Goal: Task Accomplishment & Management: Use online tool/utility

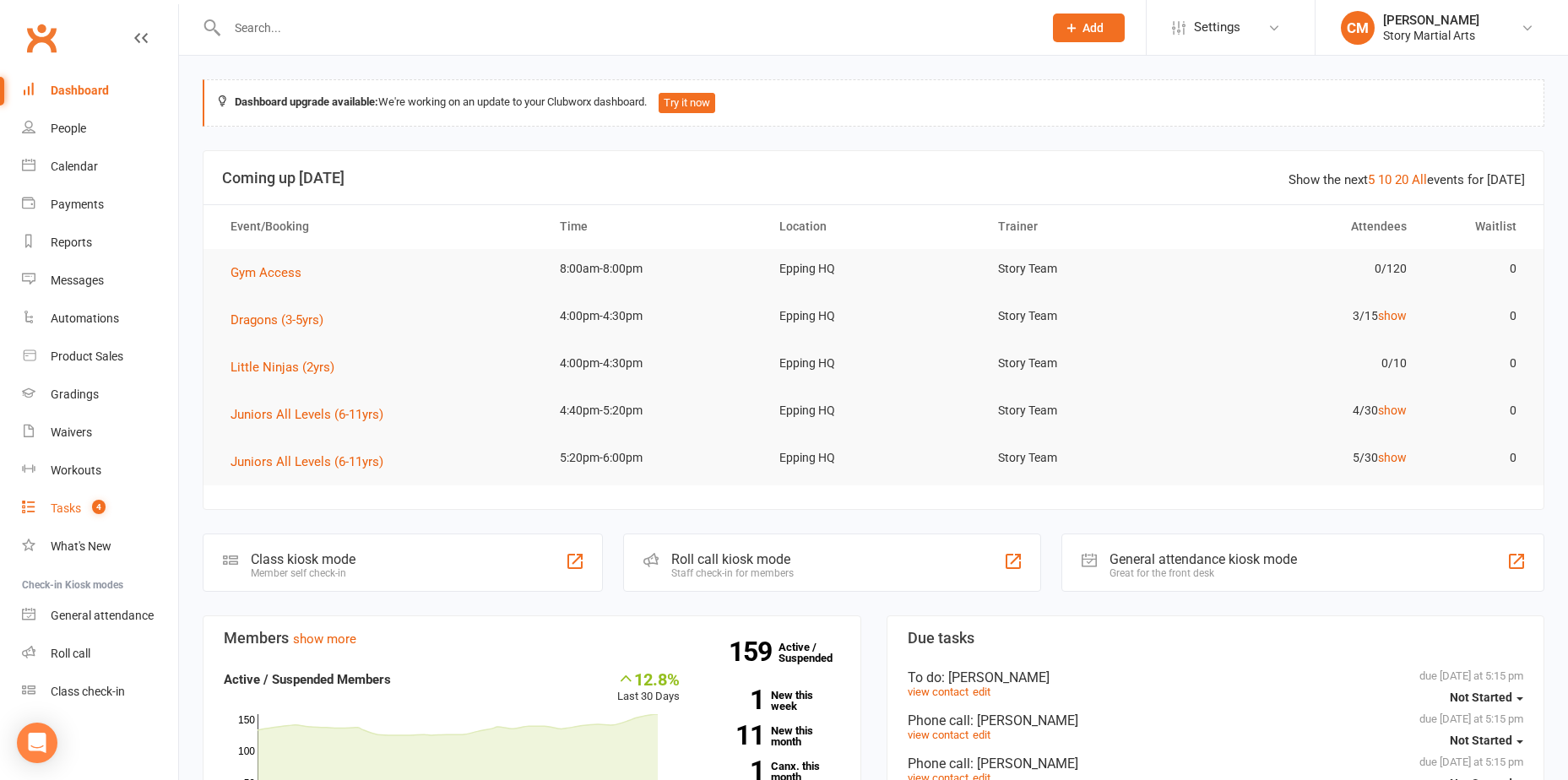
click at [79, 511] on div "Tasks" at bounding box center [66, 508] width 30 height 13
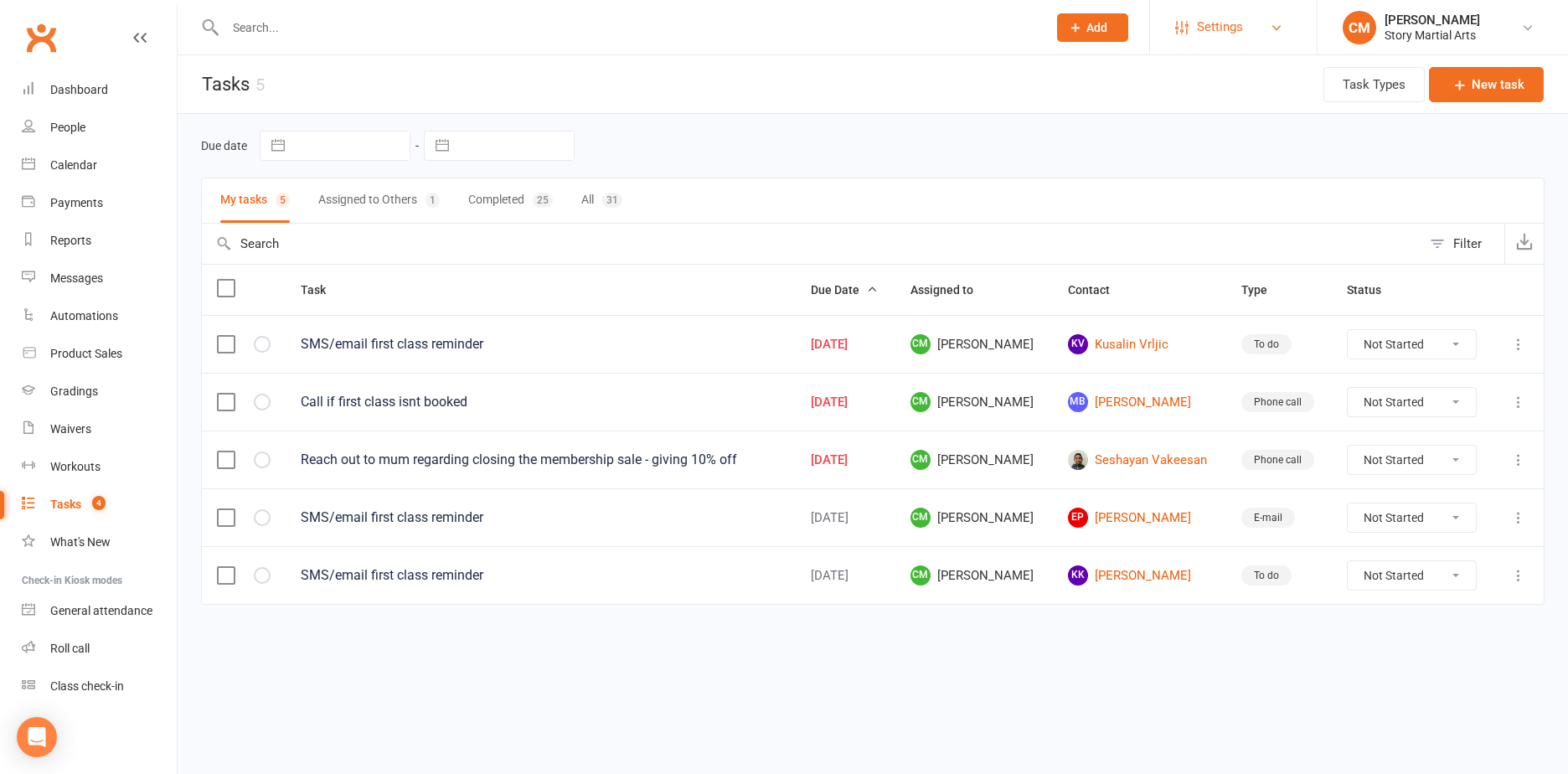
click at [1248, 29] on link "Settings" at bounding box center [1233, 27] width 117 height 38
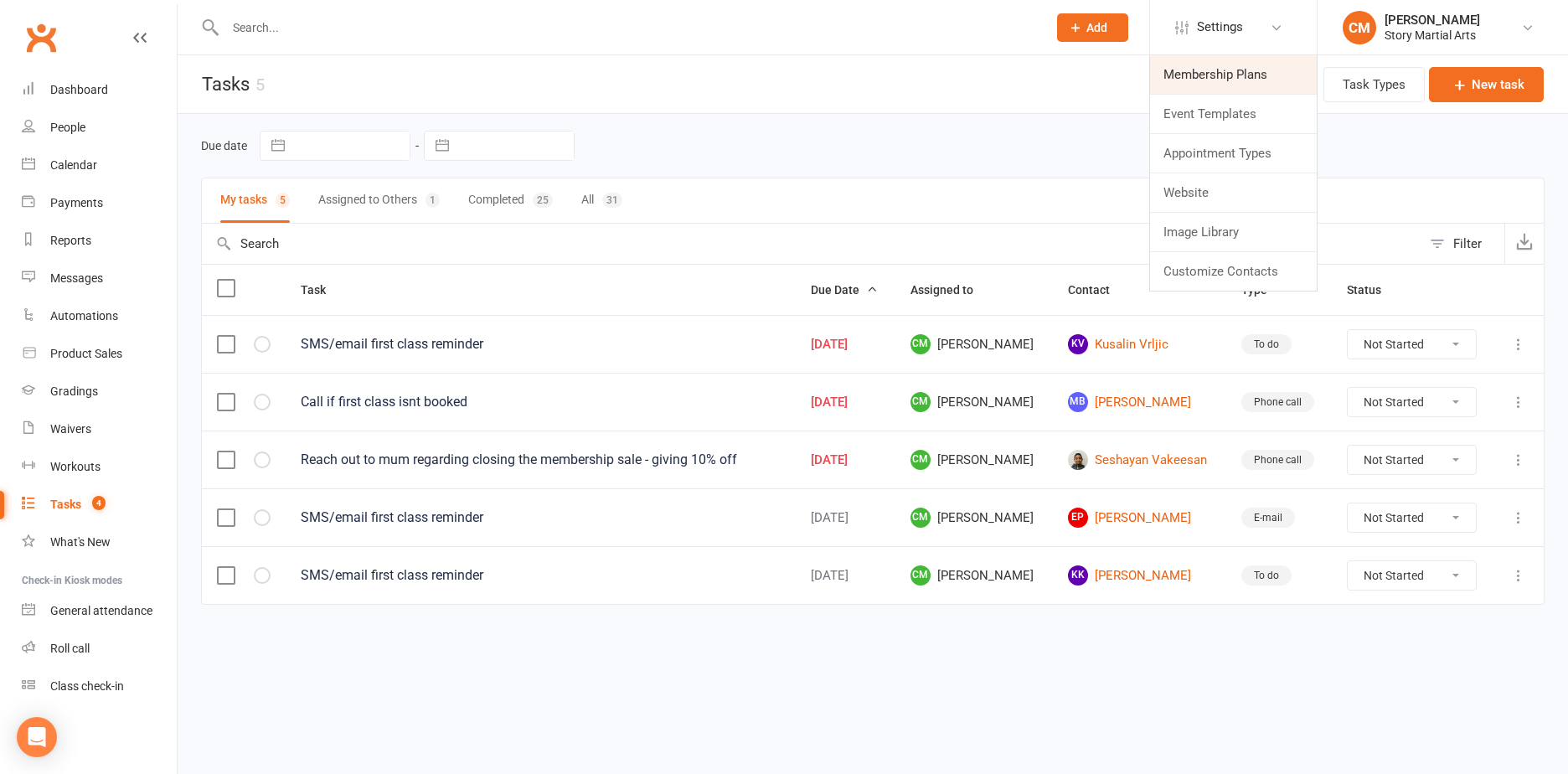
click at [1204, 74] on link "Membership Plans" at bounding box center [1233, 74] width 167 height 39
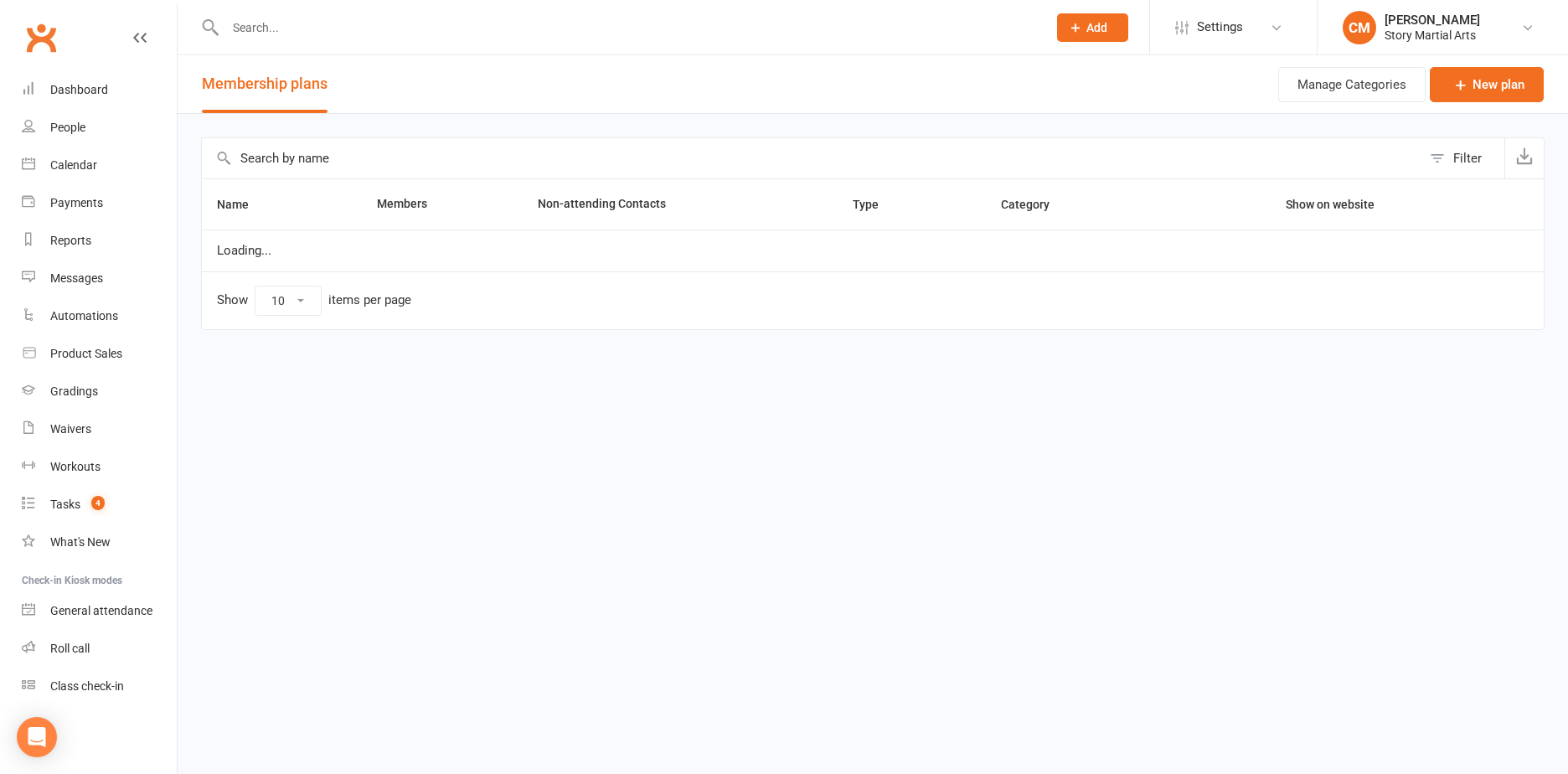
select select "25"
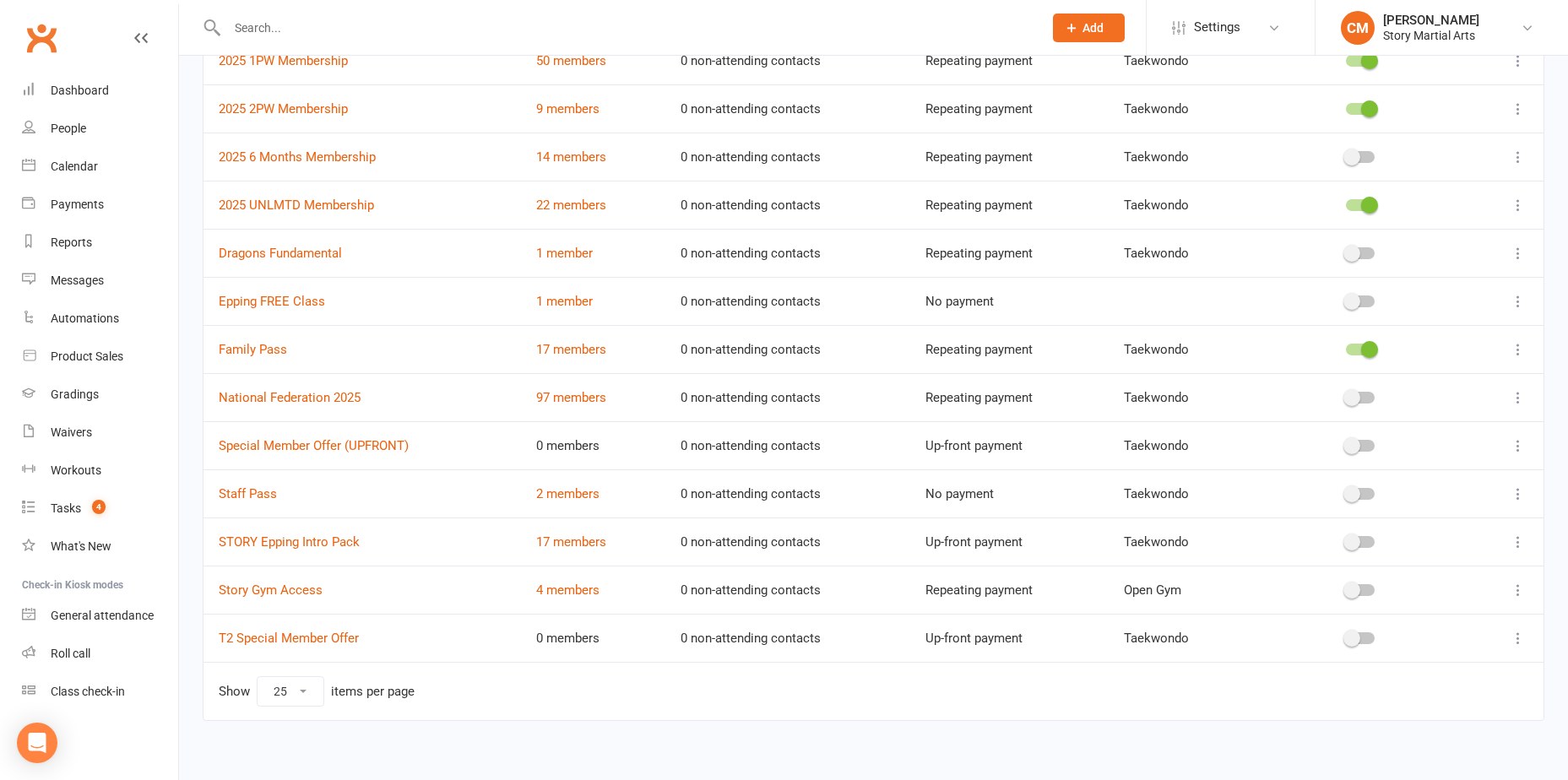
scroll to position [256, 0]
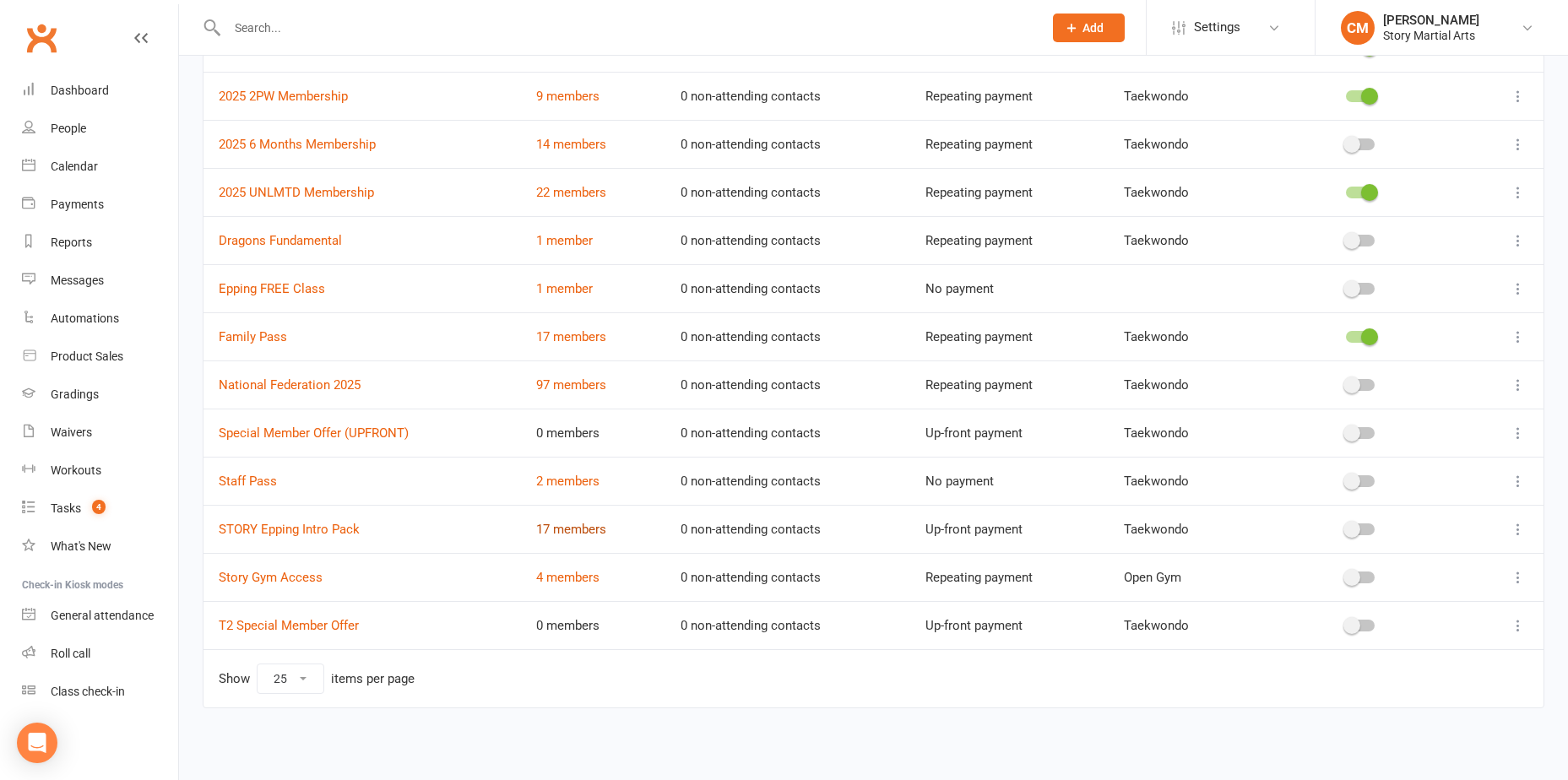
click at [579, 533] on link "17 members" at bounding box center [571, 529] width 70 height 15
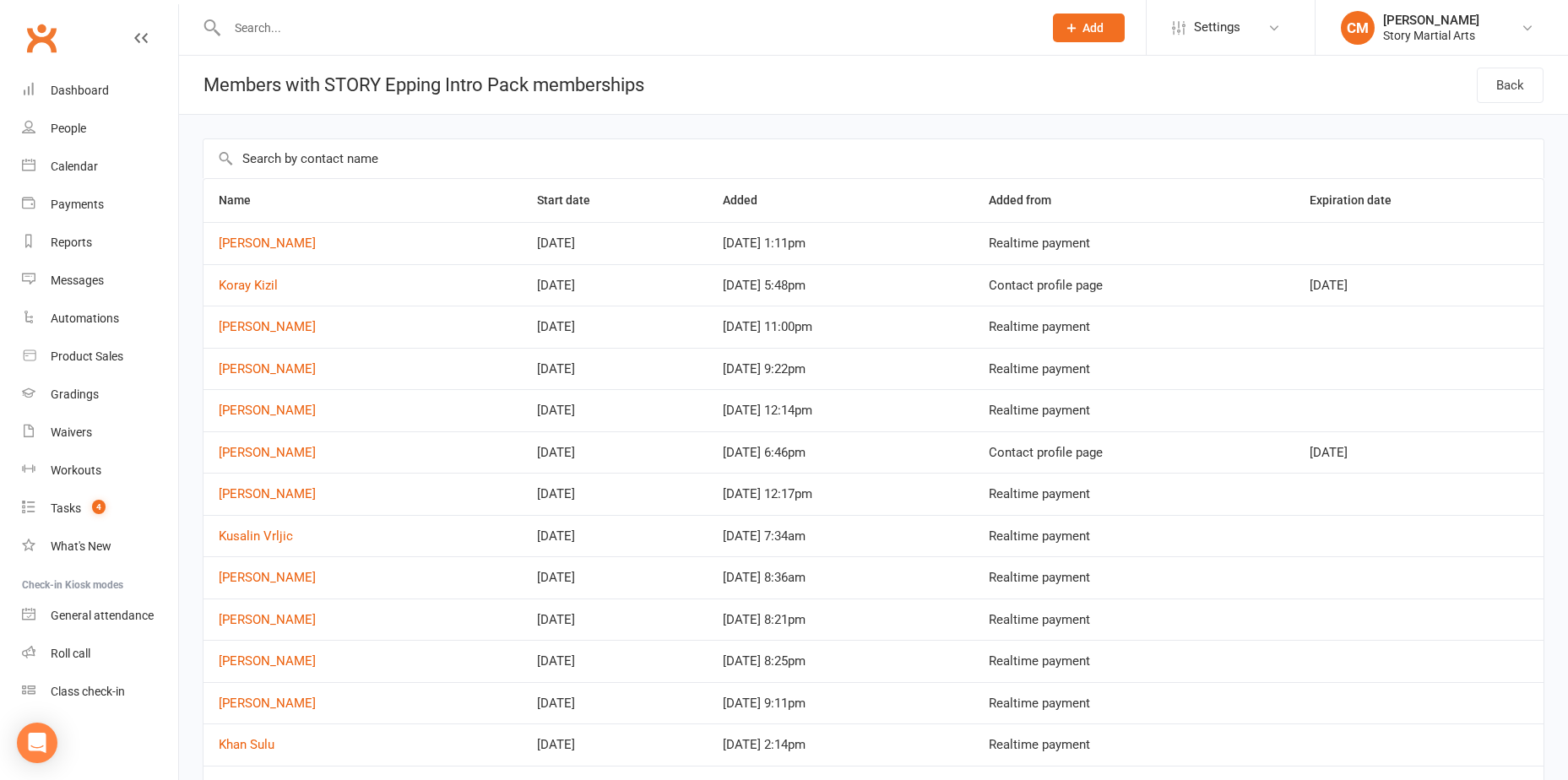
drag, startPoint x: 477, startPoint y: 202, endPoint x: 512, endPoint y: 213, distance: 36.7
click at [492, 207] on th "Name" at bounding box center [362, 200] width 318 height 43
click at [257, 249] on link "[PERSON_NAME]" at bounding box center [267, 243] width 97 height 15
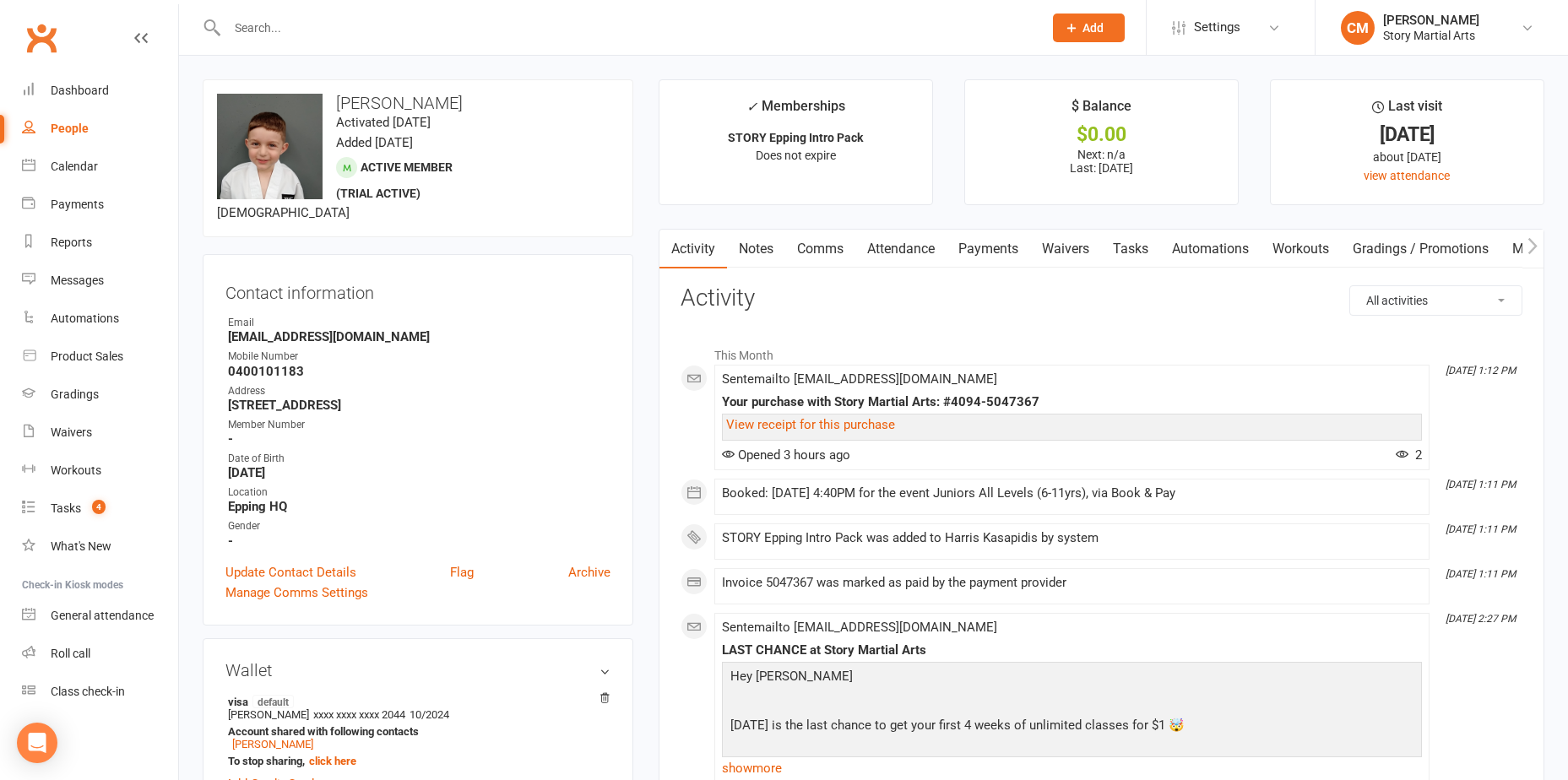
click at [1000, 254] on link "Payments" at bounding box center [988, 249] width 84 height 39
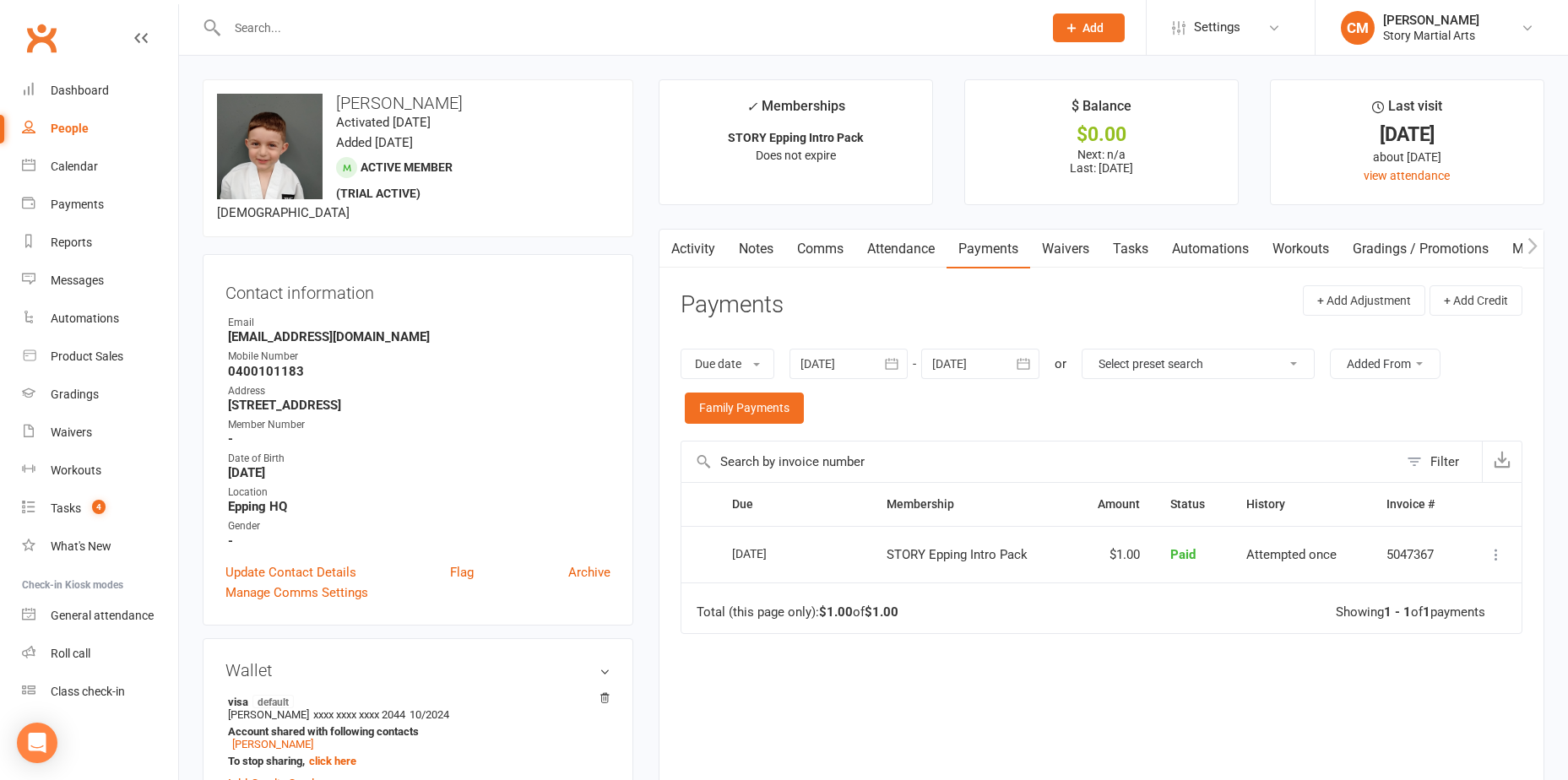
click at [882, 362] on button "button" at bounding box center [892, 364] width 30 height 30
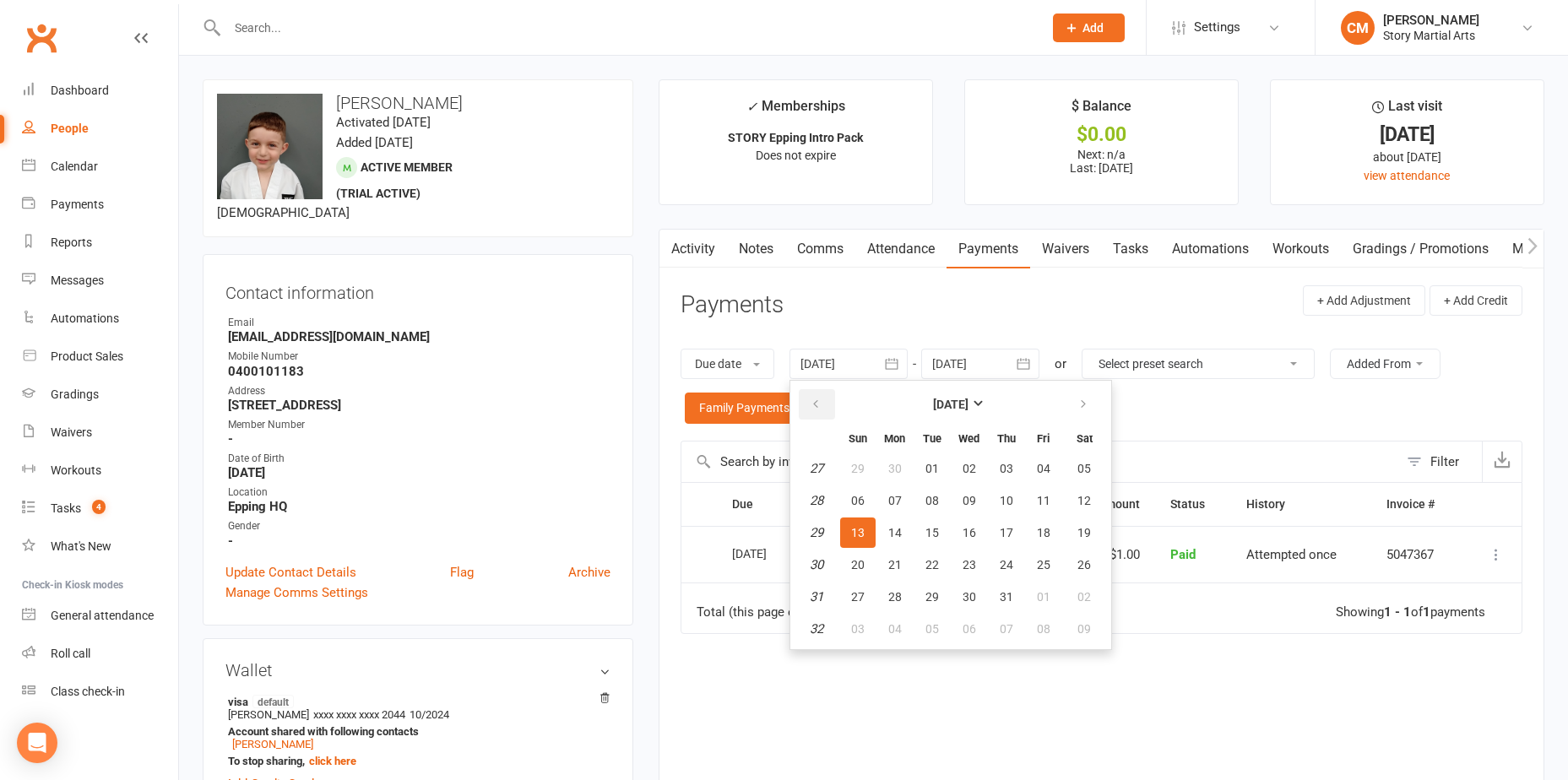
click at [835, 399] on button "button" at bounding box center [817, 405] width 36 height 30
click at [833, 400] on button "button" at bounding box center [817, 405] width 36 height 30
click at [832, 400] on button "button" at bounding box center [817, 405] width 36 height 30
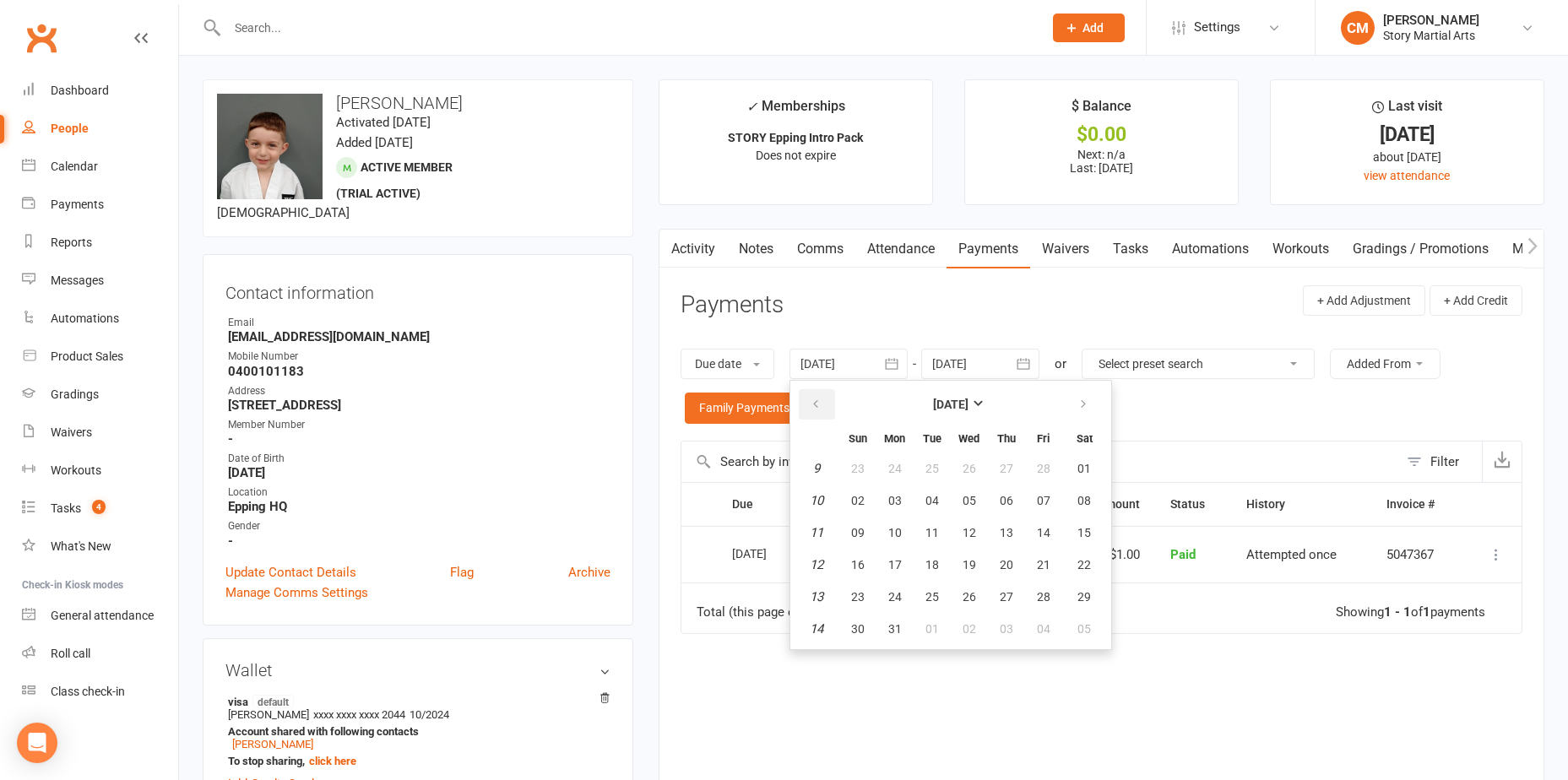
click at [831, 401] on button "button" at bounding box center [817, 405] width 36 height 30
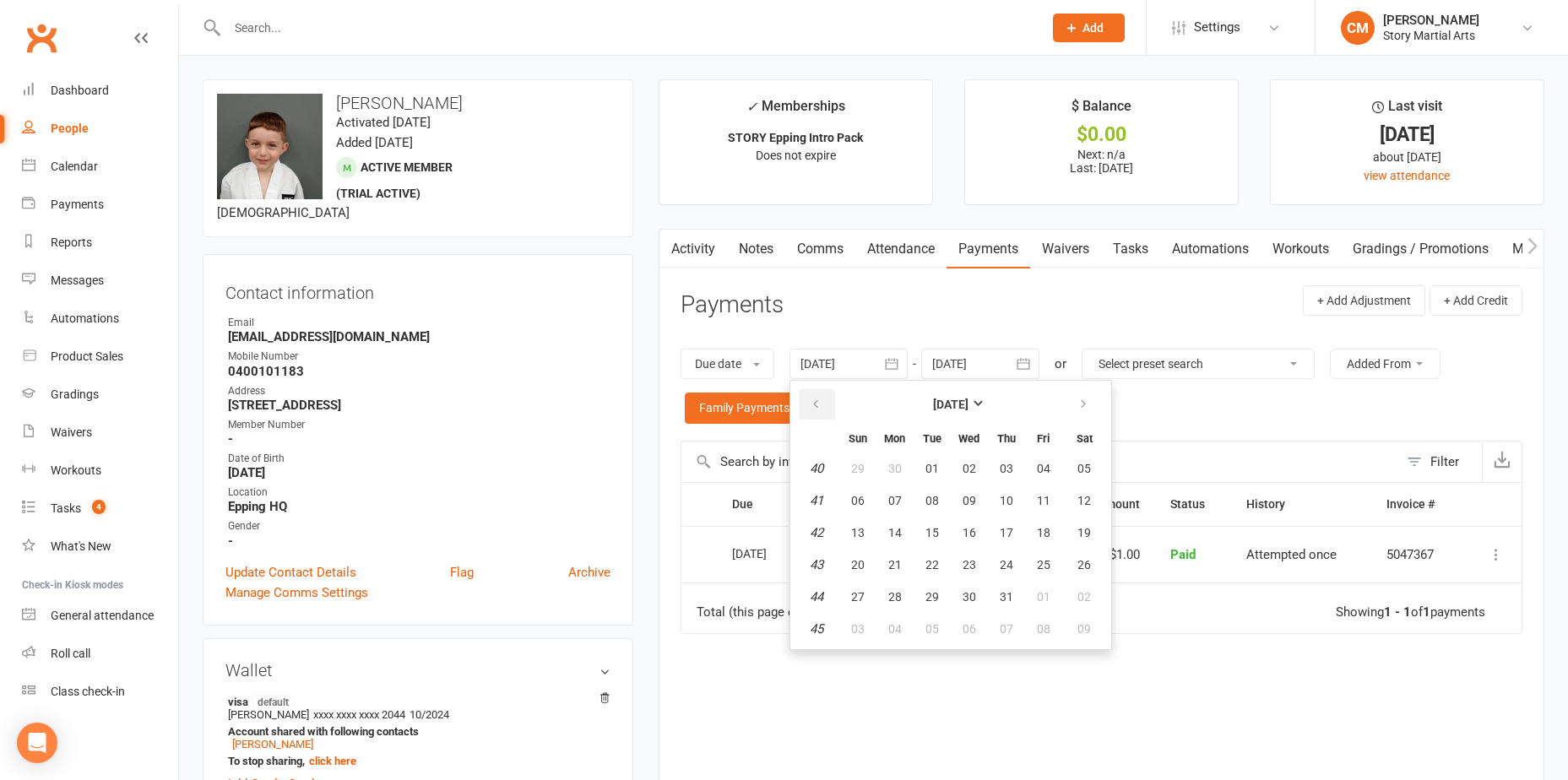
click at [831, 402] on button "button" at bounding box center [817, 405] width 36 height 30
click at [830, 403] on button "button" at bounding box center [817, 405] width 36 height 30
click at [830, 405] on button "button" at bounding box center [817, 405] width 36 height 30
click at [937, 503] on span "07" at bounding box center [932, 501] width 13 height 13
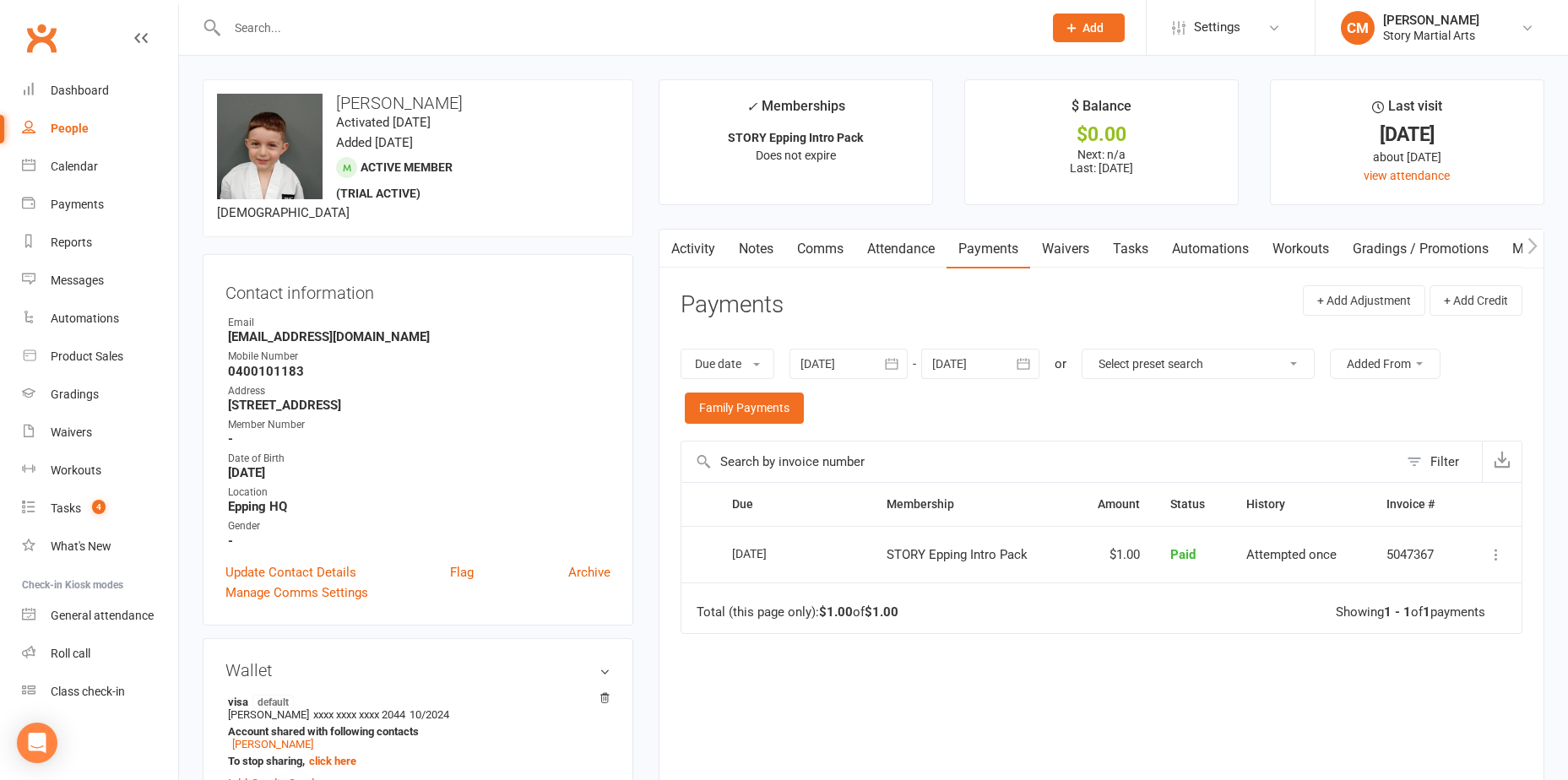
click at [879, 368] on div at bounding box center [849, 364] width 118 height 30
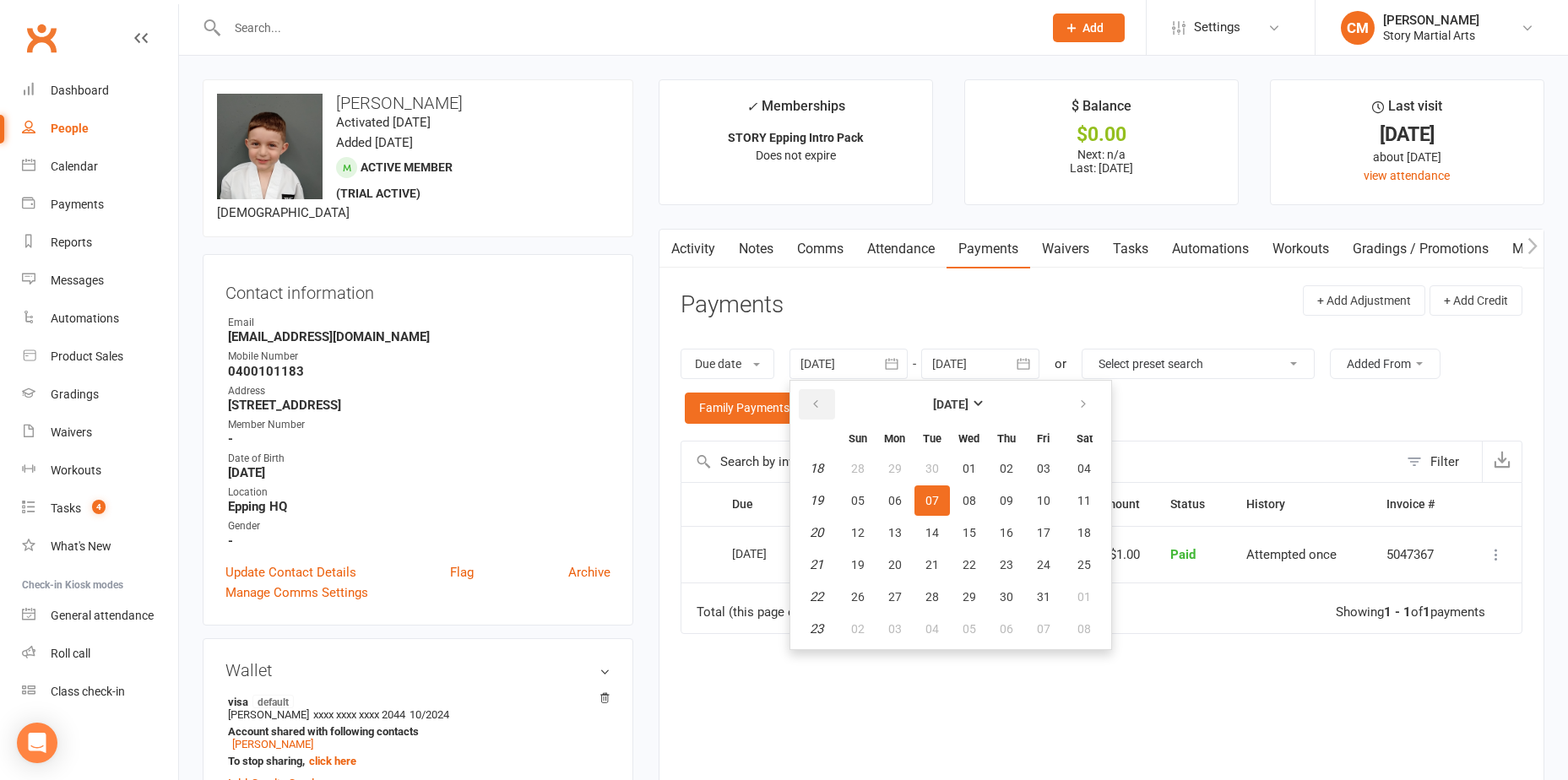
click at [822, 409] on icon "button" at bounding box center [815, 405] width 11 height 13
click at [822, 407] on icon "button" at bounding box center [815, 405] width 11 height 13
click at [819, 404] on icon "button" at bounding box center [815, 405] width 11 height 13
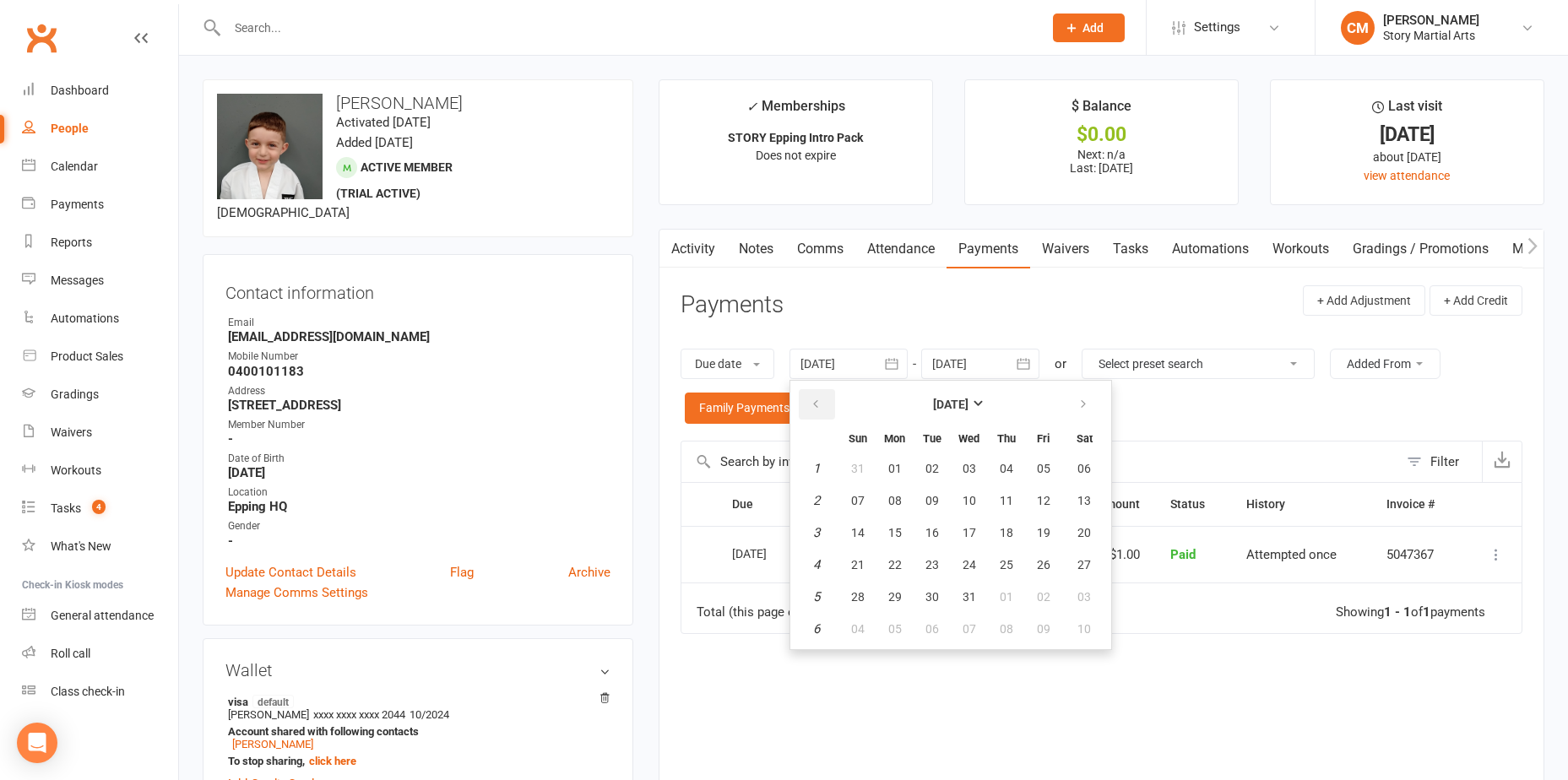
click at [819, 404] on icon "button" at bounding box center [815, 405] width 11 height 13
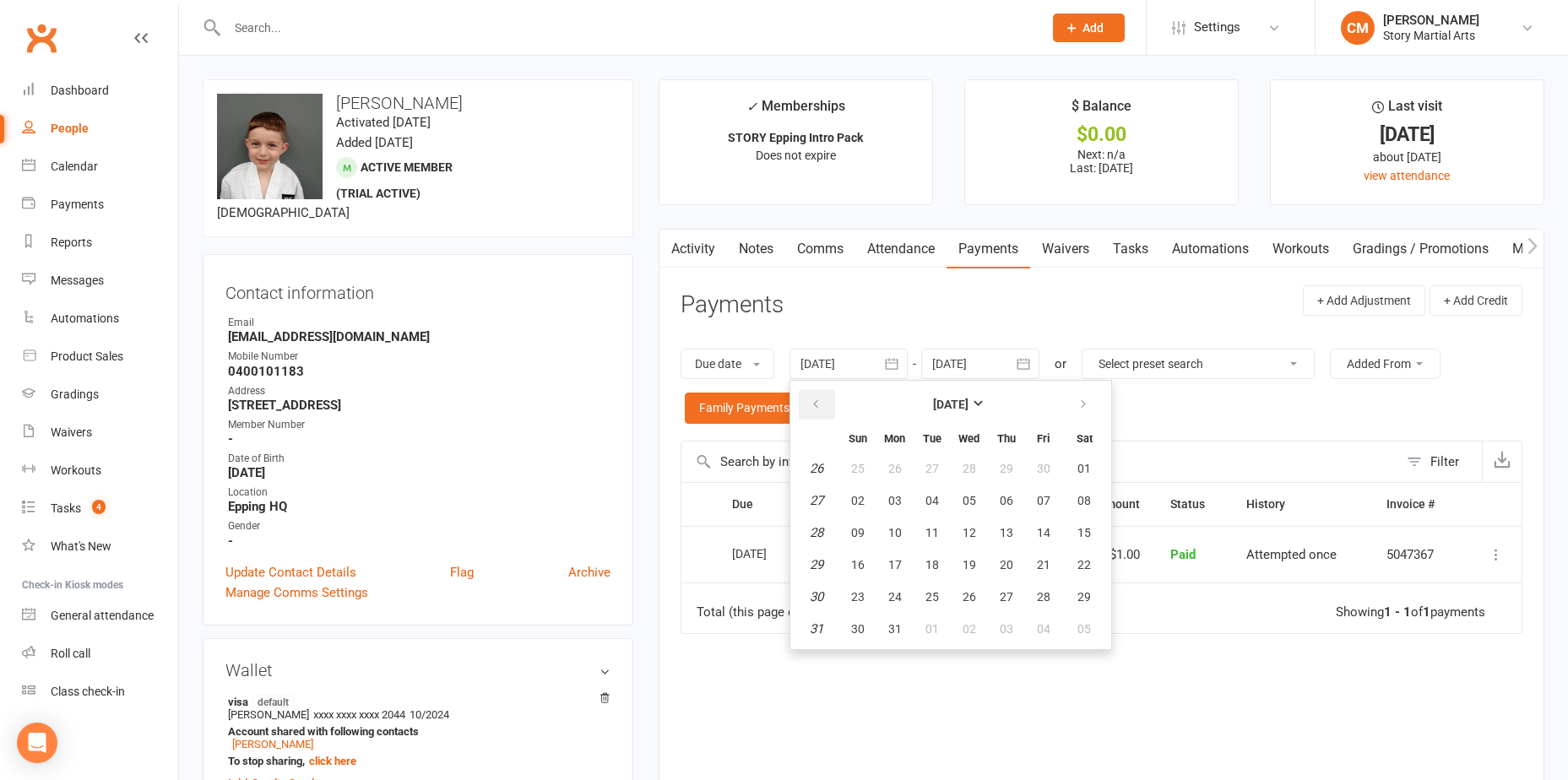
click at [819, 404] on icon "button" at bounding box center [815, 405] width 11 height 13
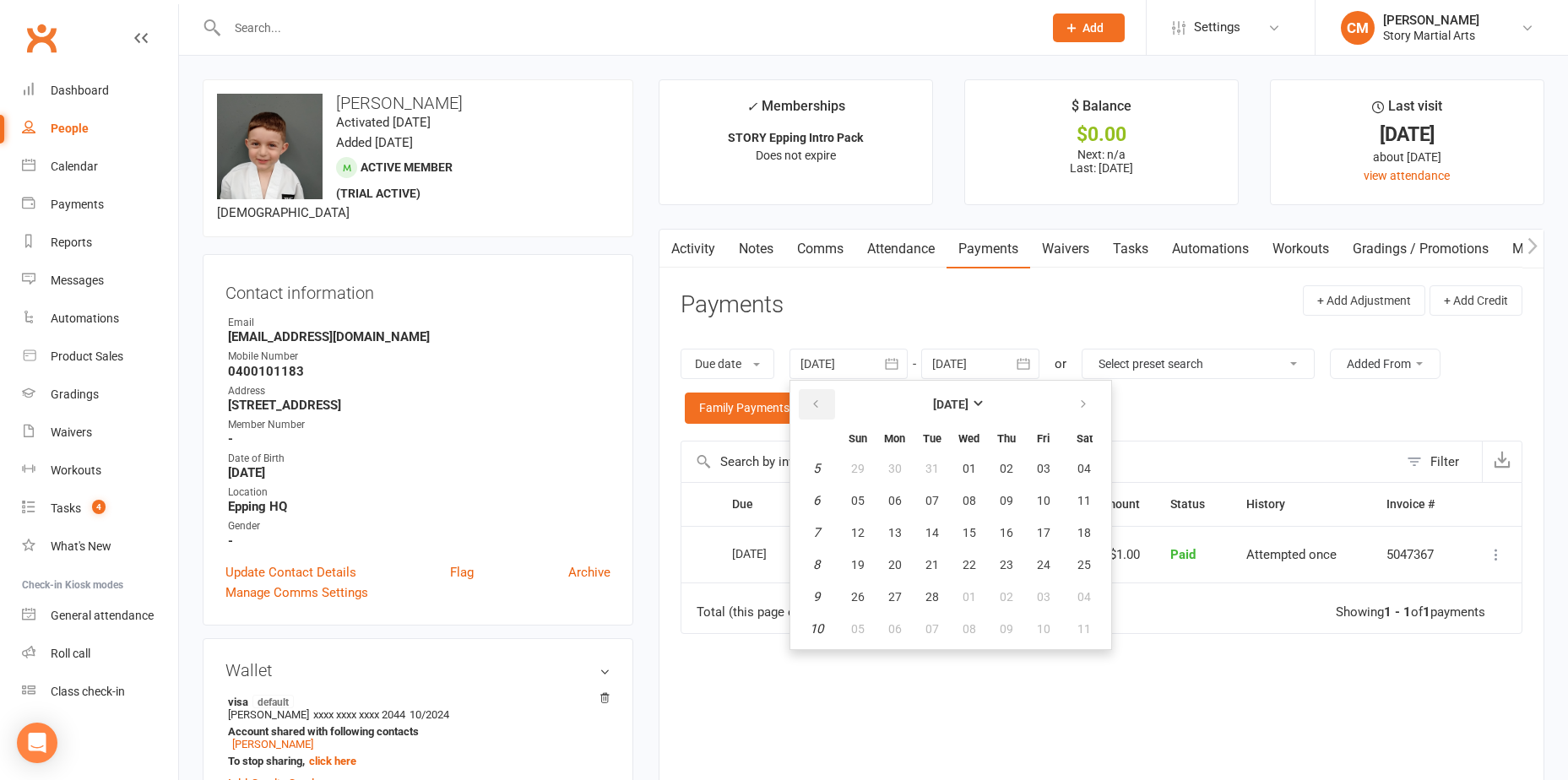
click at [819, 404] on icon "button" at bounding box center [815, 405] width 11 height 13
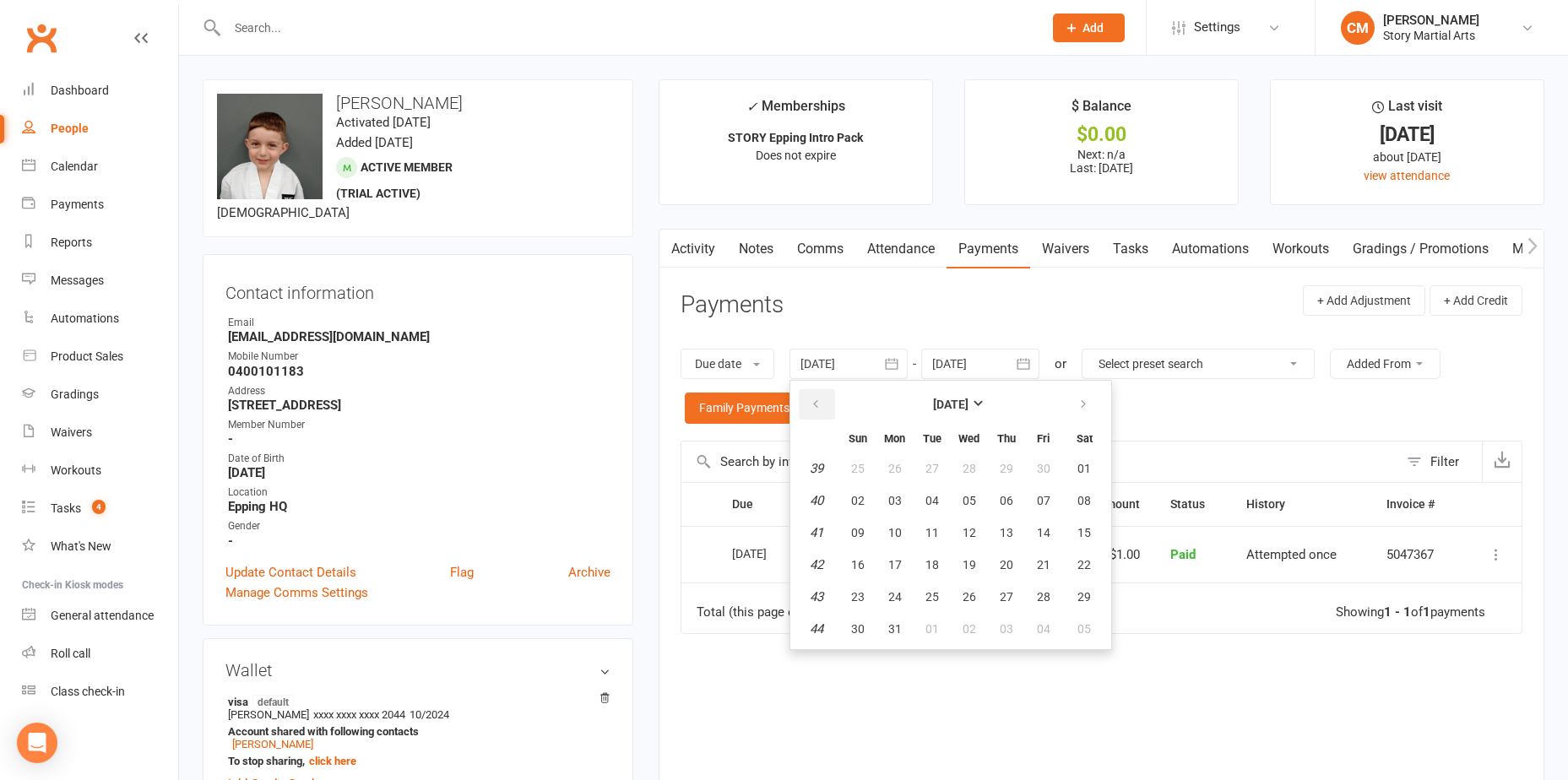
click at [819, 404] on icon "button" at bounding box center [815, 405] width 11 height 13
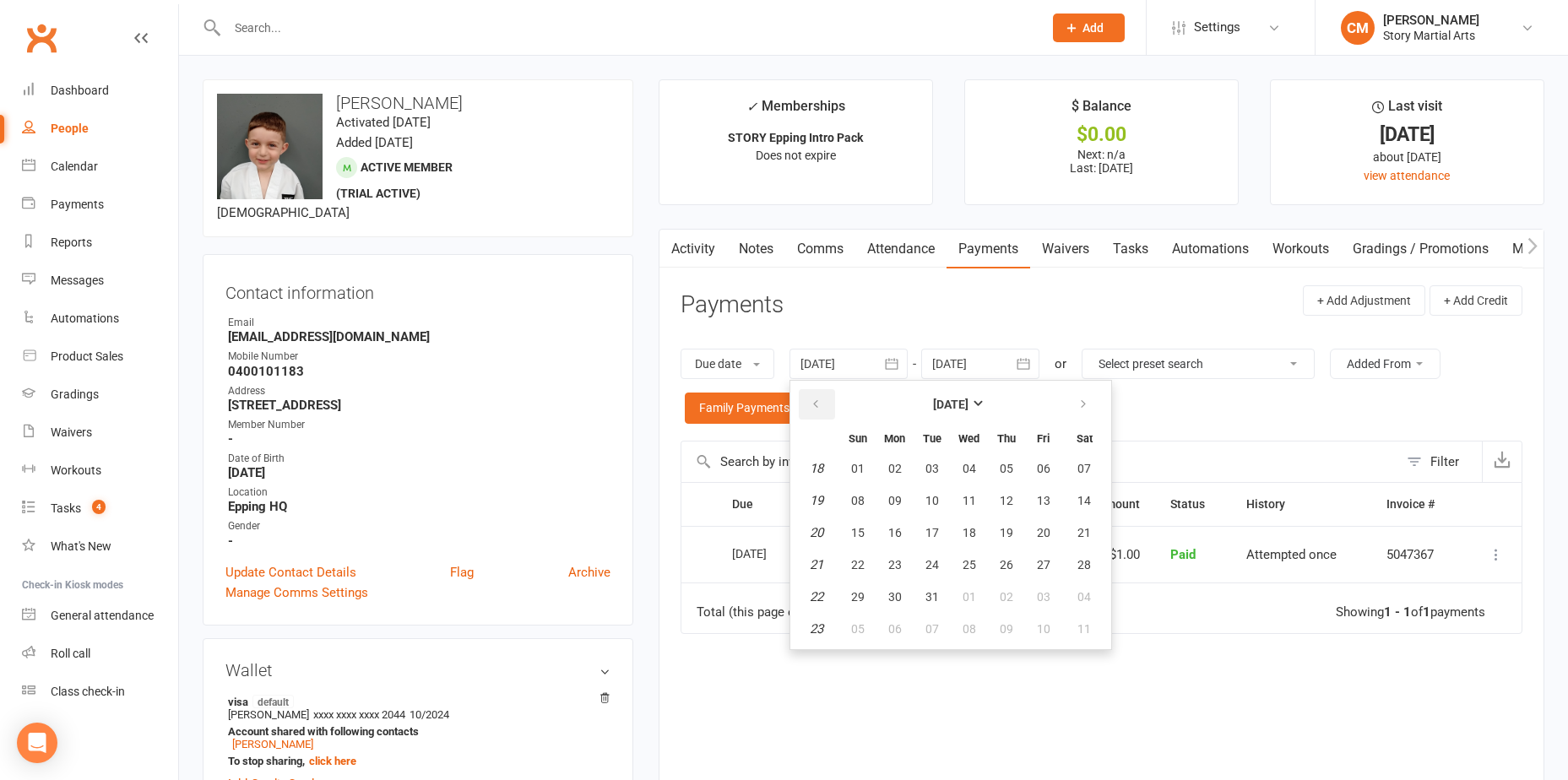
click at [819, 404] on icon "button" at bounding box center [815, 405] width 11 height 13
click at [927, 499] on button "08" at bounding box center [931, 501] width 35 height 30
type input "08 Feb 2022"
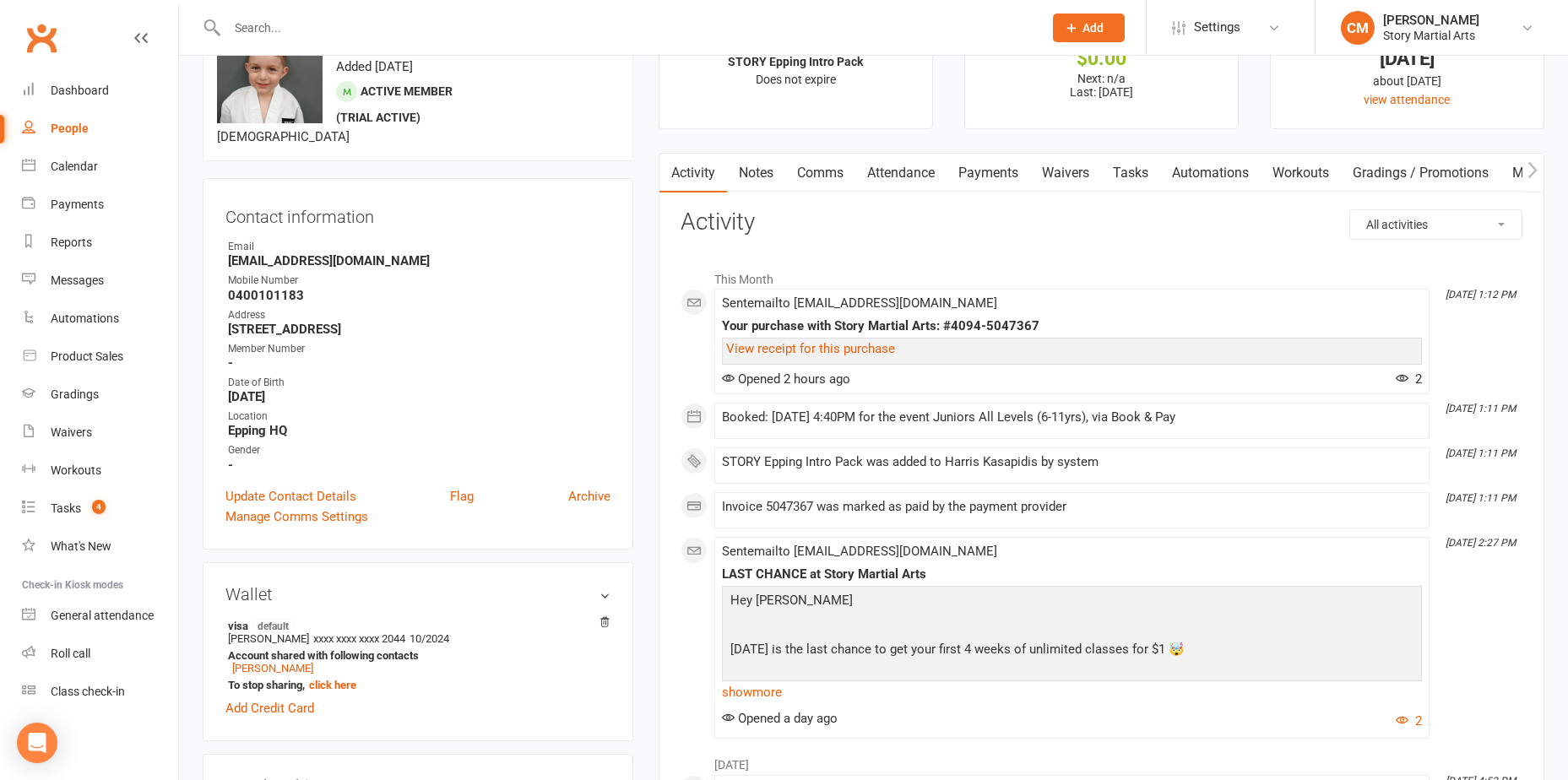
scroll to position [169, 0]
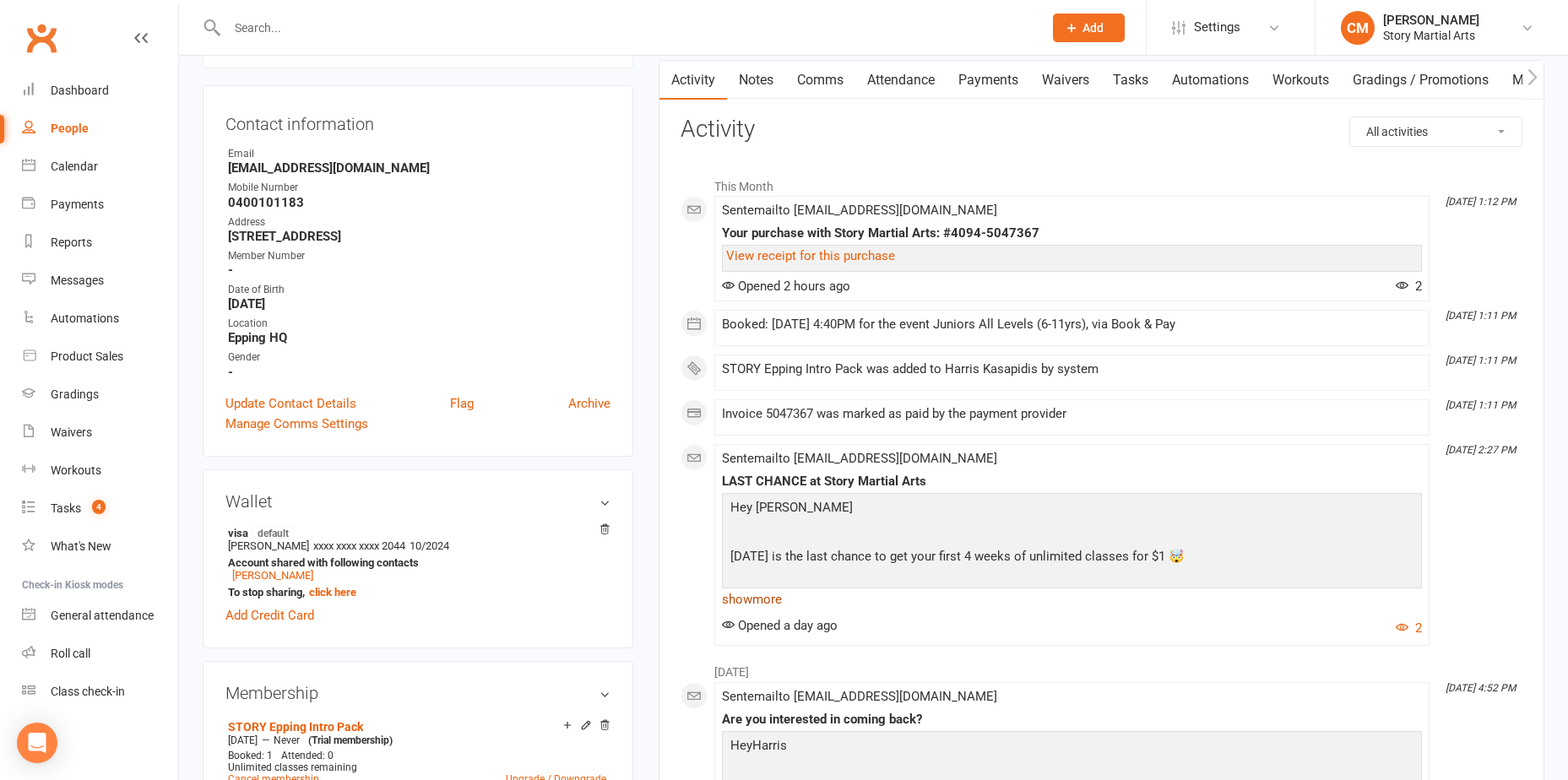
click at [764, 592] on link "show more" at bounding box center [1072, 599] width 700 height 24
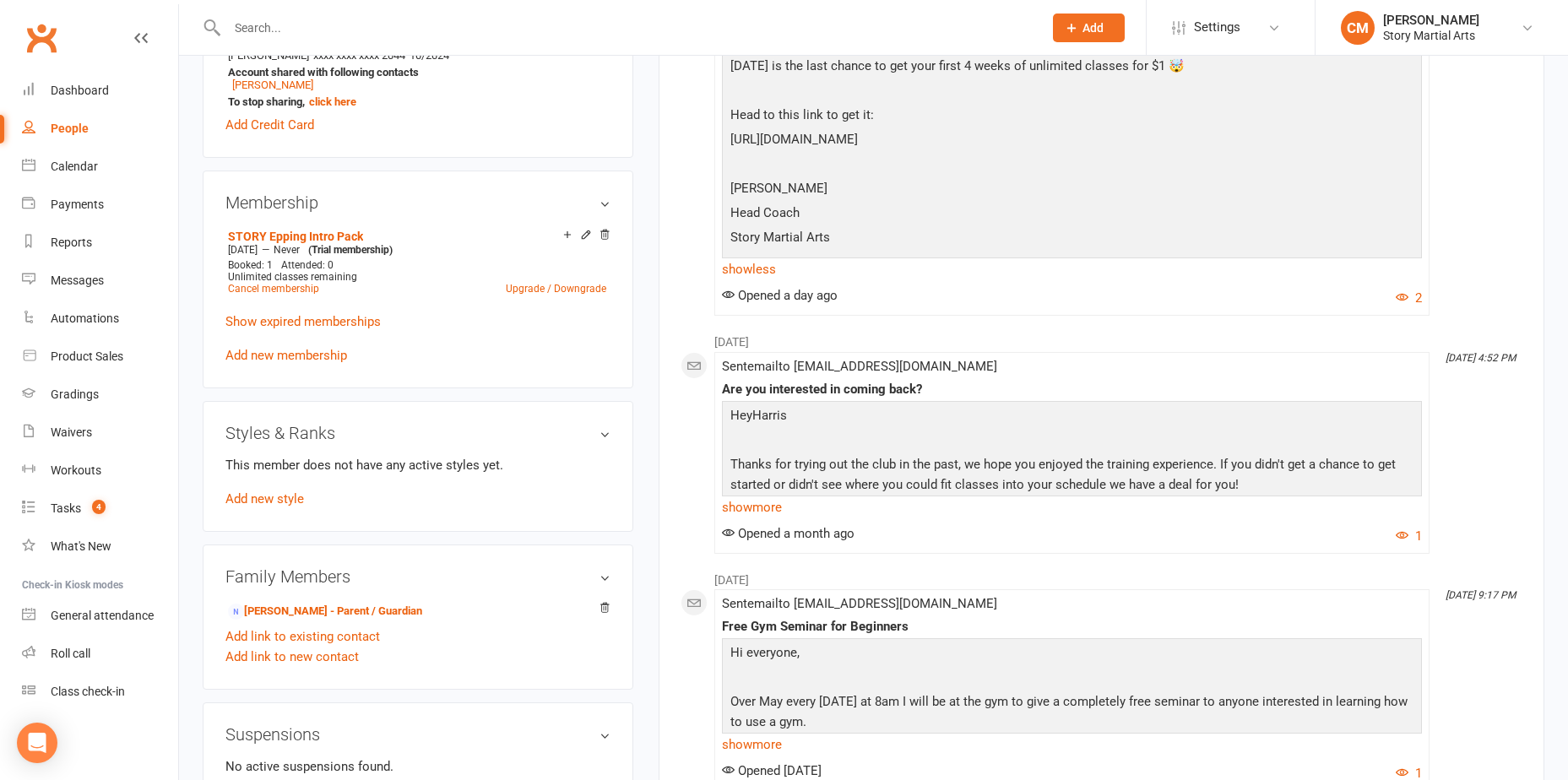
scroll to position [675, 0]
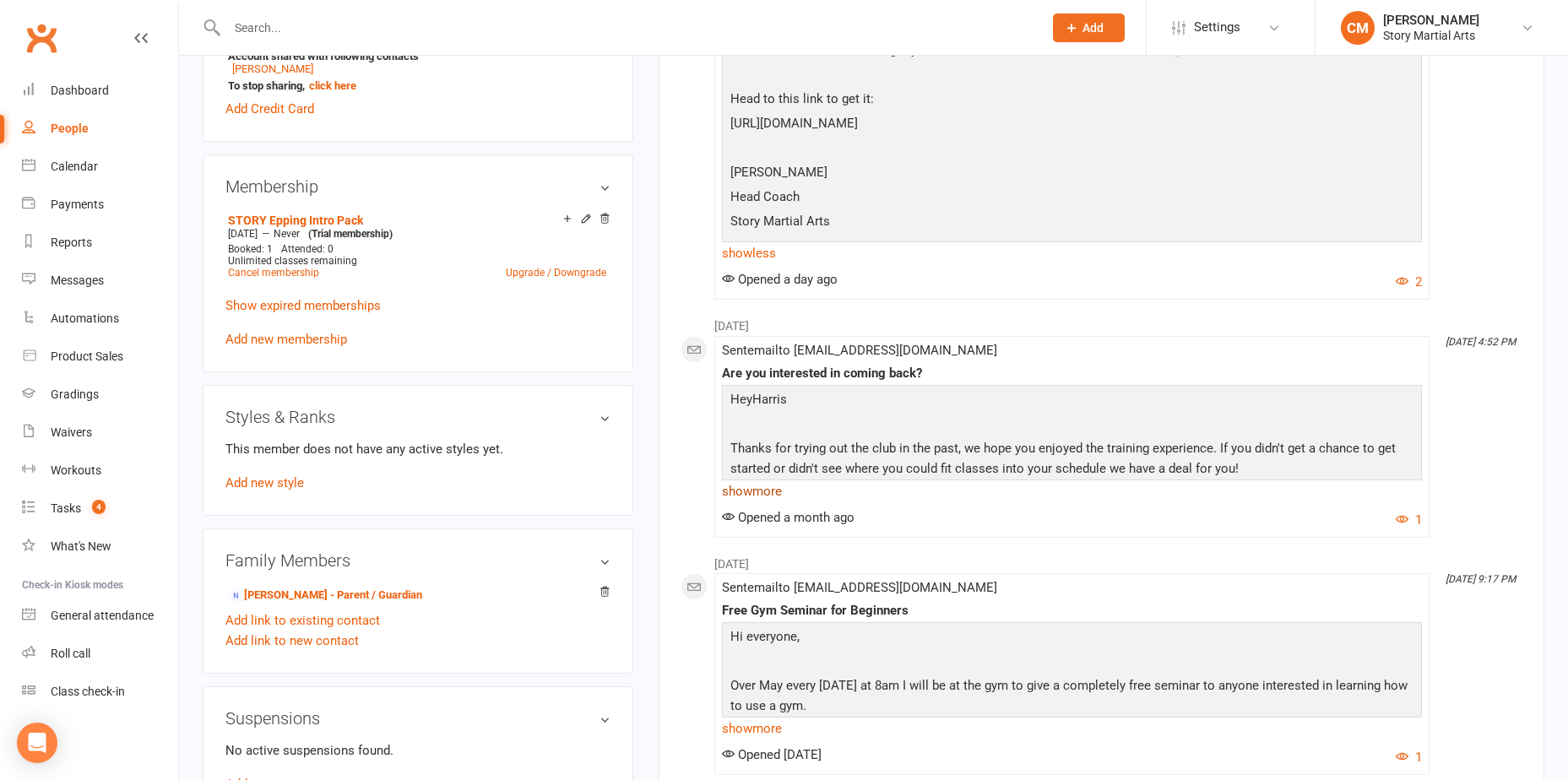
click at [763, 504] on link "show more" at bounding box center [1072, 491] width 700 height 24
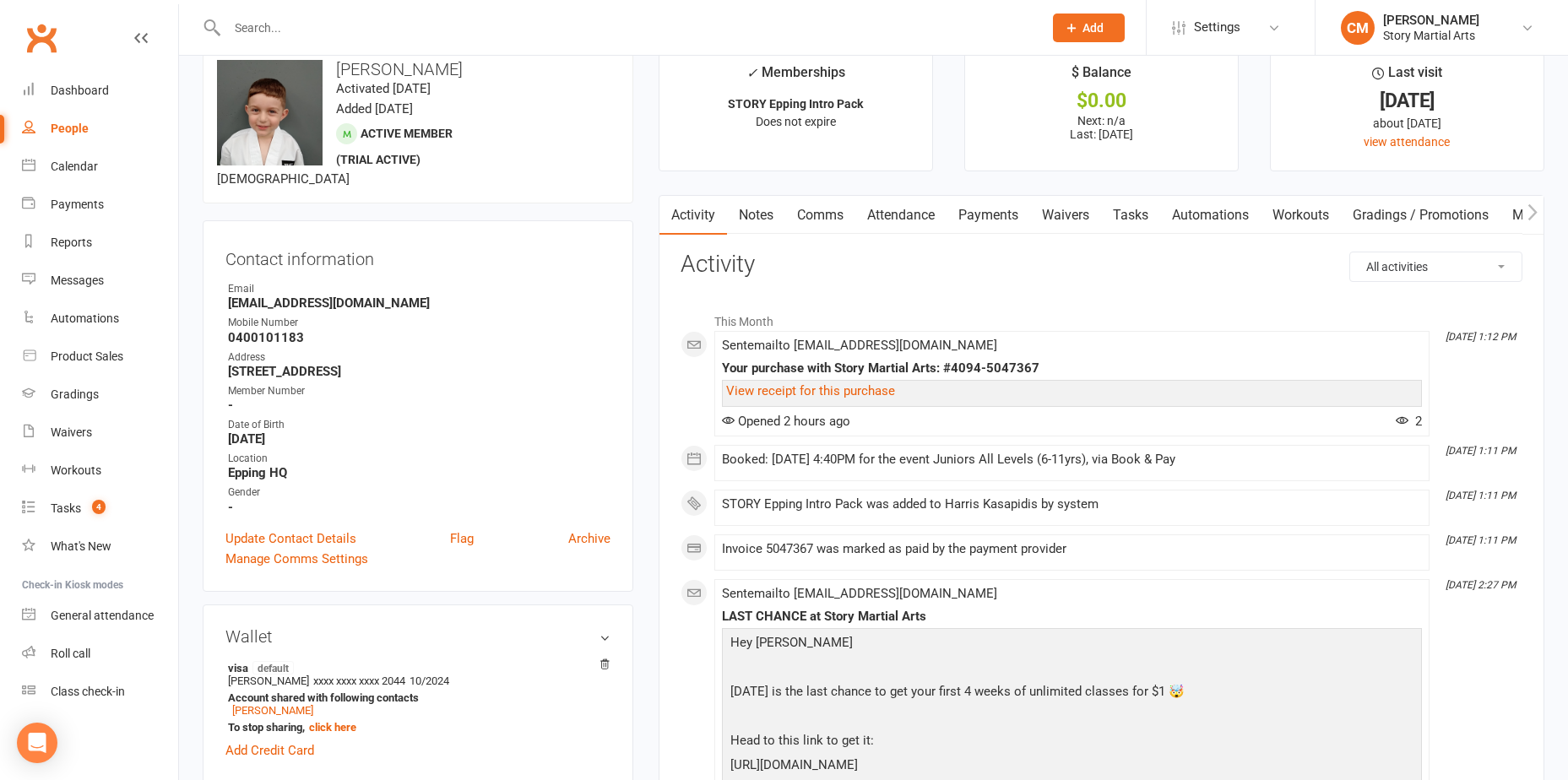
scroll to position [0, 0]
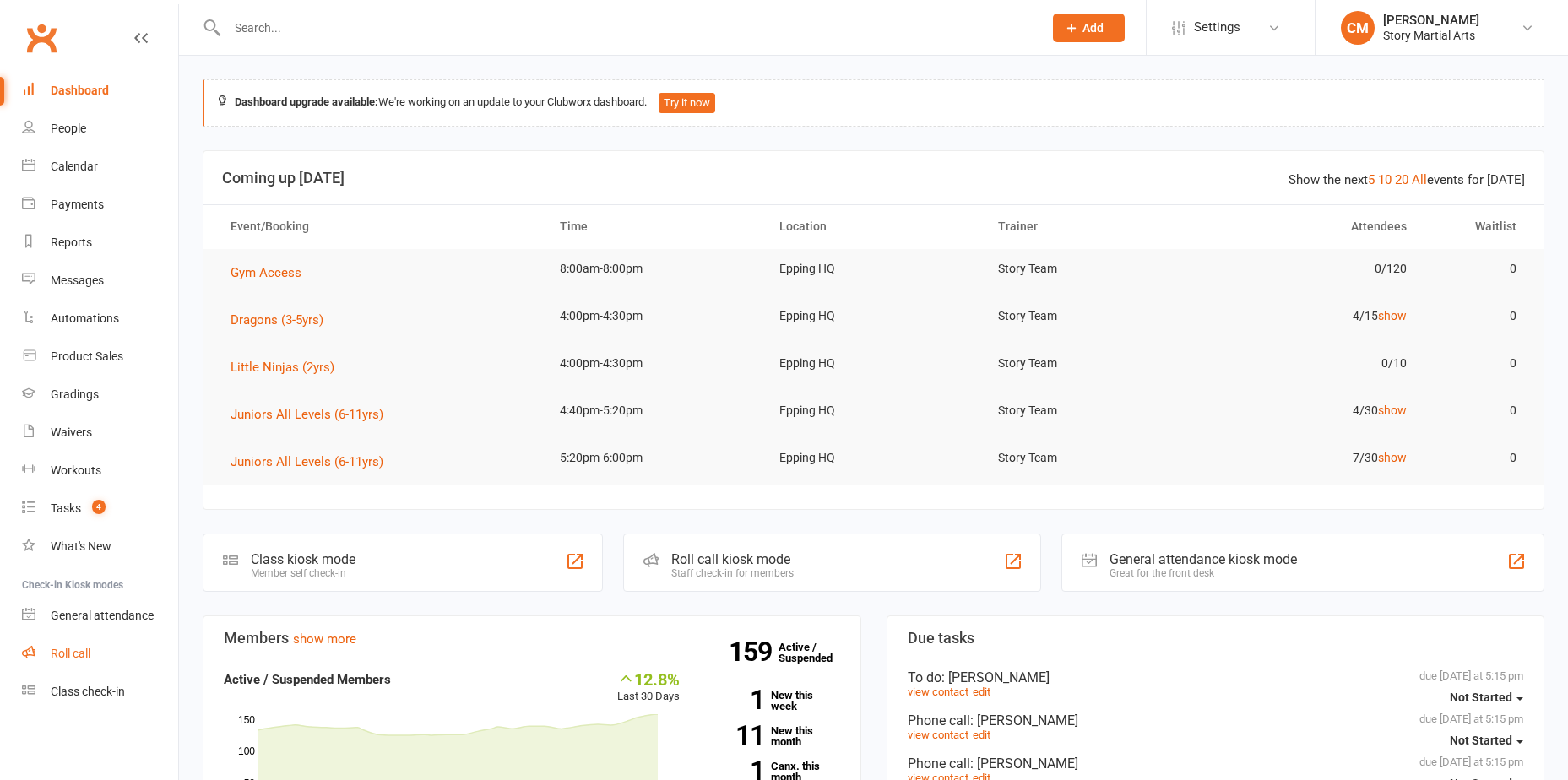
click at [86, 658] on div "Roll call" at bounding box center [70, 654] width 40 height 13
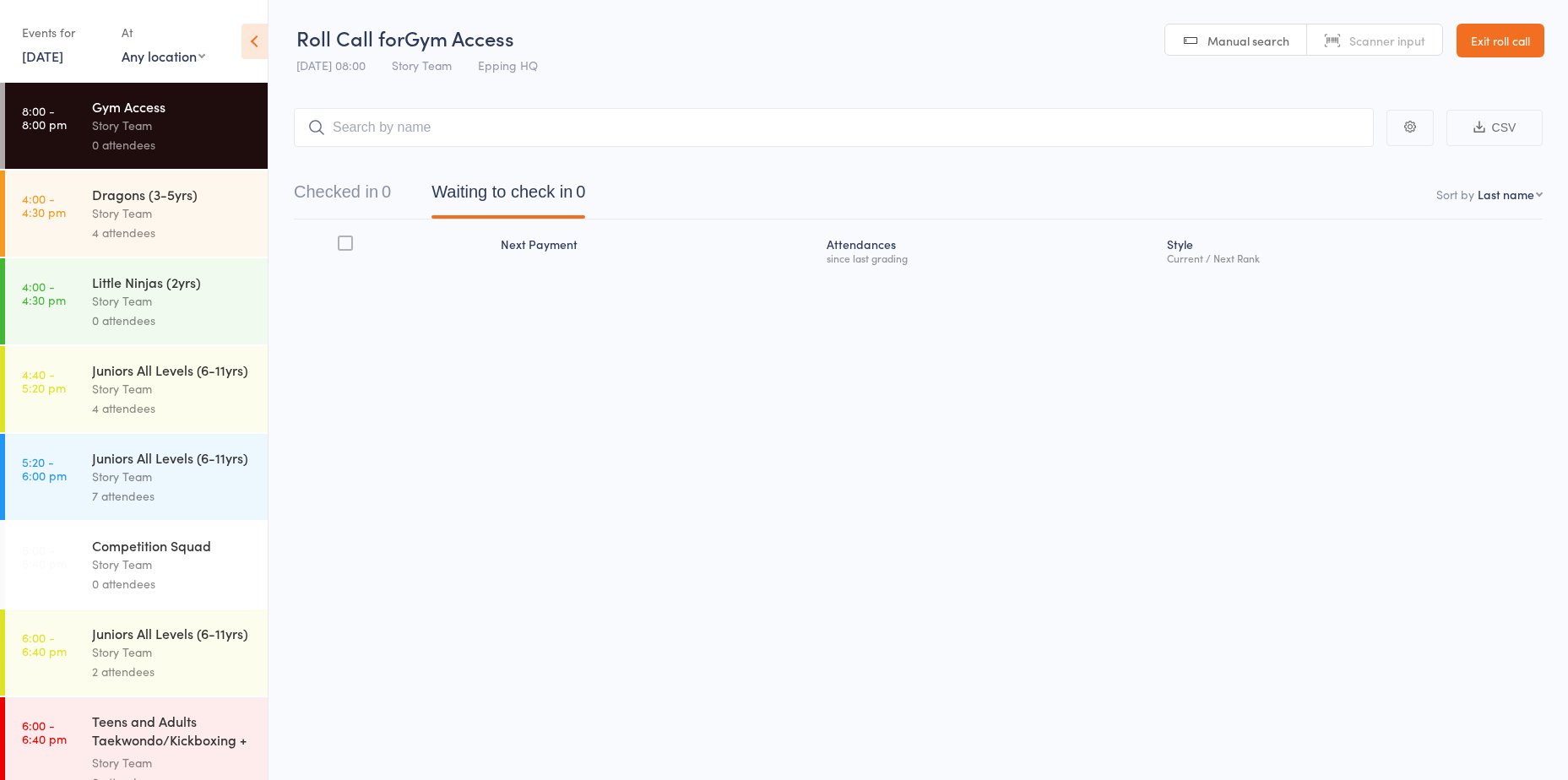
click at [163, 243] on div "Dragons (3-5yrs) Story Team 4 attendees" at bounding box center [180, 214] width 176 height 86
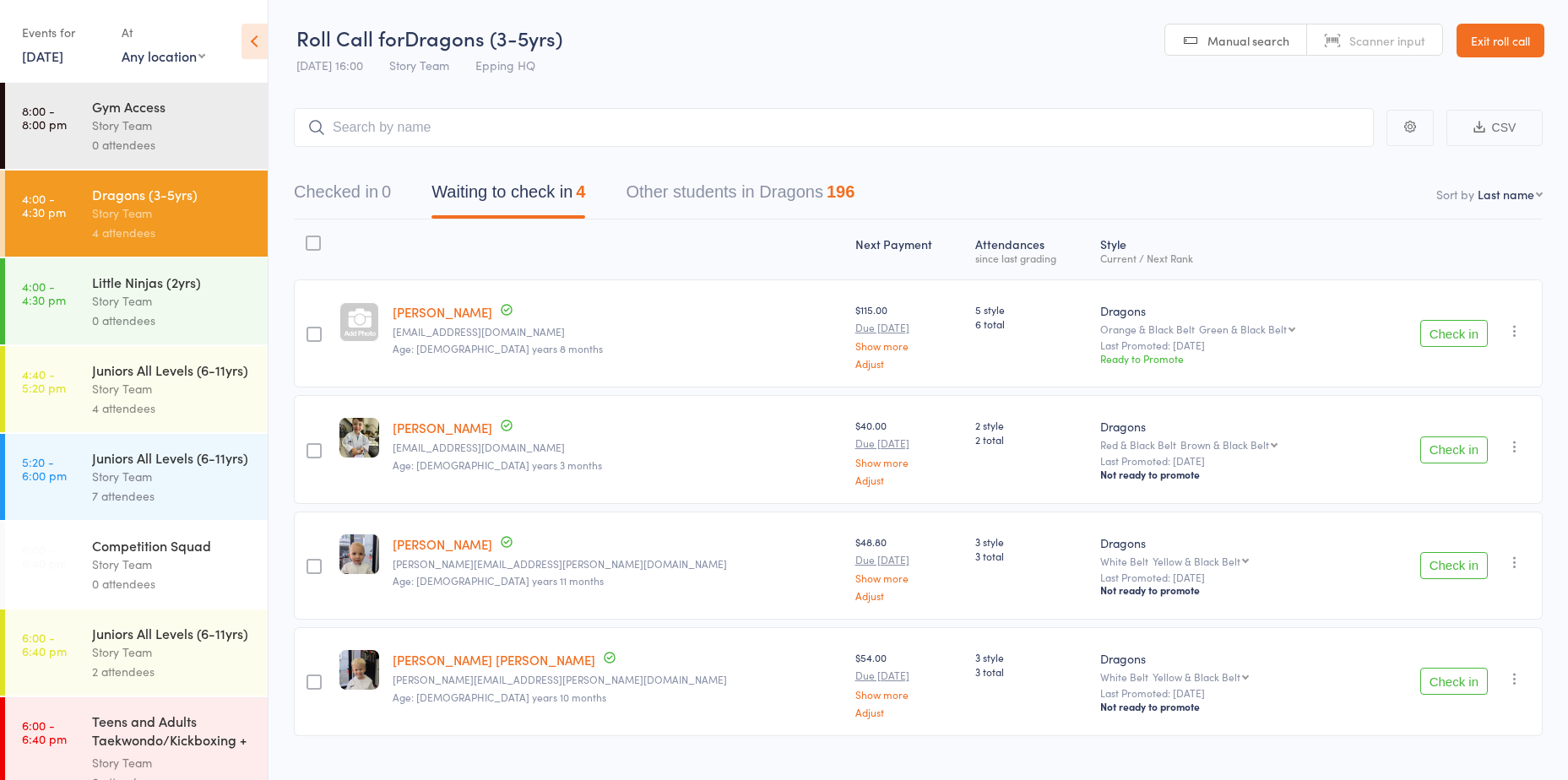
click at [1472, 566] on button "Check in" at bounding box center [1454, 565] width 67 height 27
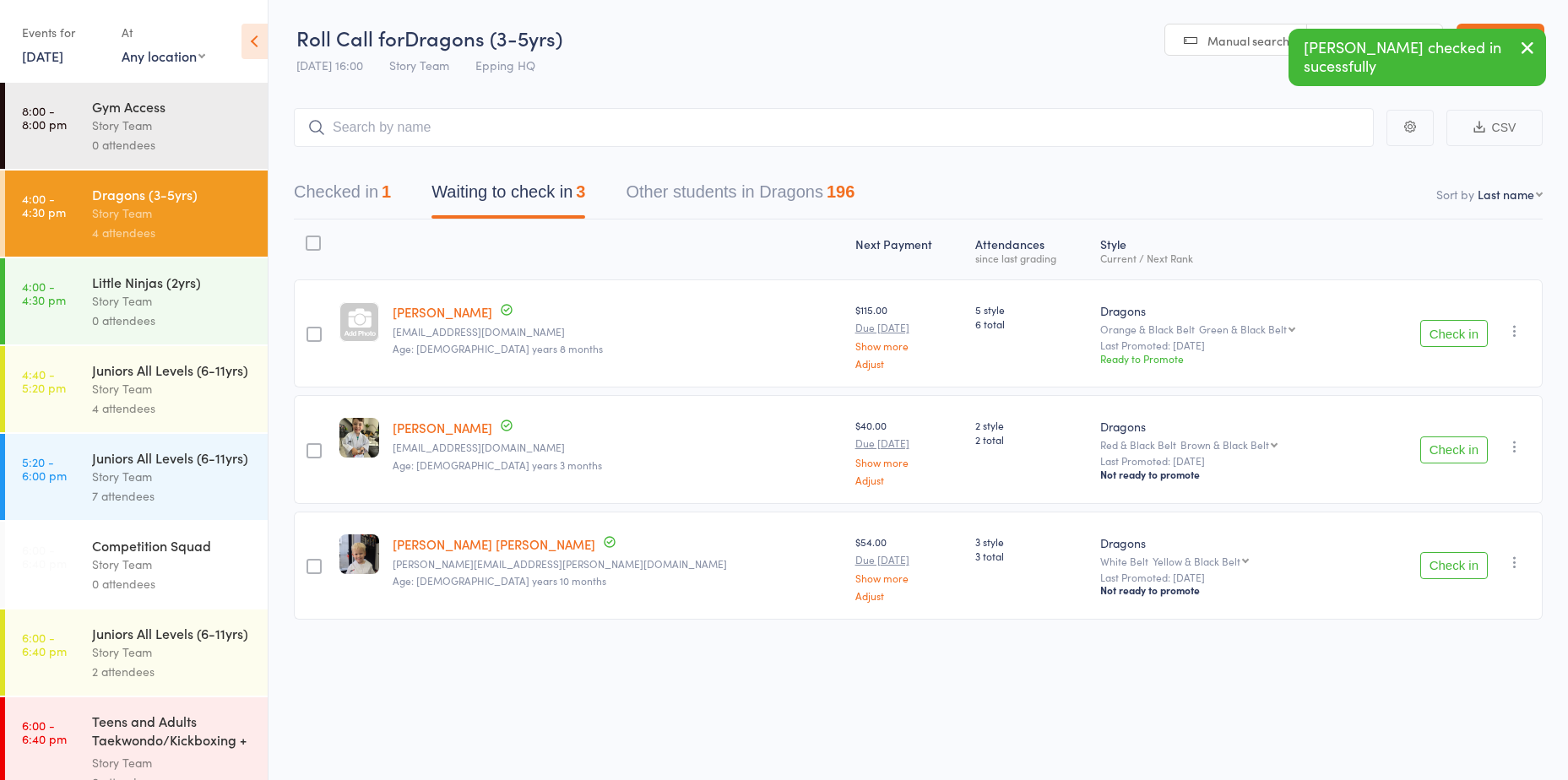
click at [1447, 563] on button "Check in" at bounding box center [1454, 565] width 67 height 27
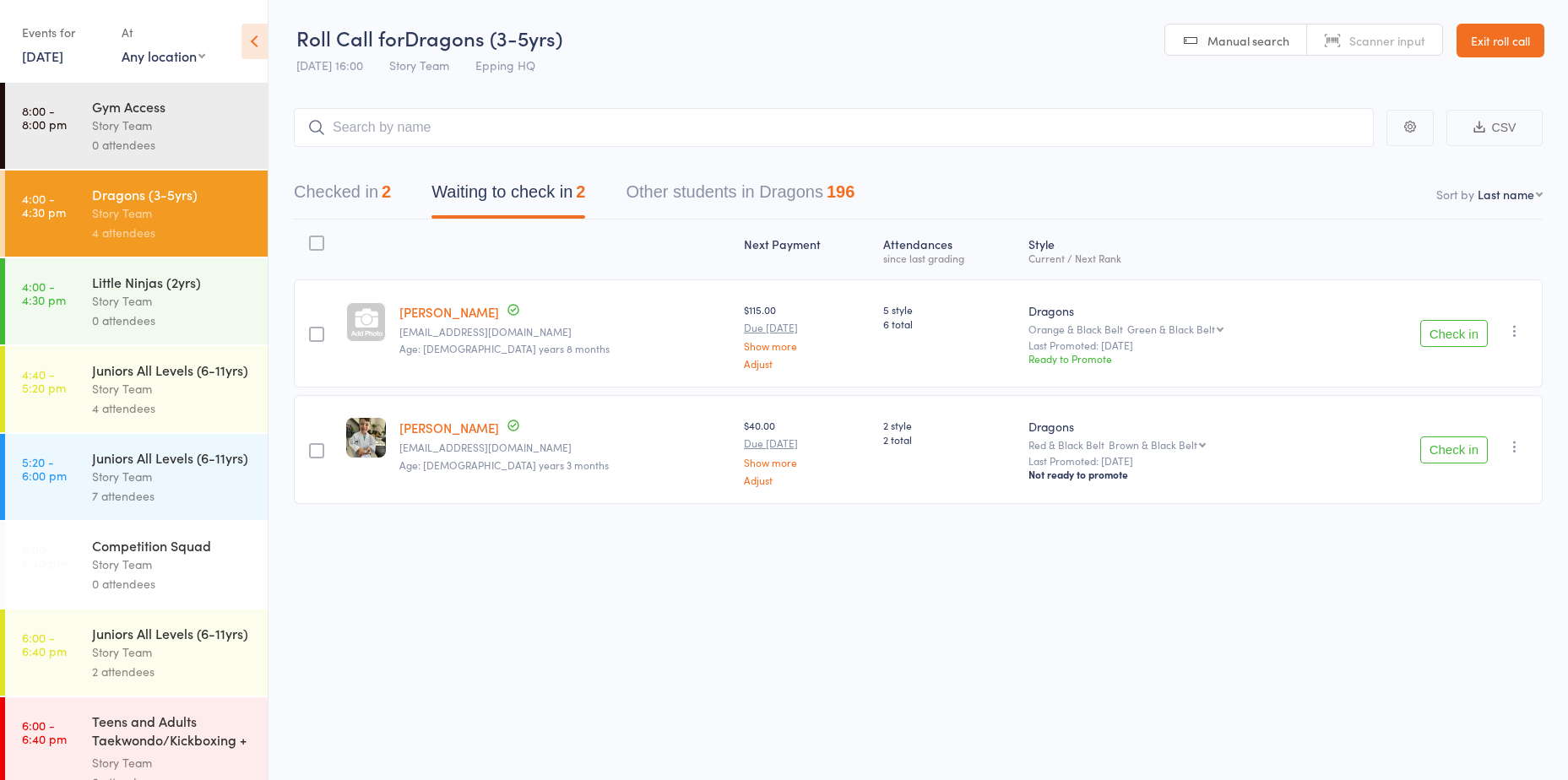
click at [1469, 342] on button "Check in" at bounding box center [1454, 333] width 67 height 27
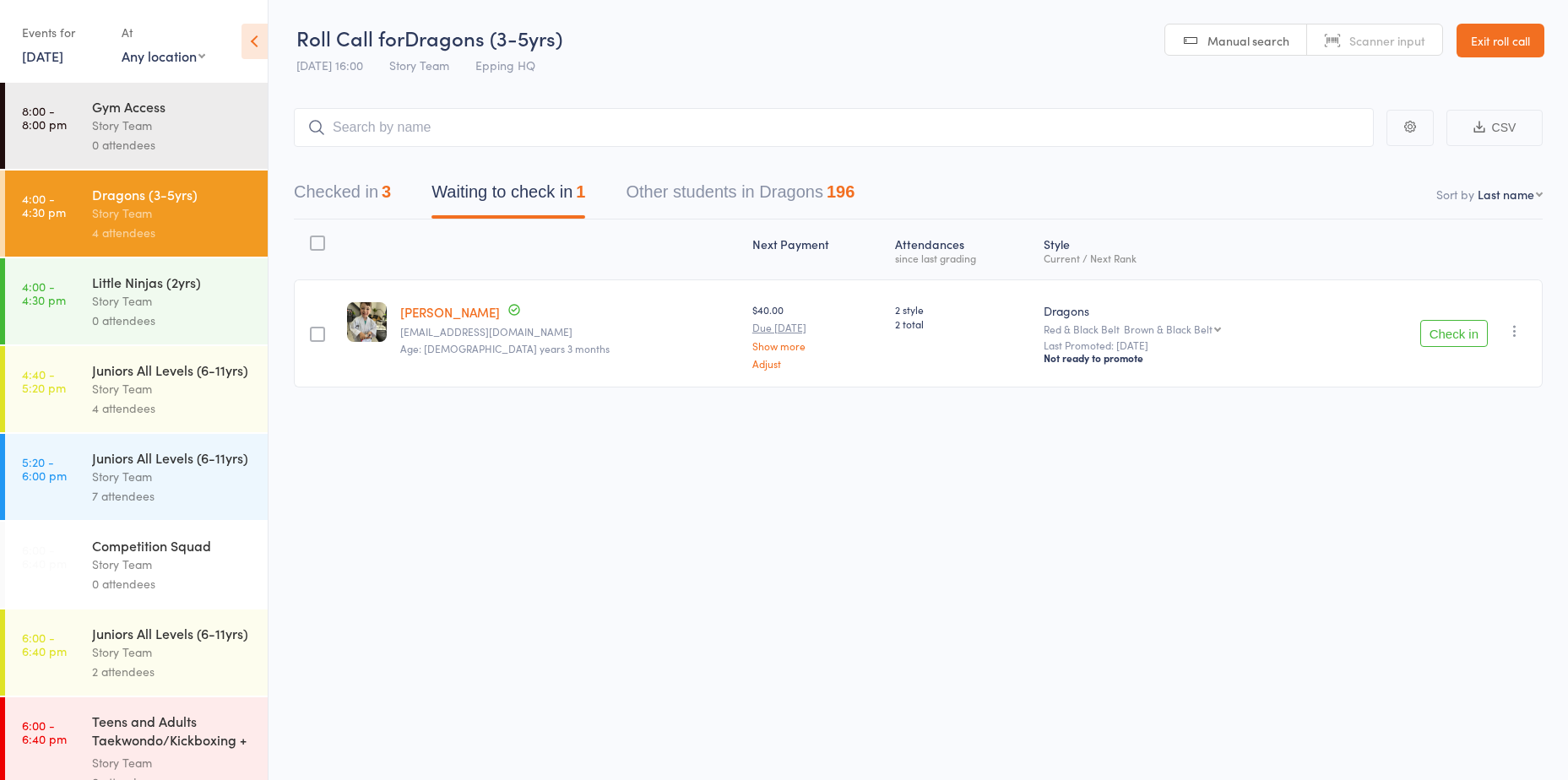
click at [64, 60] on link "13 Aug, 2025" at bounding box center [43, 56] width 42 height 19
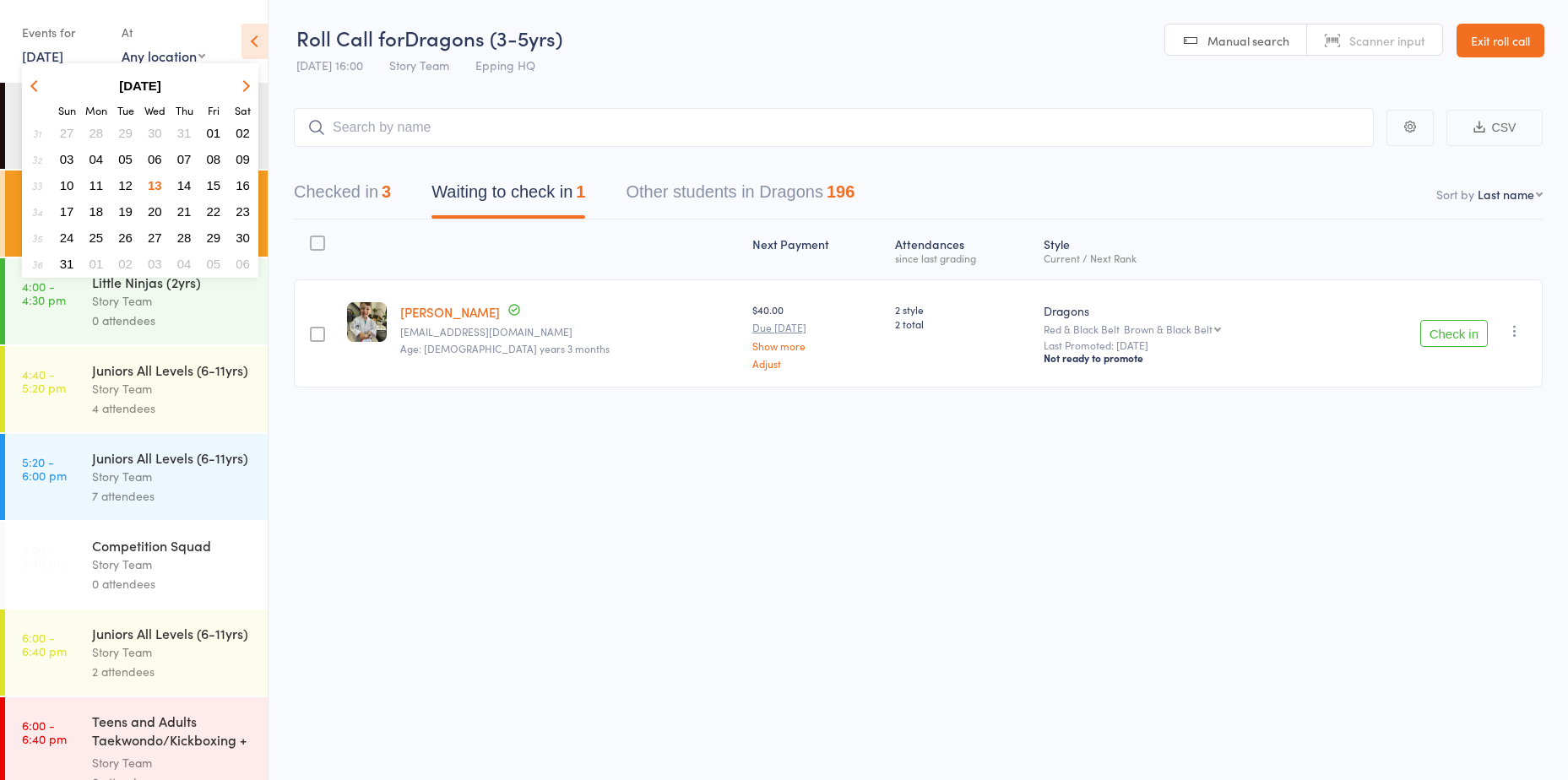
click at [151, 164] on span "06" at bounding box center [155, 159] width 14 height 14
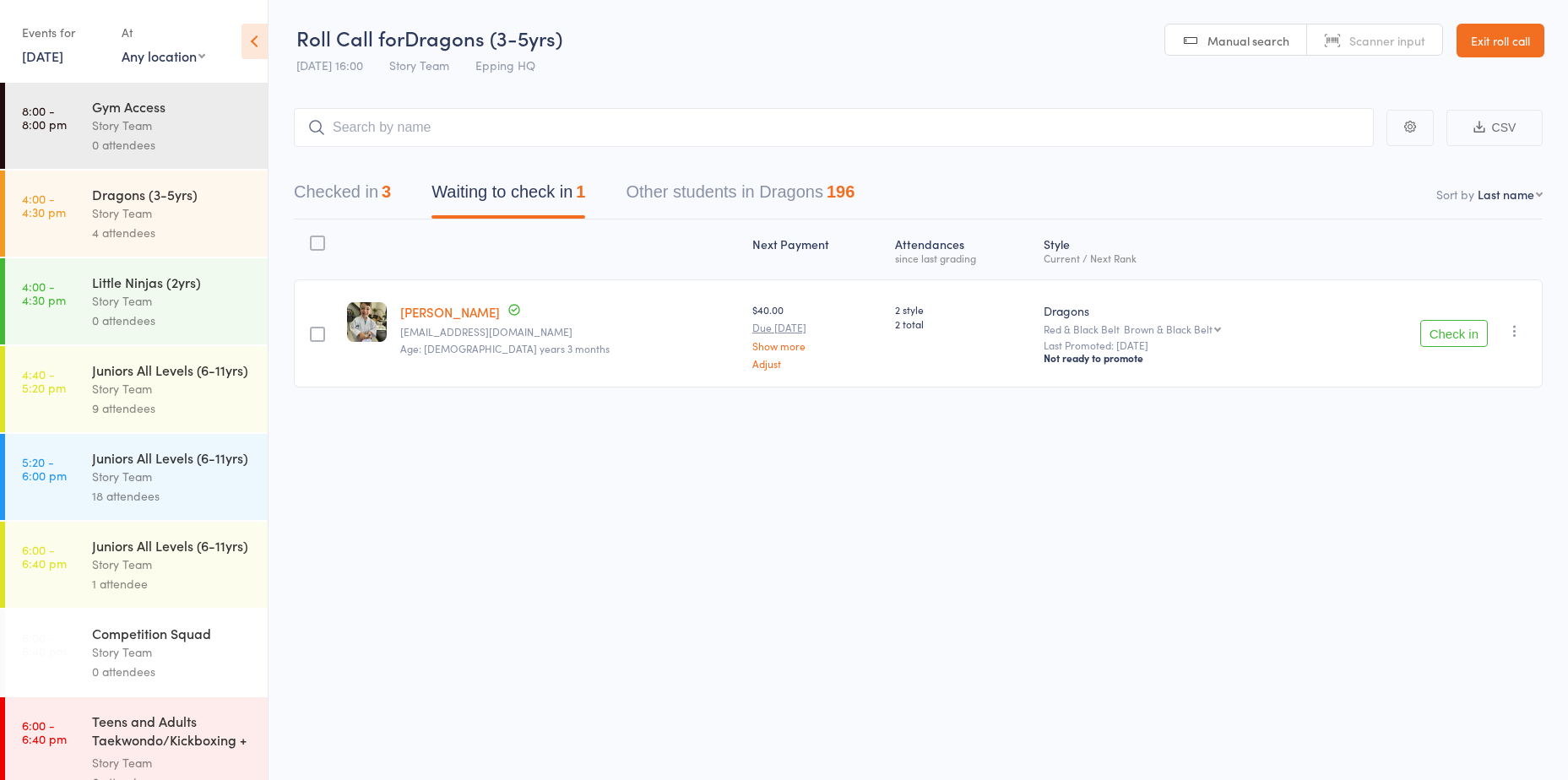
click at [71, 65] on div "Events for 6 Aug, 2025 D Aug, YYYY August 2025 Sun Mon Tue Wed Thu Fri Sat 31 2…" at bounding box center [63, 44] width 83 height 49
click at [64, 61] on link "6 Aug, 2025" at bounding box center [43, 56] width 42 height 19
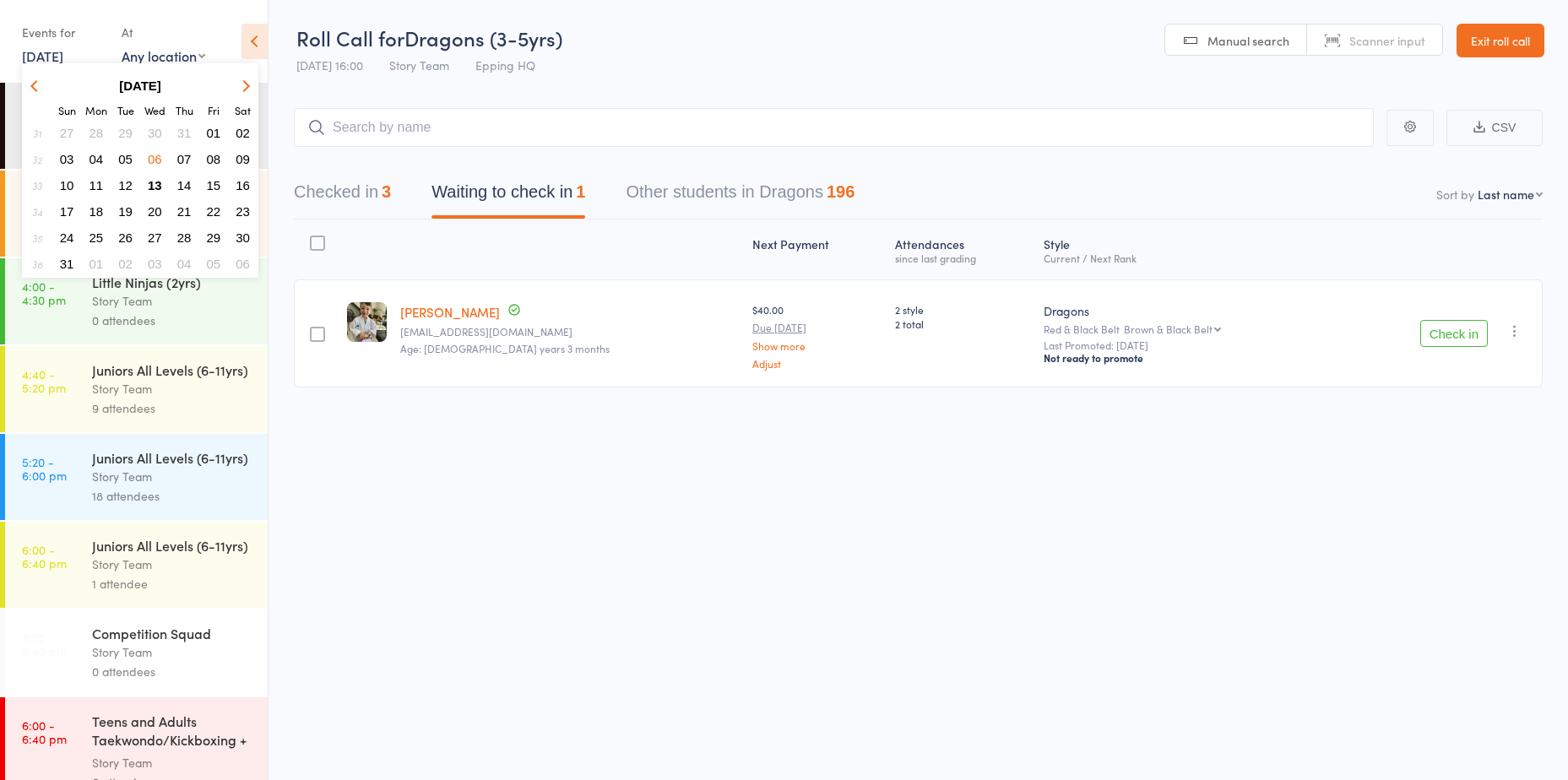
click at [157, 133] on span "30" at bounding box center [155, 132] width 14 height 14
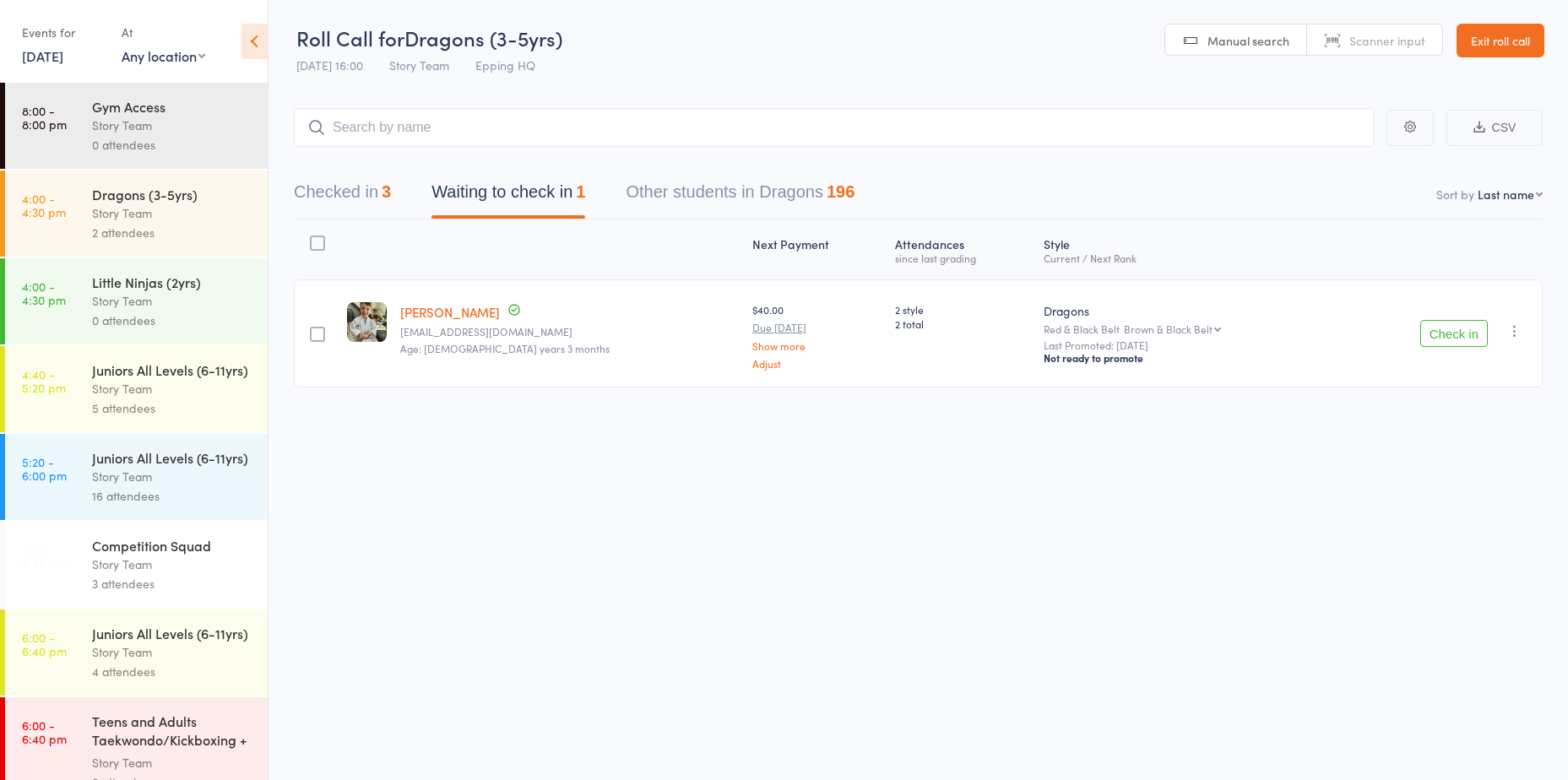
click at [64, 48] on link "30 Jul, 2025" at bounding box center [43, 56] width 42 height 19
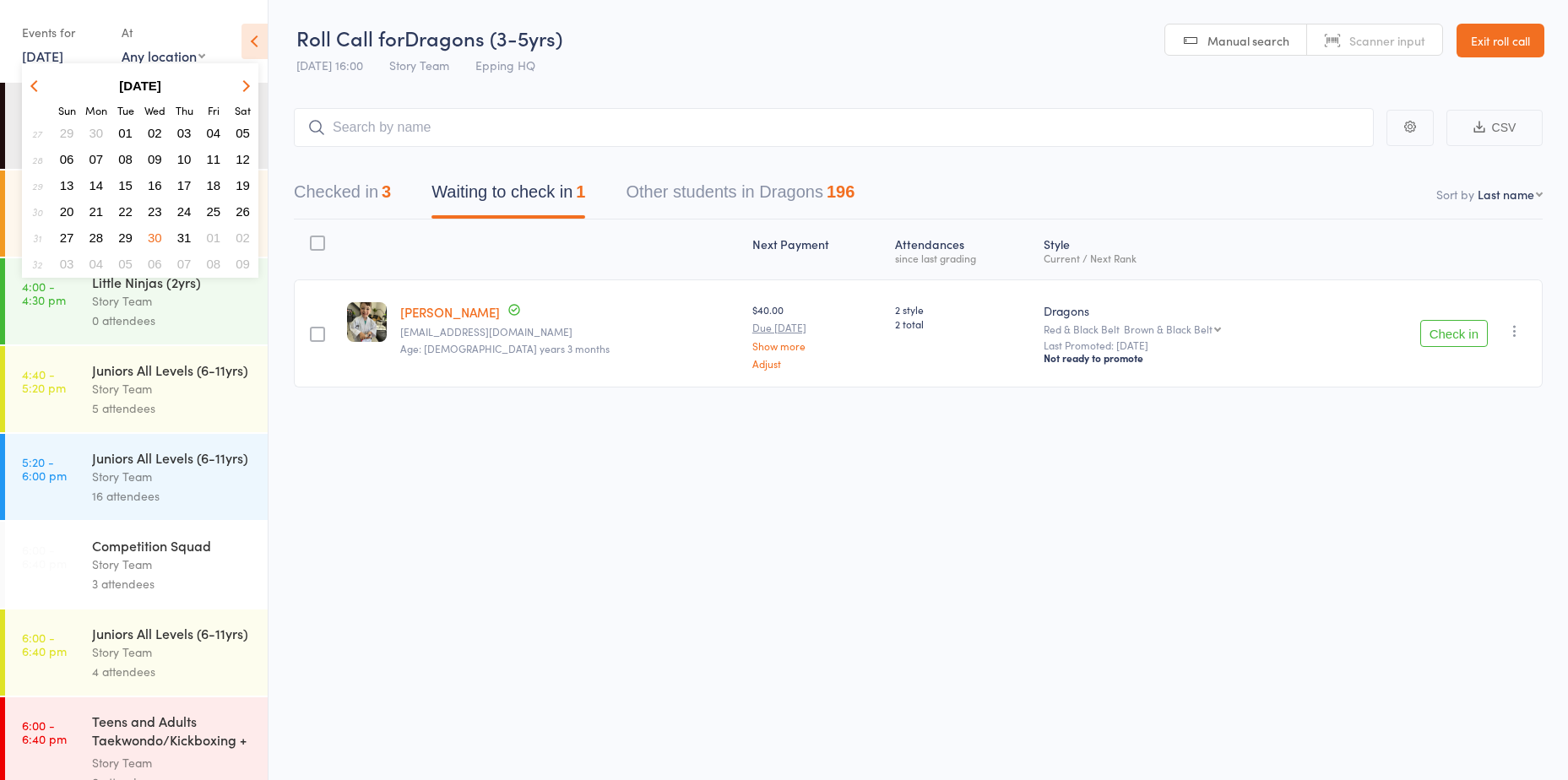
click at [246, 86] on icon "button" at bounding box center [244, 86] width 11 height 11
click at [157, 183] on span "13" at bounding box center [155, 185] width 14 height 14
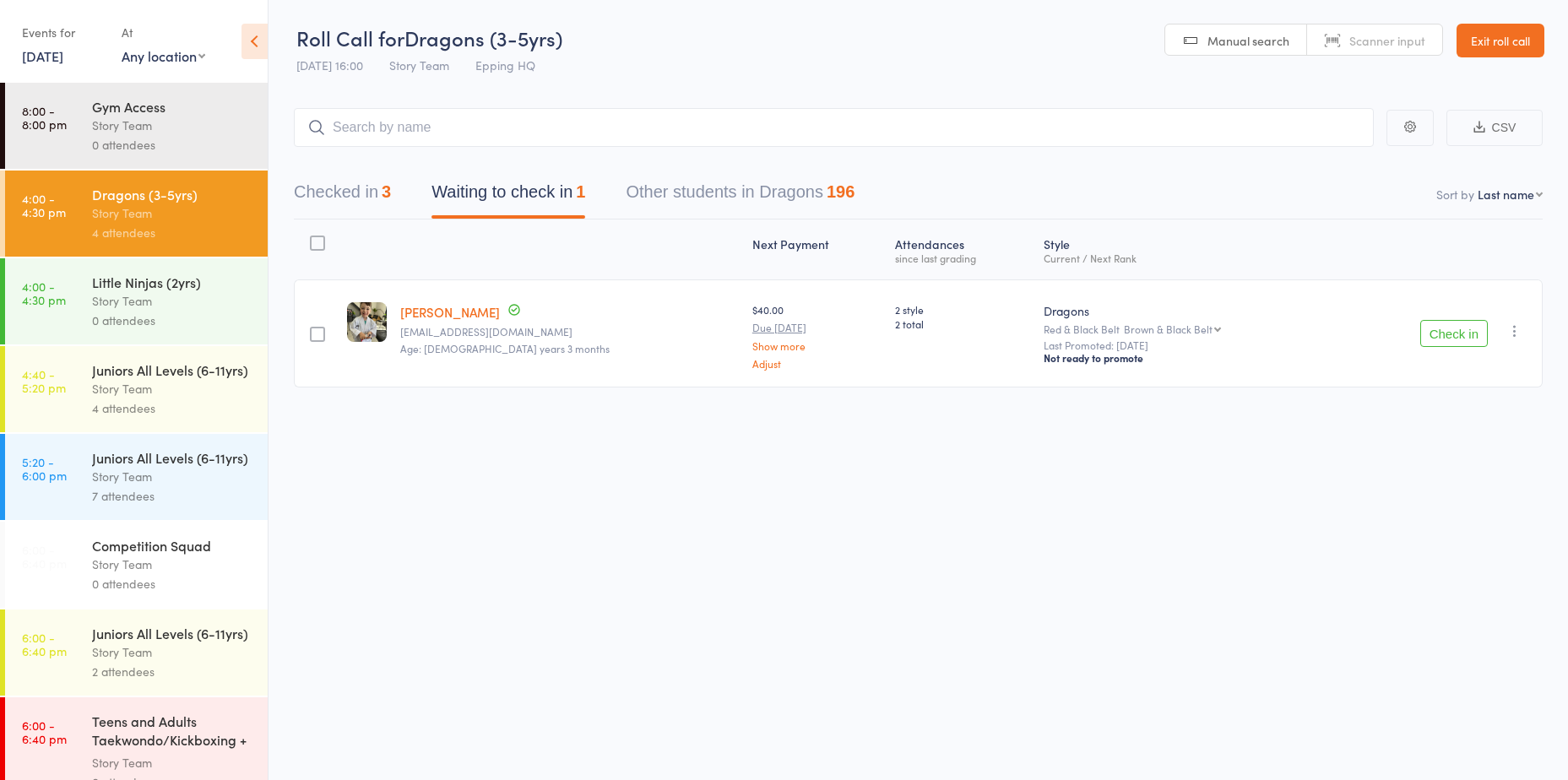
click at [179, 292] on div "Story Team" at bounding box center [173, 301] width 162 height 19
click at [172, 398] on div "Story Team" at bounding box center [173, 389] width 162 height 19
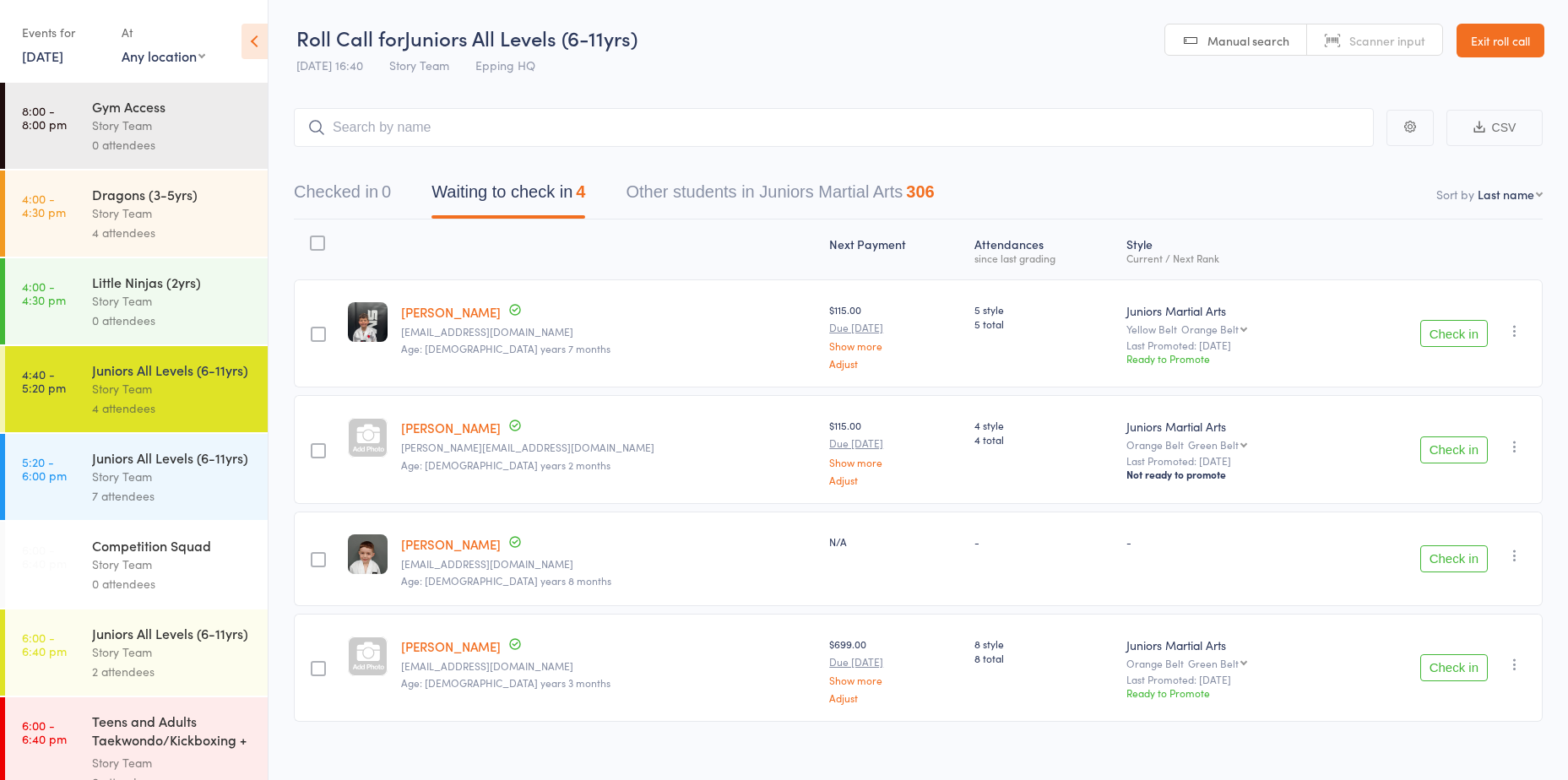
click at [1432, 329] on button "Check in" at bounding box center [1454, 333] width 67 height 27
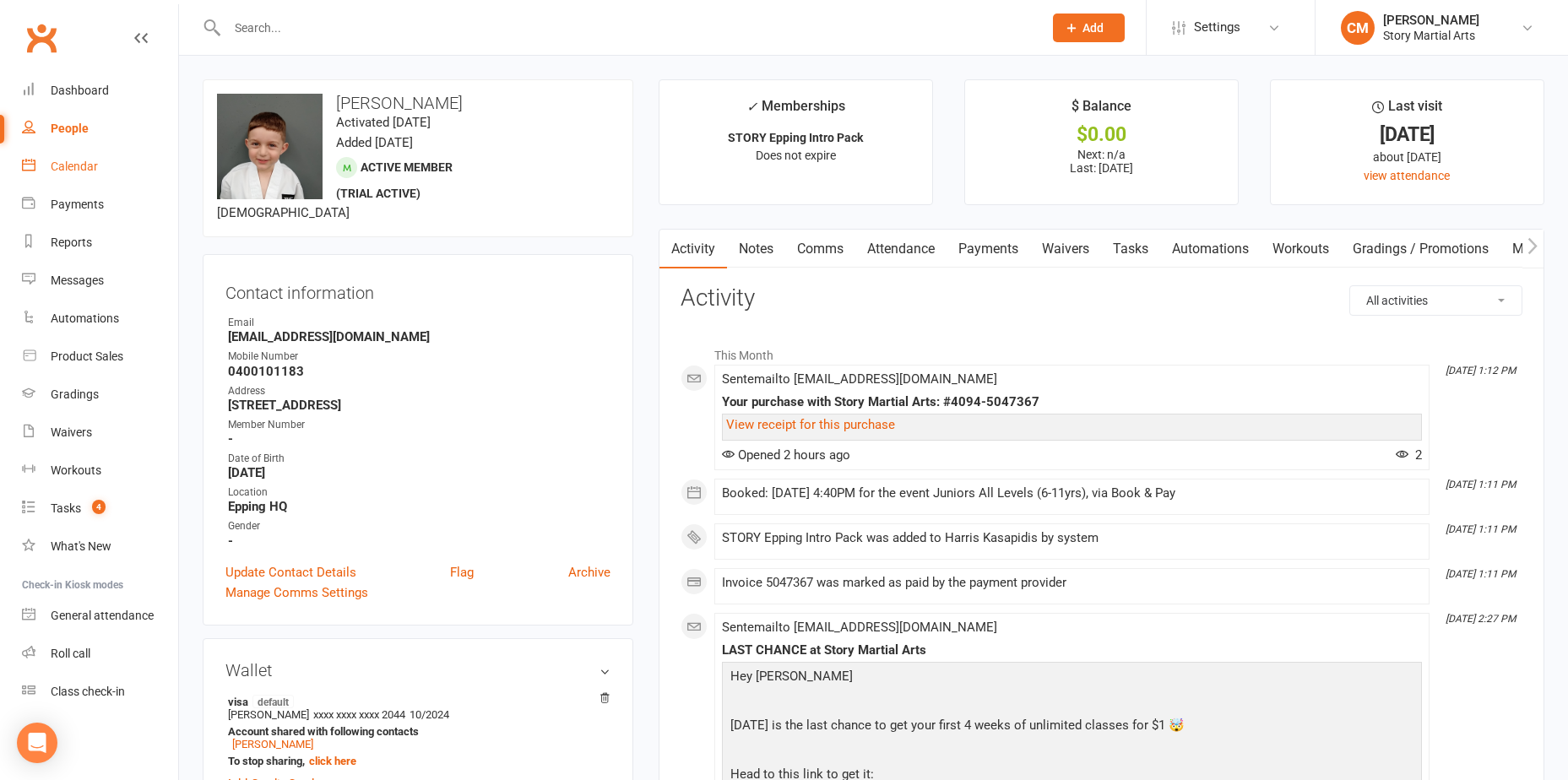
click at [88, 178] on link "Calendar" at bounding box center [100, 167] width 156 height 38
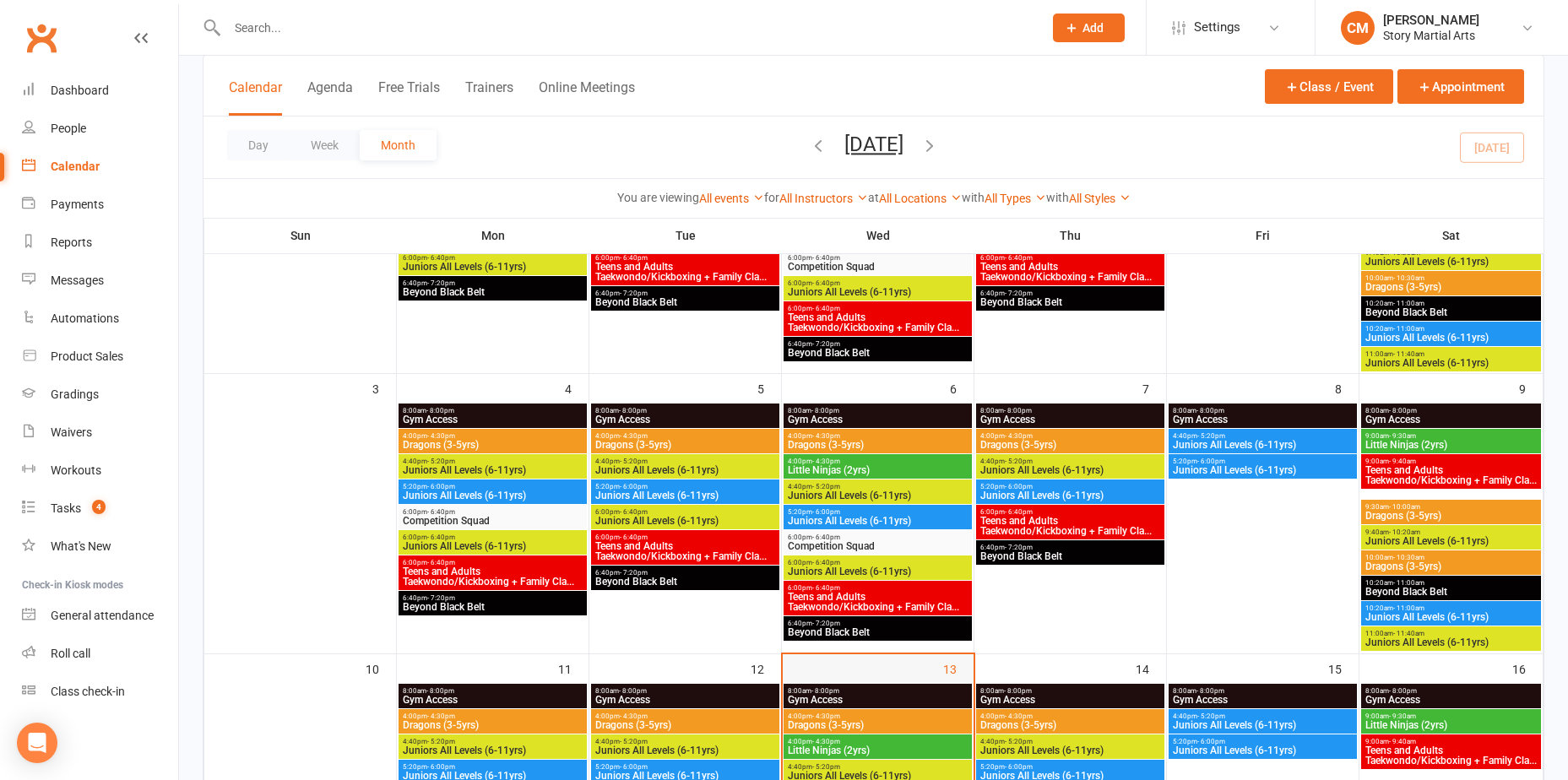
scroll to position [506, 0]
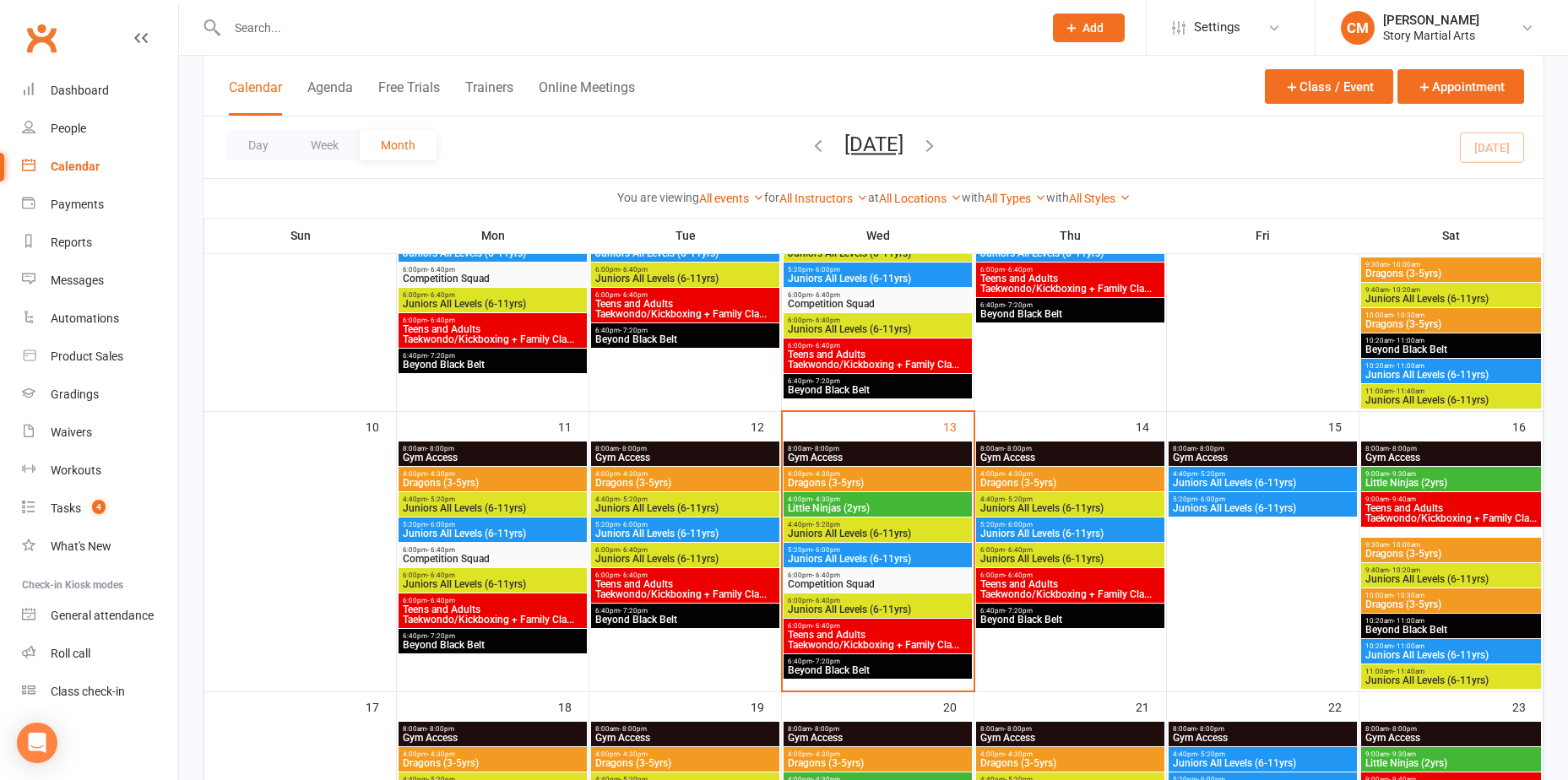
click at [843, 504] on span "Little Ninjas (2yrs)" at bounding box center [877, 508] width 182 height 10
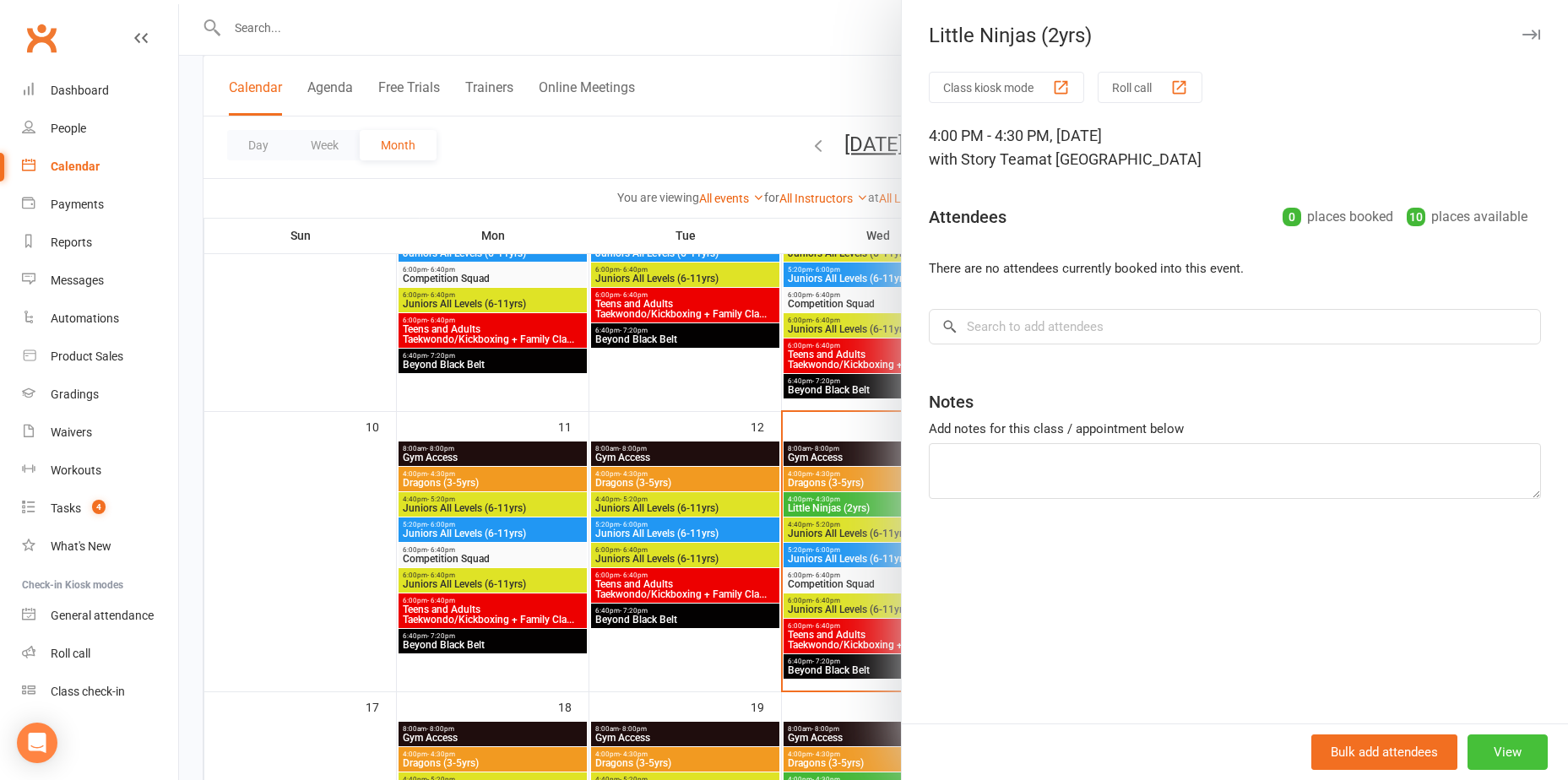
click at [1481, 754] on button "View" at bounding box center [1507, 751] width 80 height 35
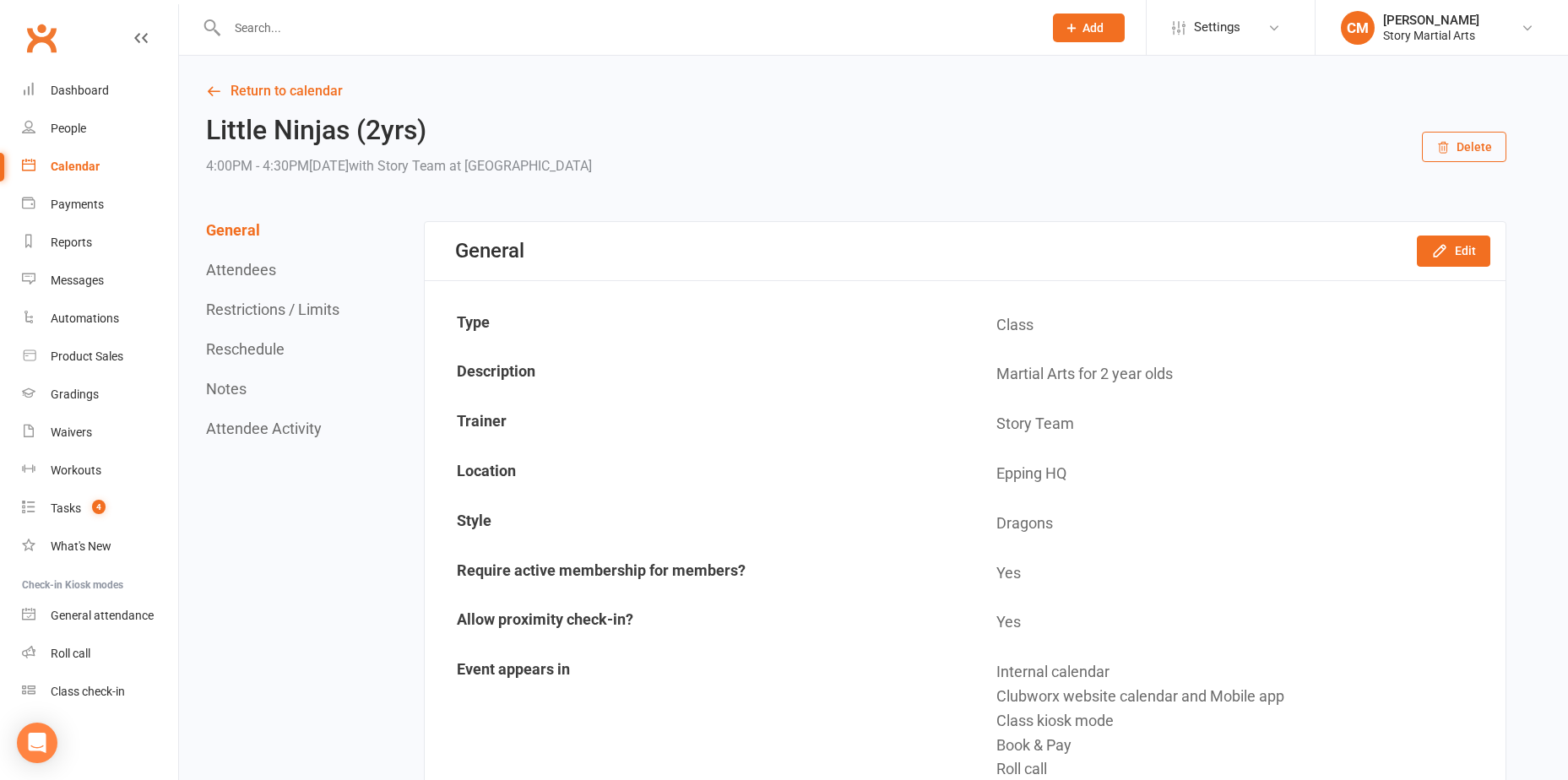
click at [1480, 135] on button "Delete" at bounding box center [1463, 147] width 85 height 30
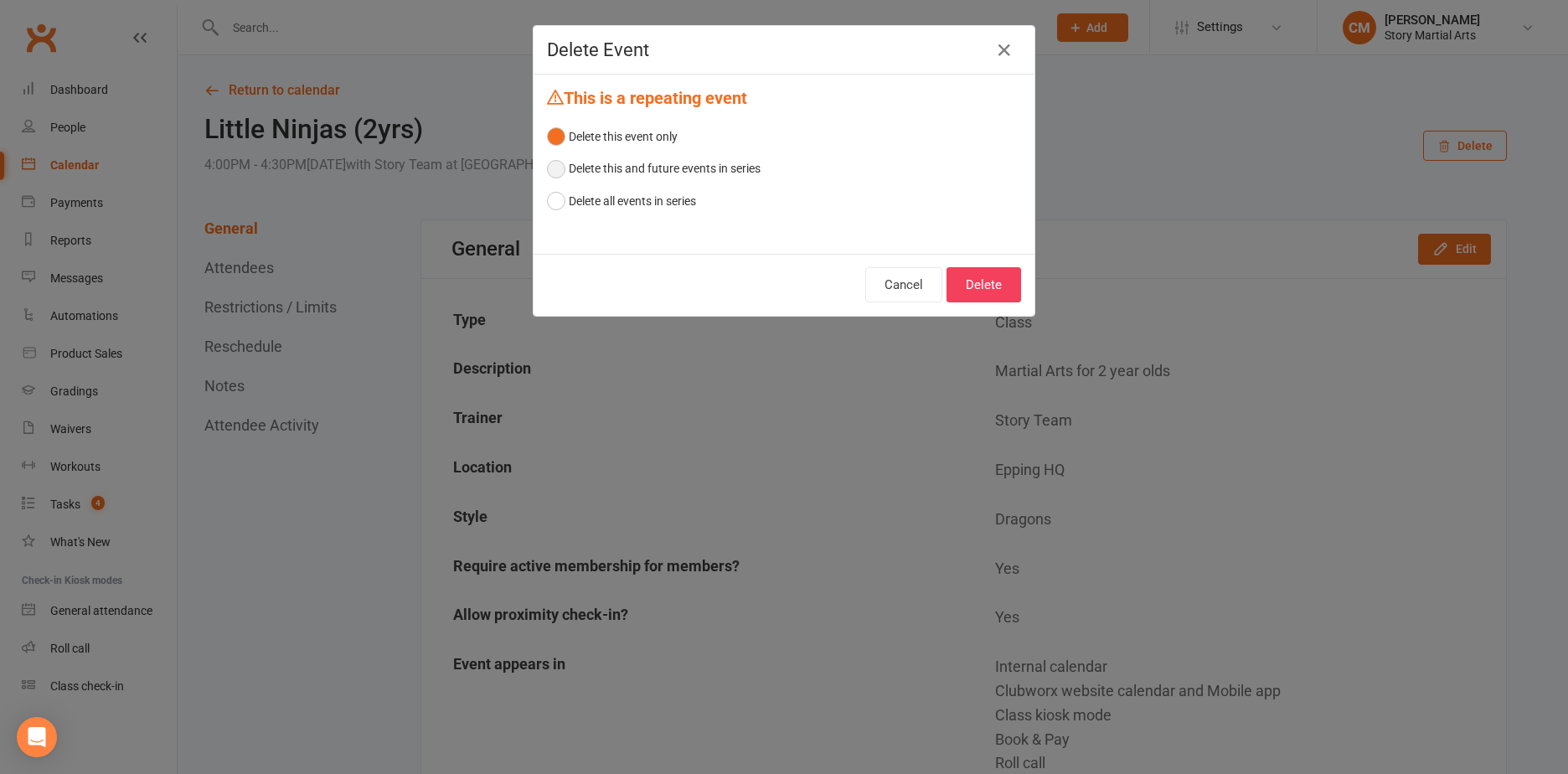
click at [662, 175] on button "Delete this and future events in series" at bounding box center [653, 169] width 214 height 32
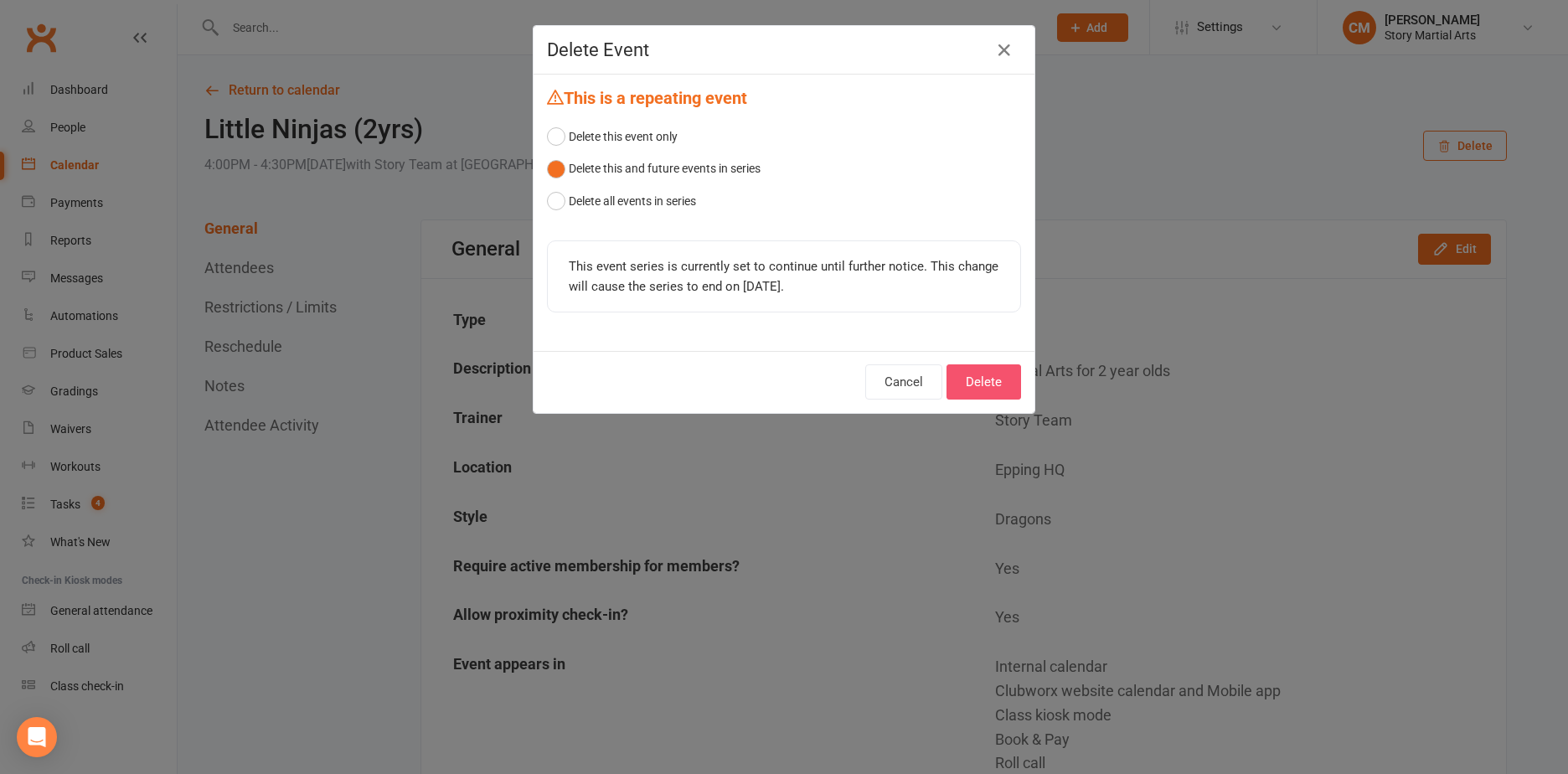
click at [993, 384] on button "Delete" at bounding box center [983, 382] width 74 height 35
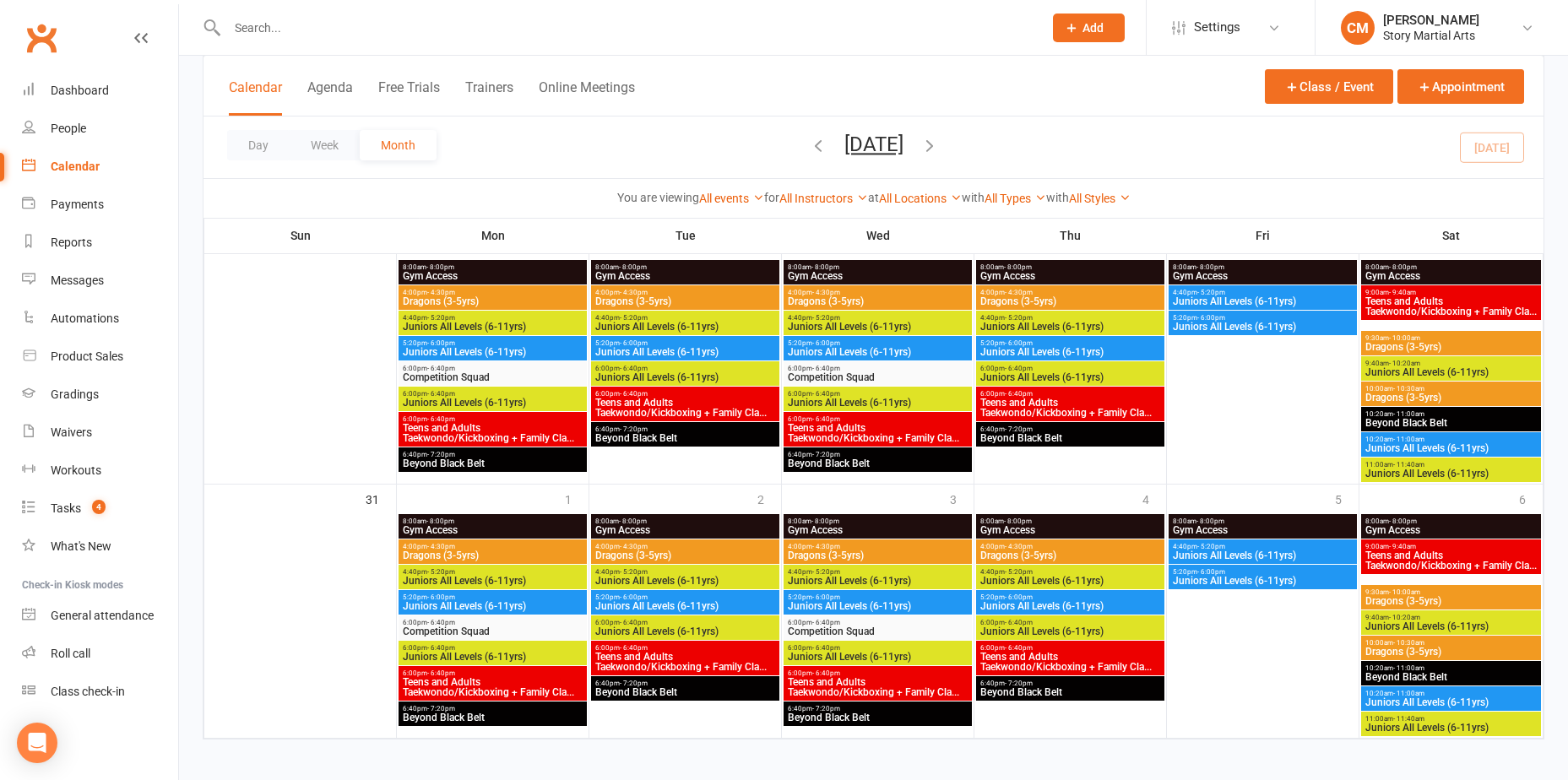
scroll to position [1205, 0]
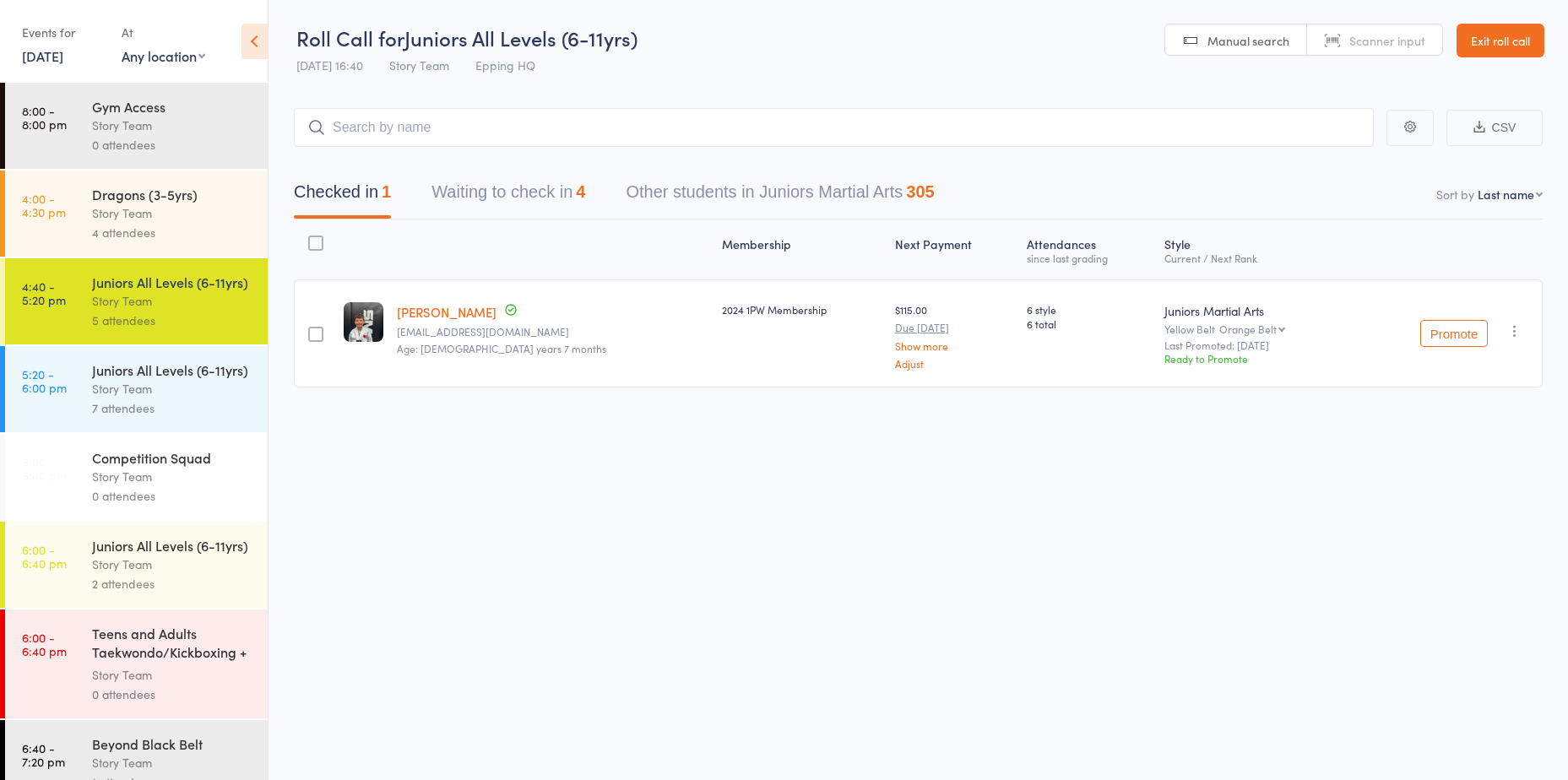
click at [687, 527] on div "Roll Call for Juniors All Levels (6-11yrs) 13 Aug 16:40 Story Team Epping HQ Ma…" at bounding box center [784, 390] width 1568 height 780
click at [508, 208] on button "Waiting to check in 4" at bounding box center [508, 196] width 154 height 45
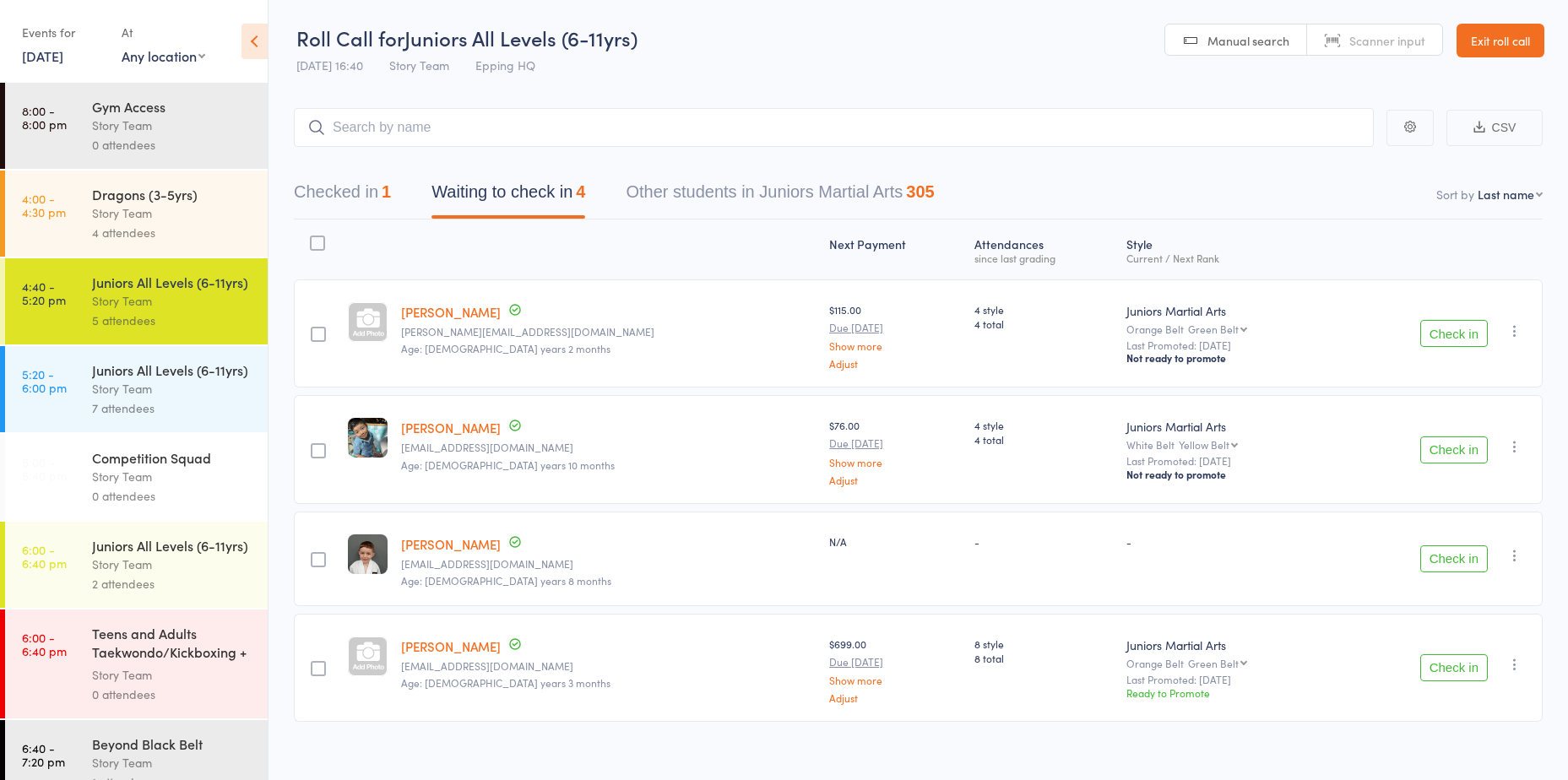
click at [1467, 558] on button "Check in" at bounding box center [1454, 559] width 67 height 27
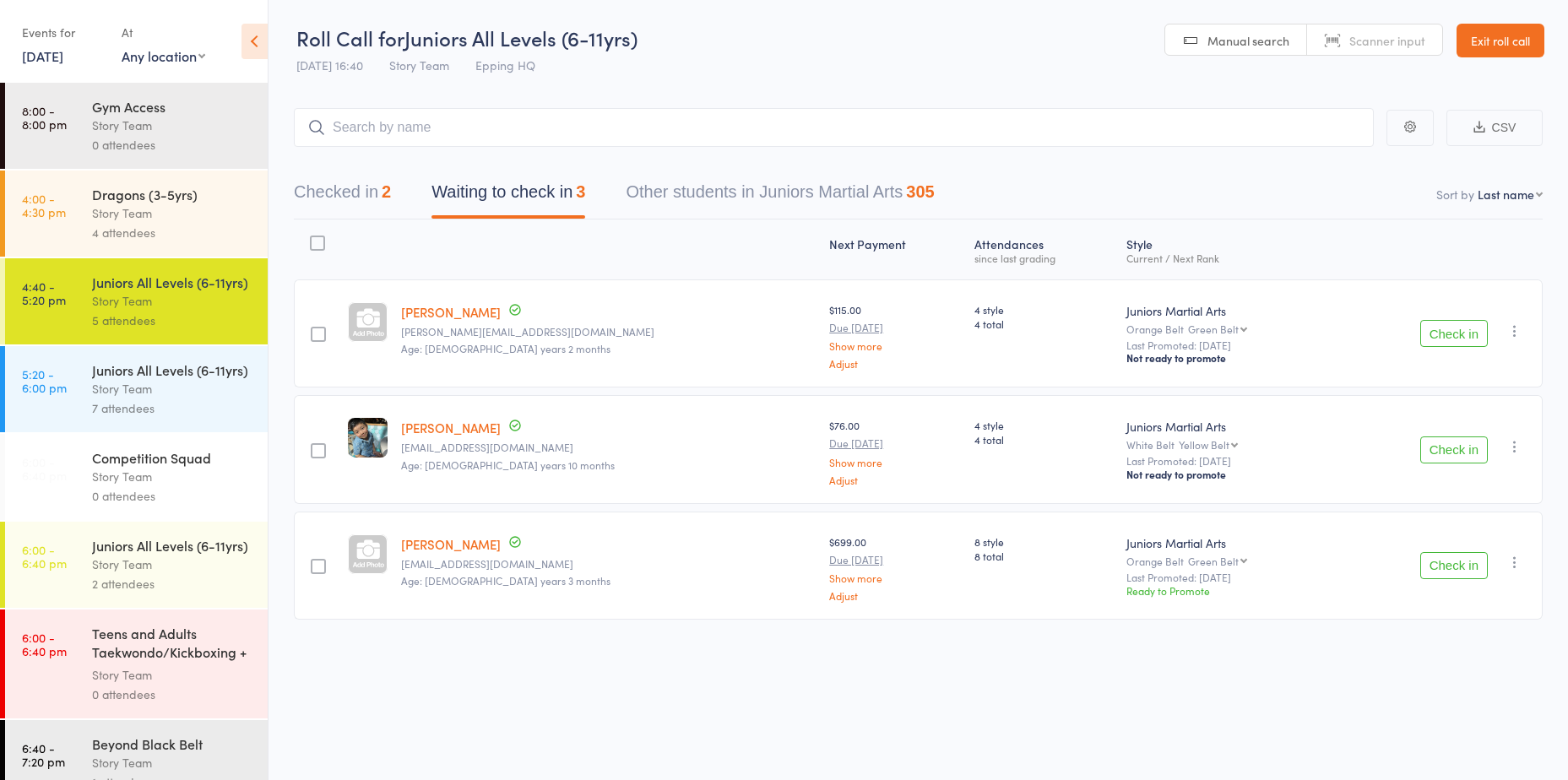
click at [124, 220] on div "Story Team" at bounding box center [173, 213] width 162 height 19
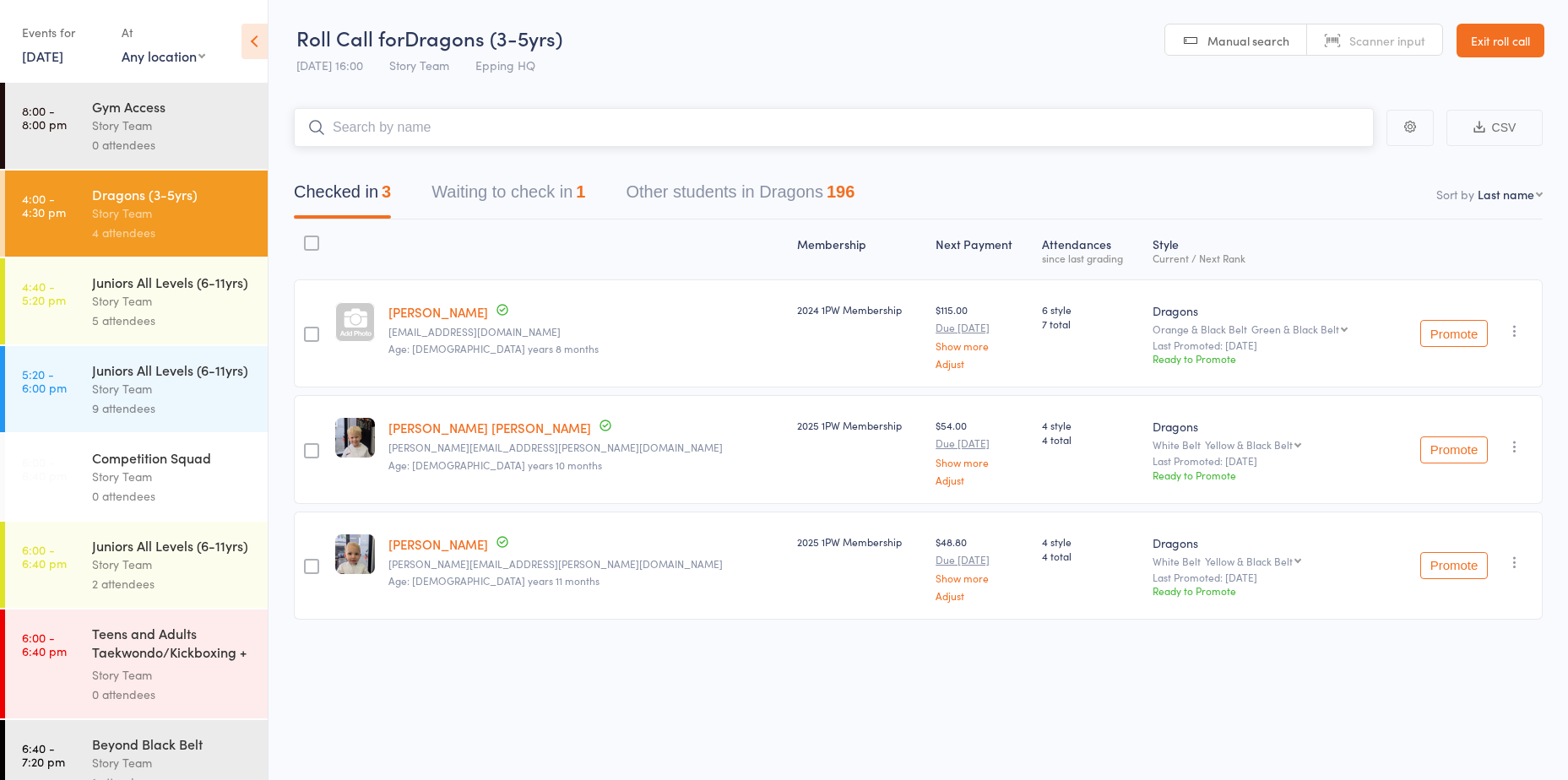
click at [497, 200] on button "Waiting to check in 1" at bounding box center [508, 196] width 154 height 45
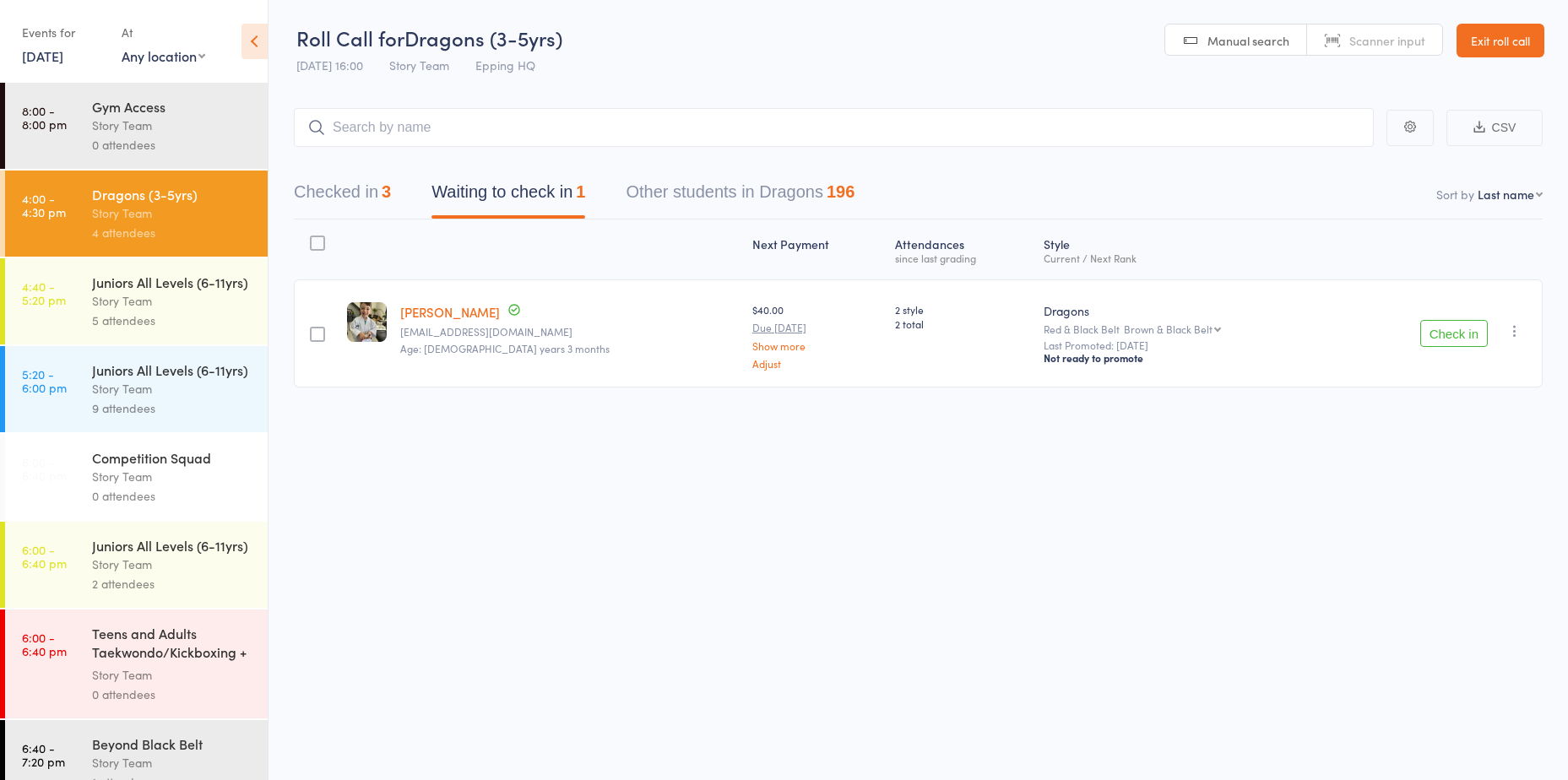
click at [125, 418] on div "9 attendees" at bounding box center [173, 408] width 162 height 19
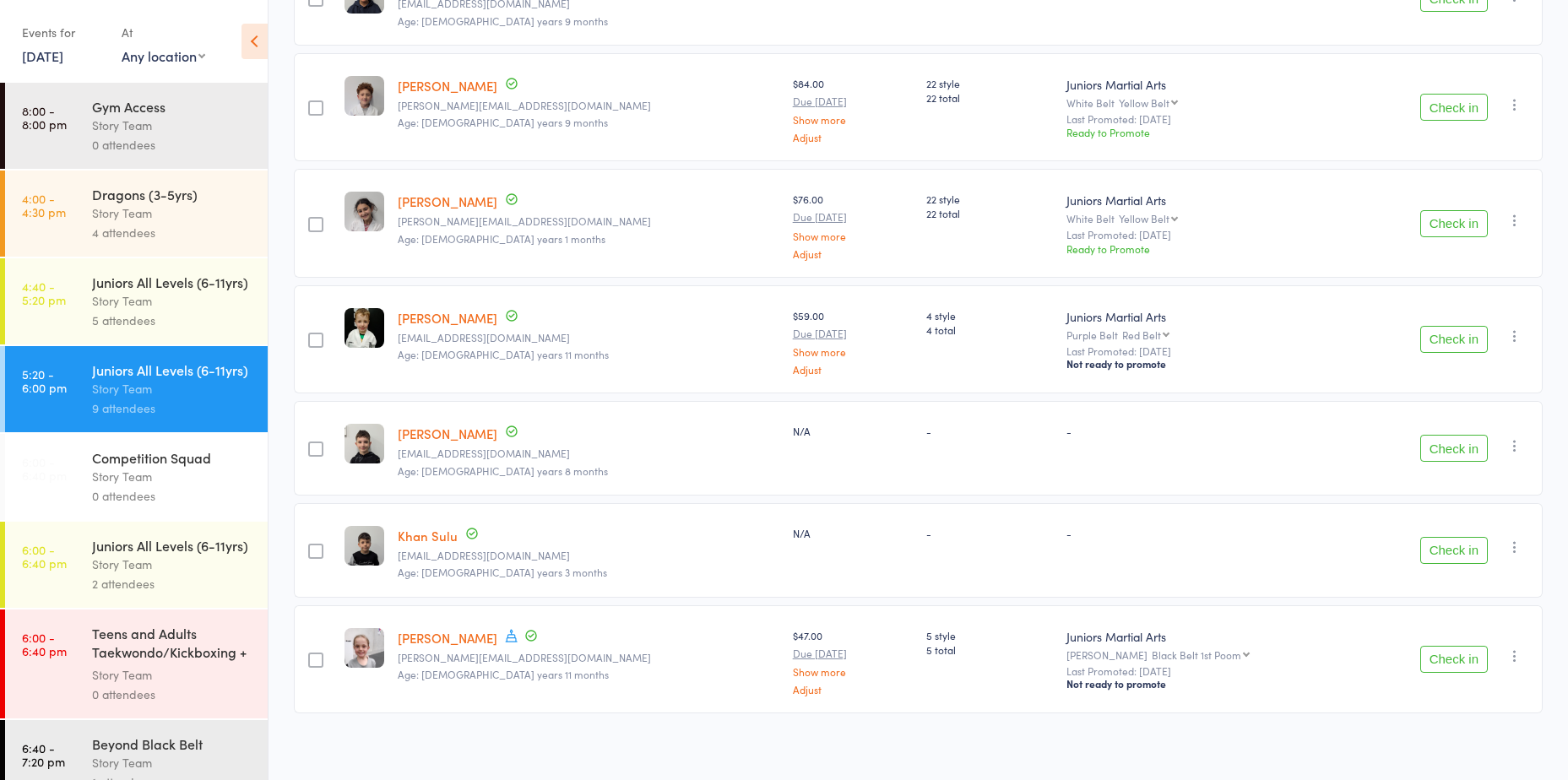
scroll to position [550, 0]
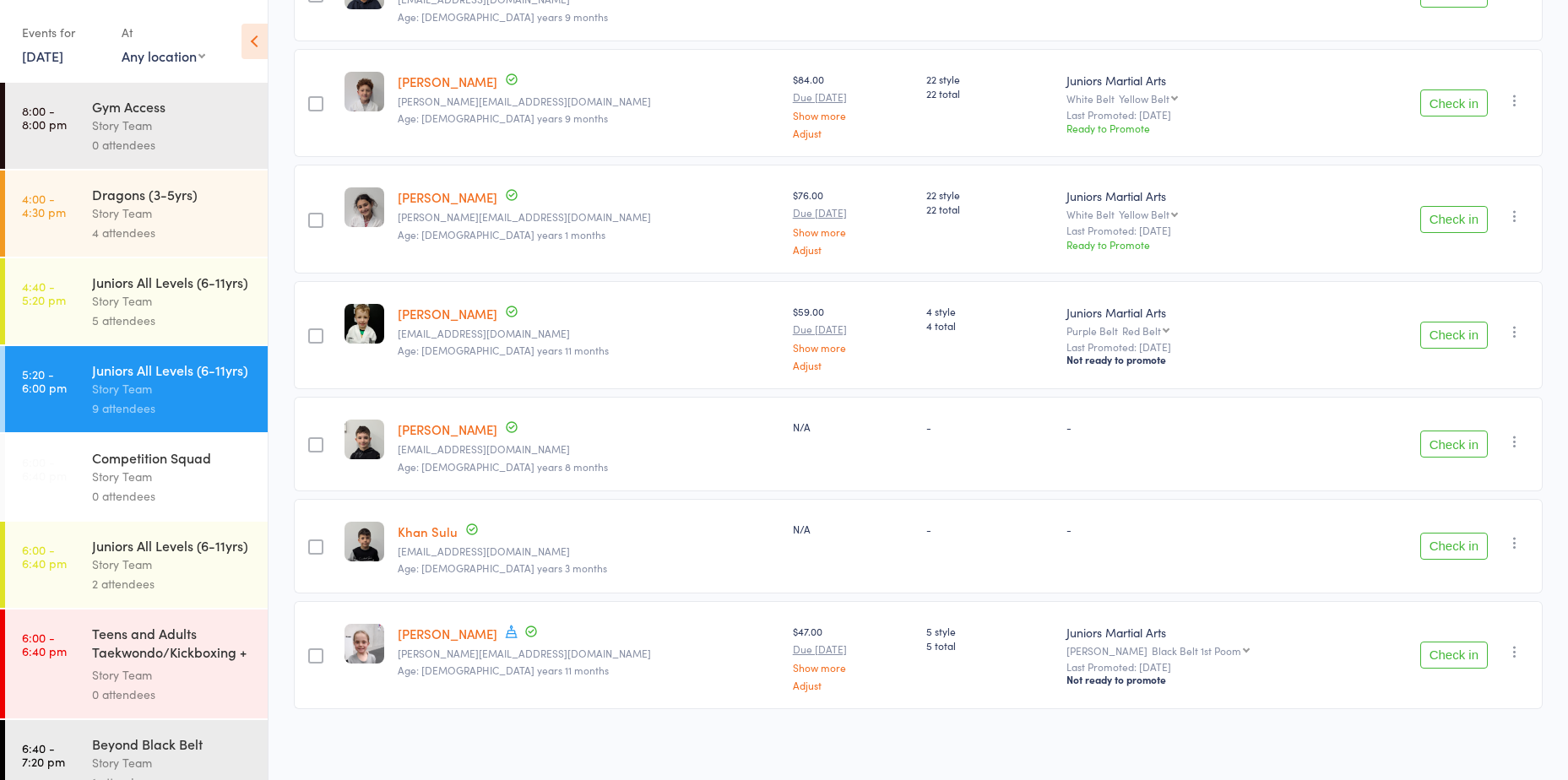
click at [1442, 652] on button "Check in" at bounding box center [1454, 655] width 67 height 27
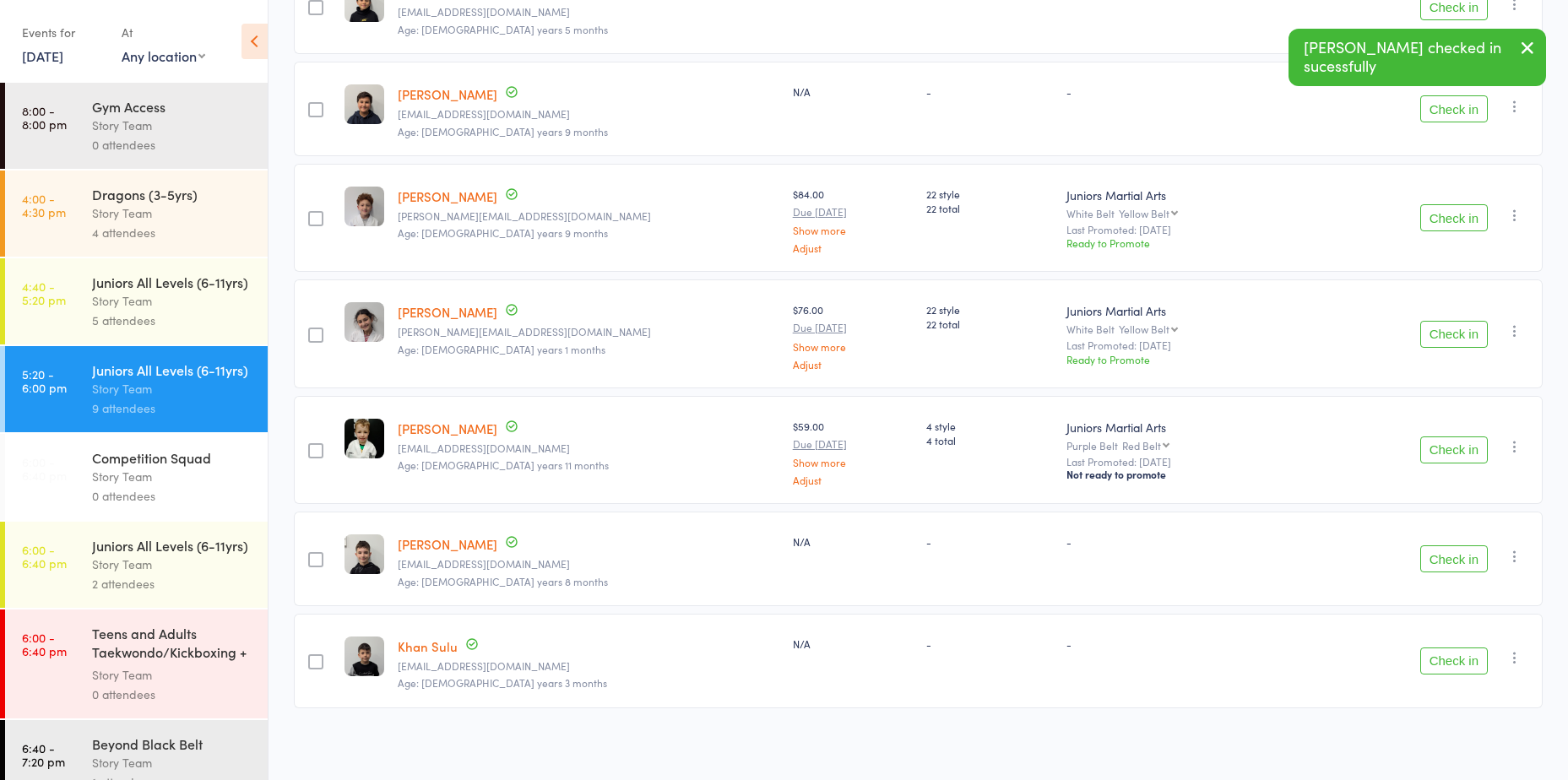
click at [163, 292] on div "Juniors All Levels (6-11yrs)" at bounding box center [173, 282] width 162 height 19
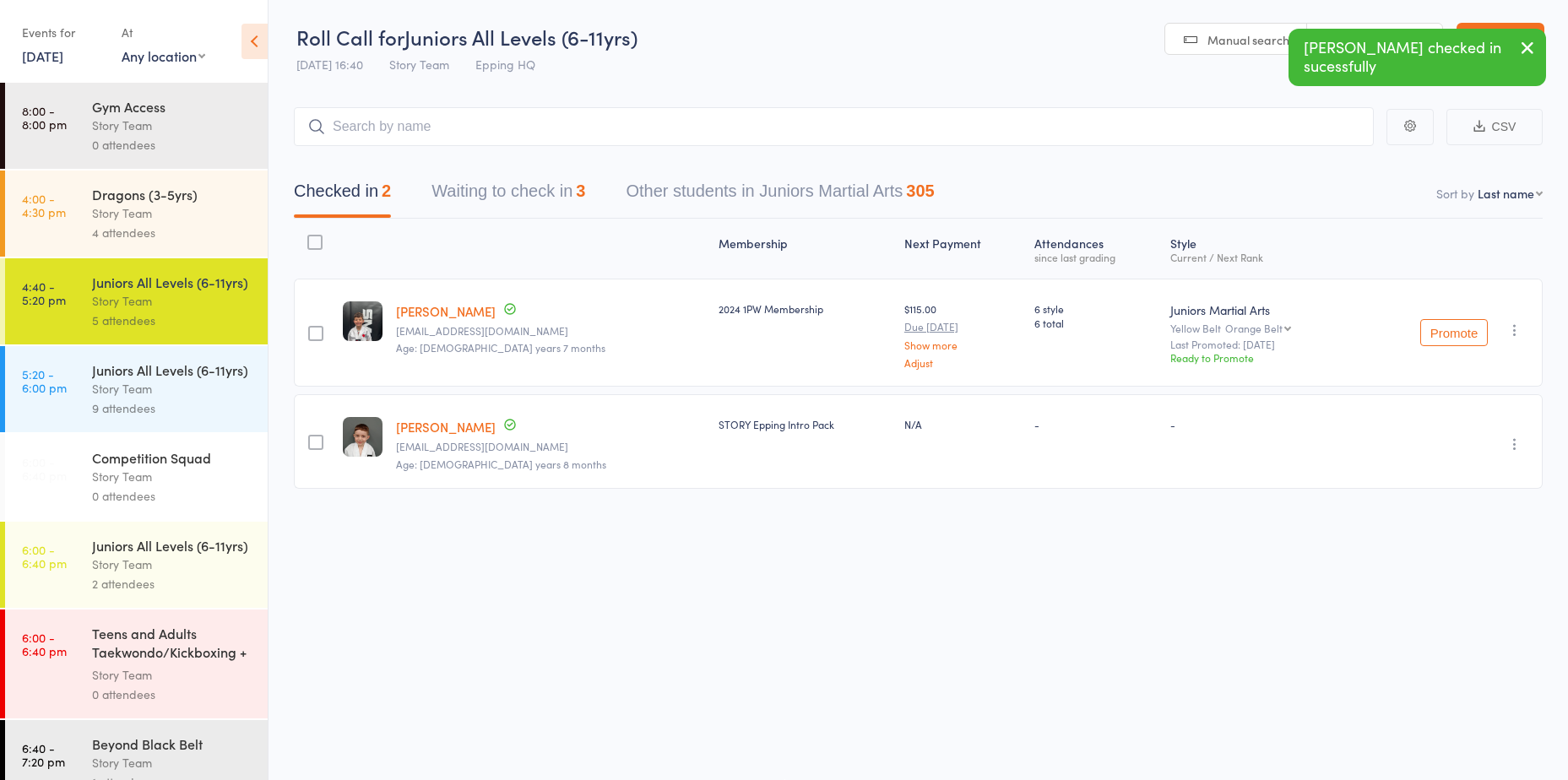
click at [516, 193] on button "Waiting to check in 3" at bounding box center [508, 195] width 154 height 45
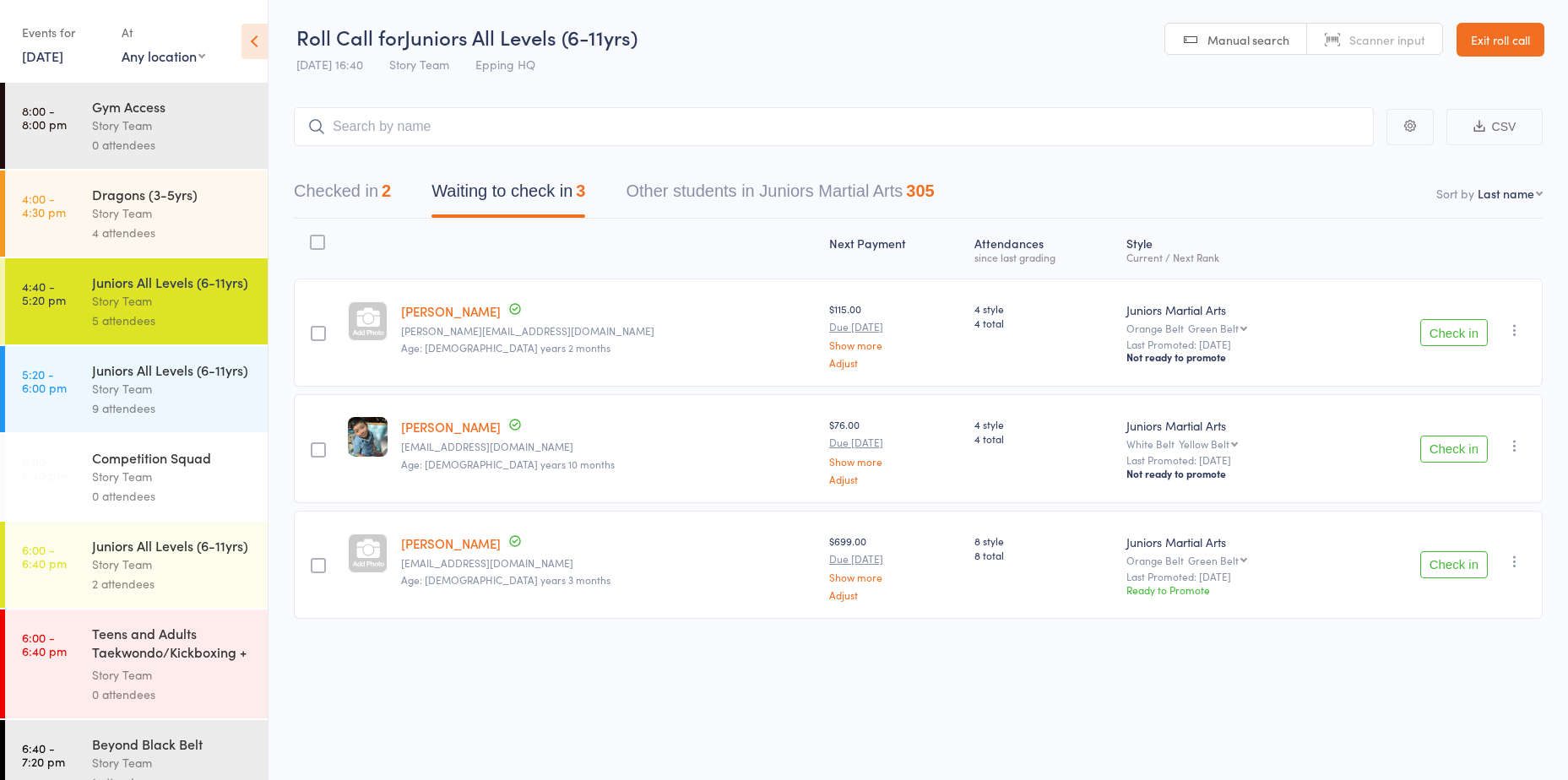
click at [356, 200] on button "Checked in 2" at bounding box center [342, 195] width 97 height 45
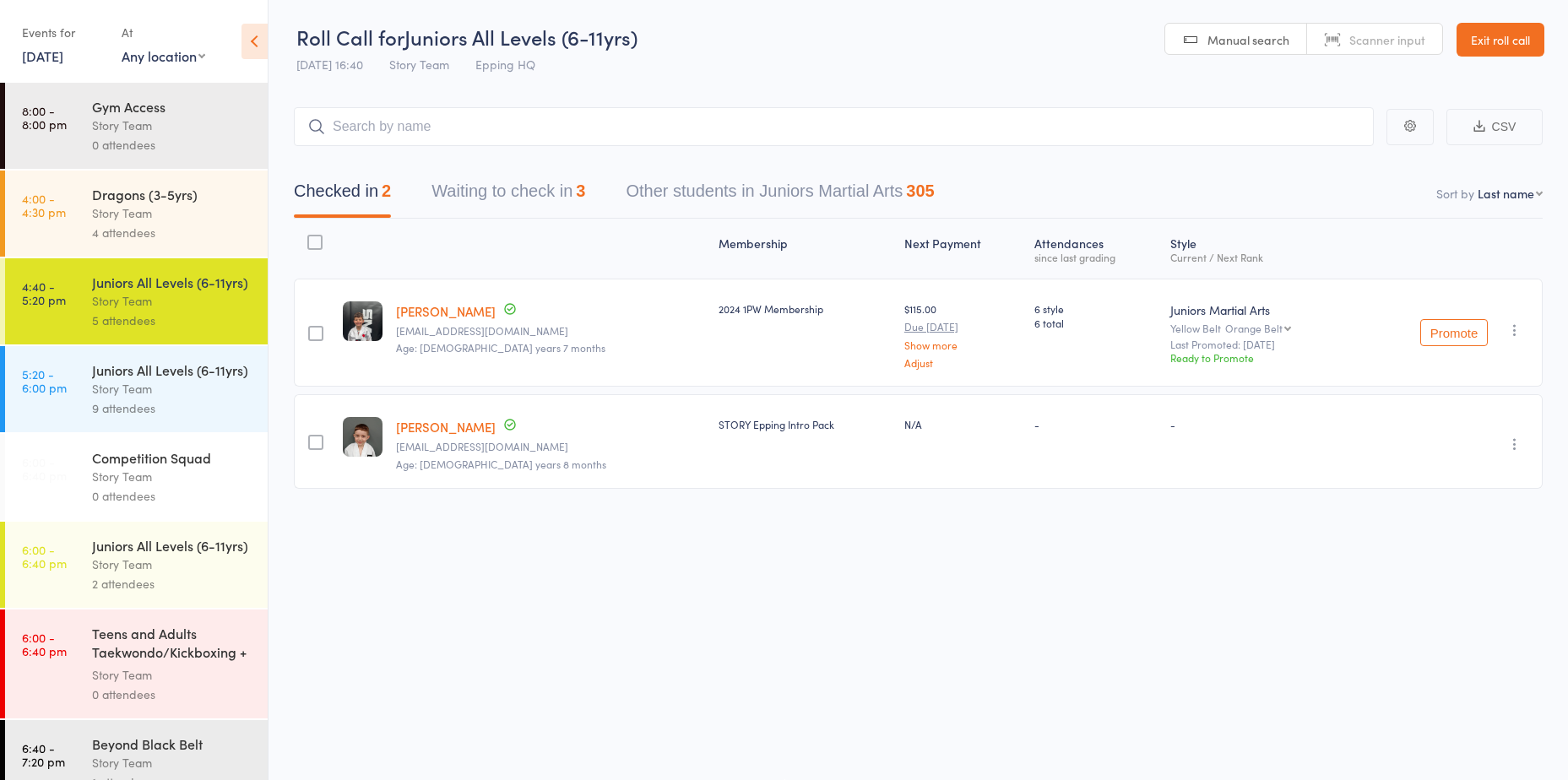
click at [518, 120] on input "search" at bounding box center [833, 126] width 1080 height 39
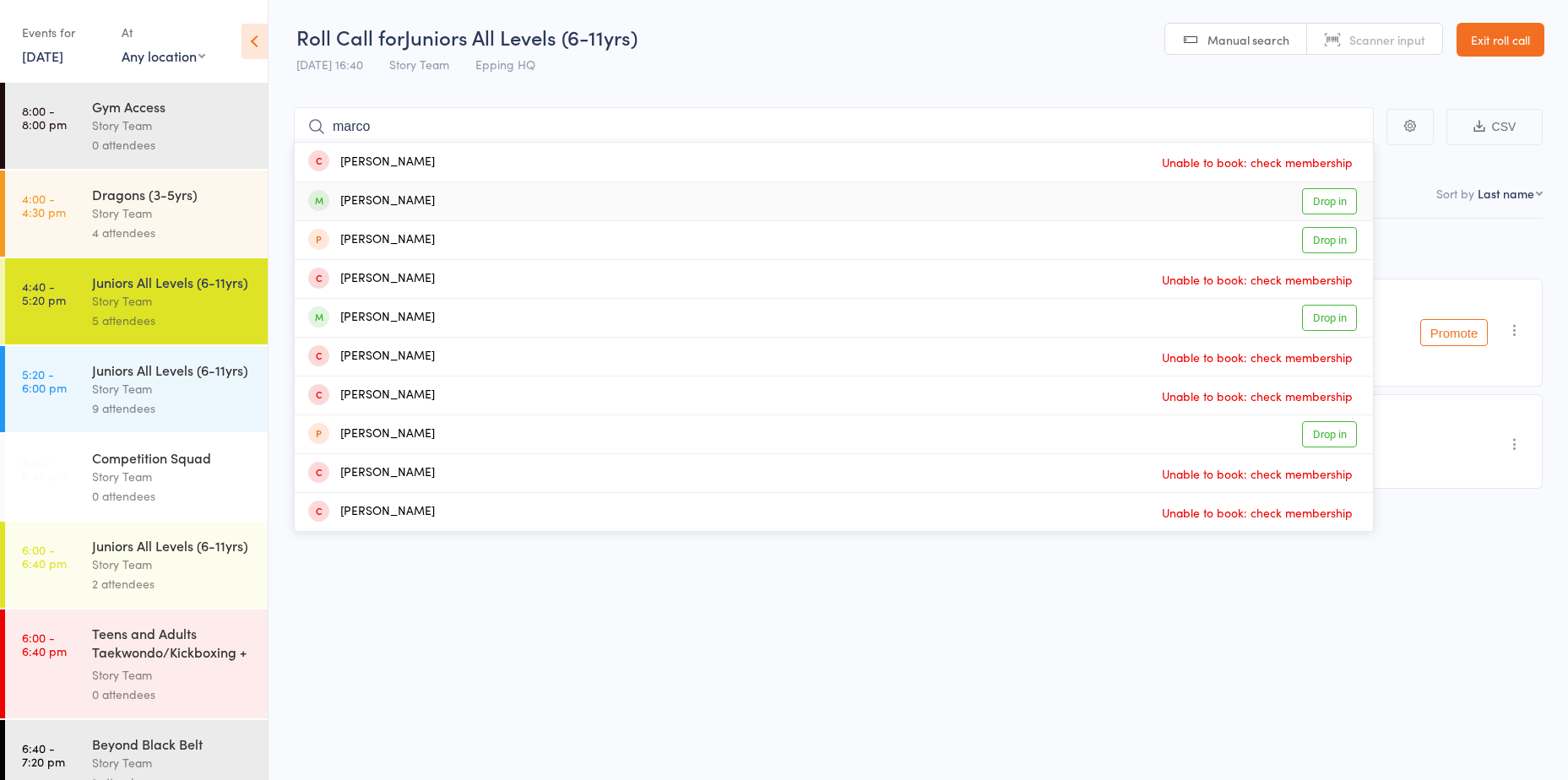
type input "marco"
click at [1311, 200] on link "Drop in" at bounding box center [1329, 201] width 55 height 27
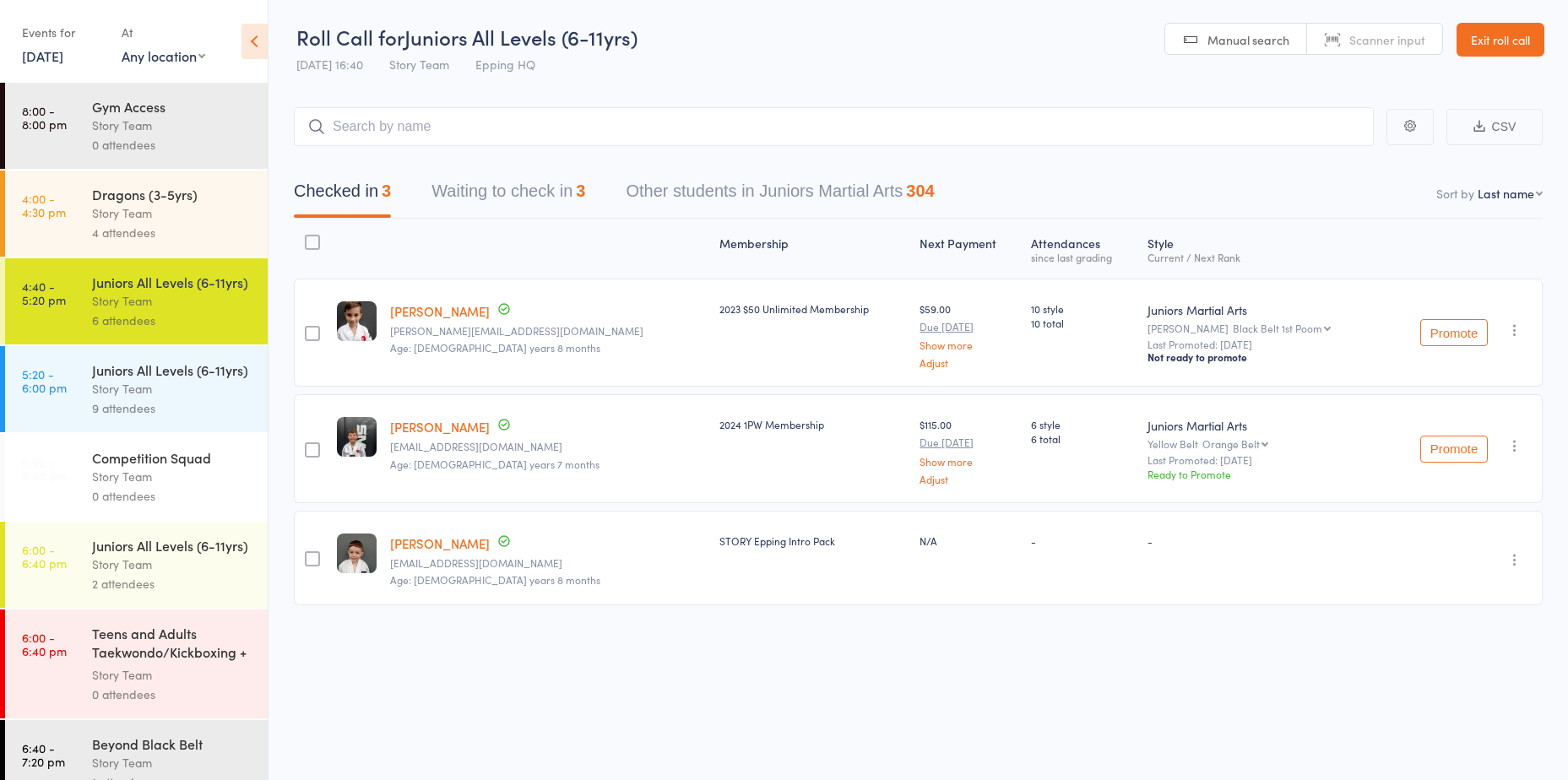
click at [1515, 328] on icon "button" at bounding box center [1515, 331] width 17 height 17
click at [1434, 501] on li "Remove" at bounding box center [1454, 500] width 140 height 23
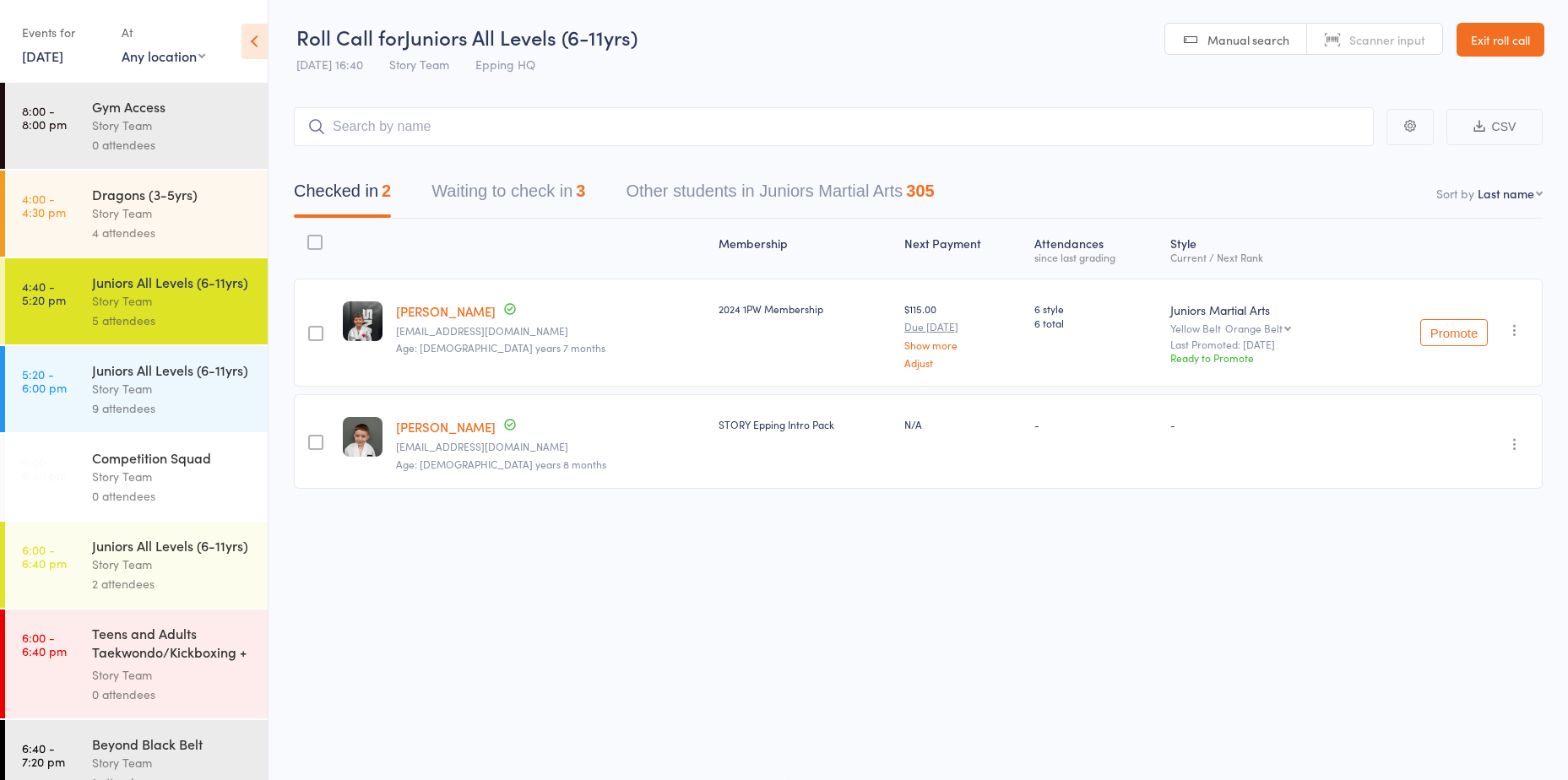
click at [128, 379] on div "Juniors All Levels (6-11yrs)" at bounding box center [173, 370] width 162 height 19
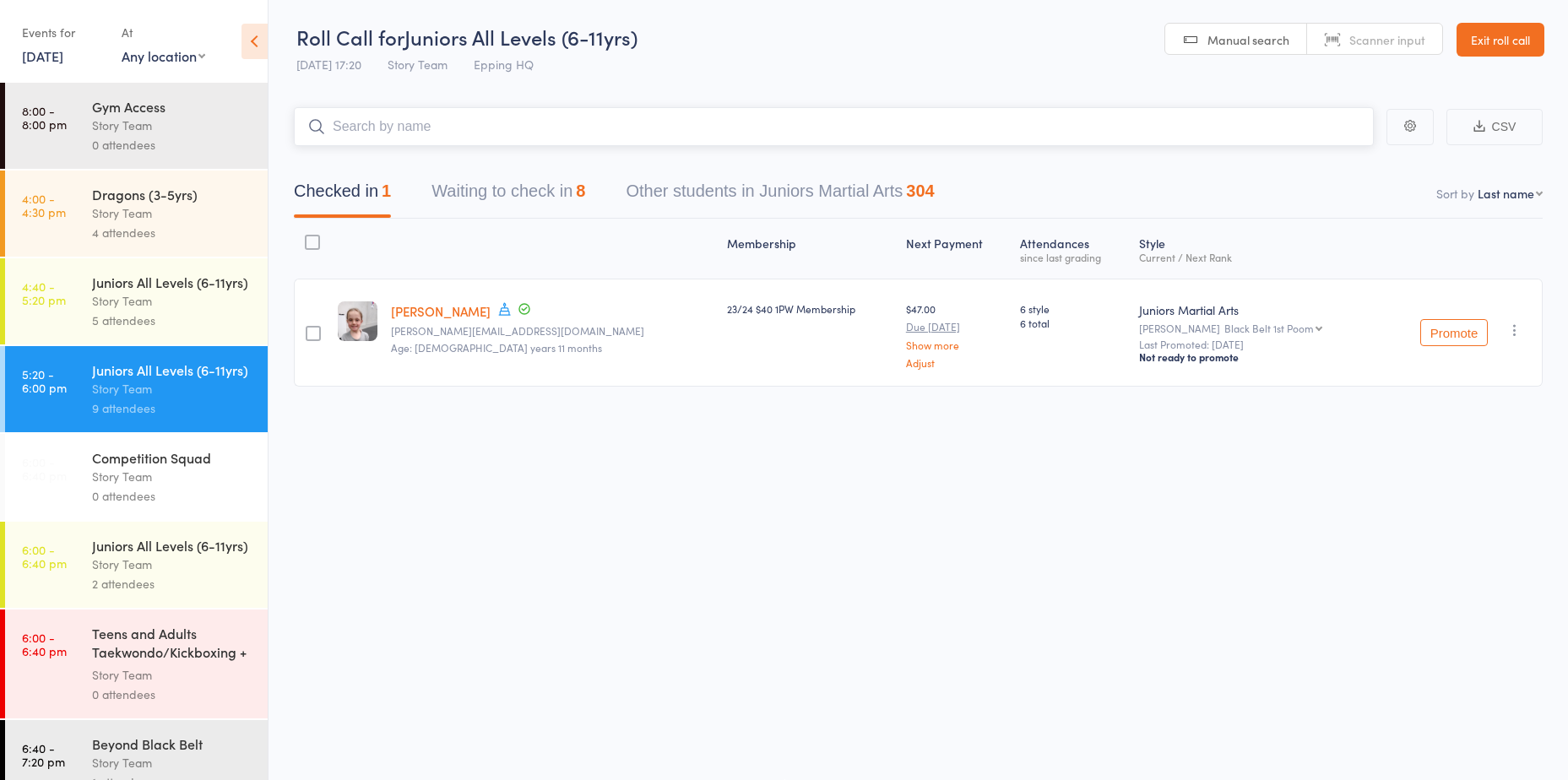
click at [376, 121] on input "search" at bounding box center [833, 126] width 1080 height 39
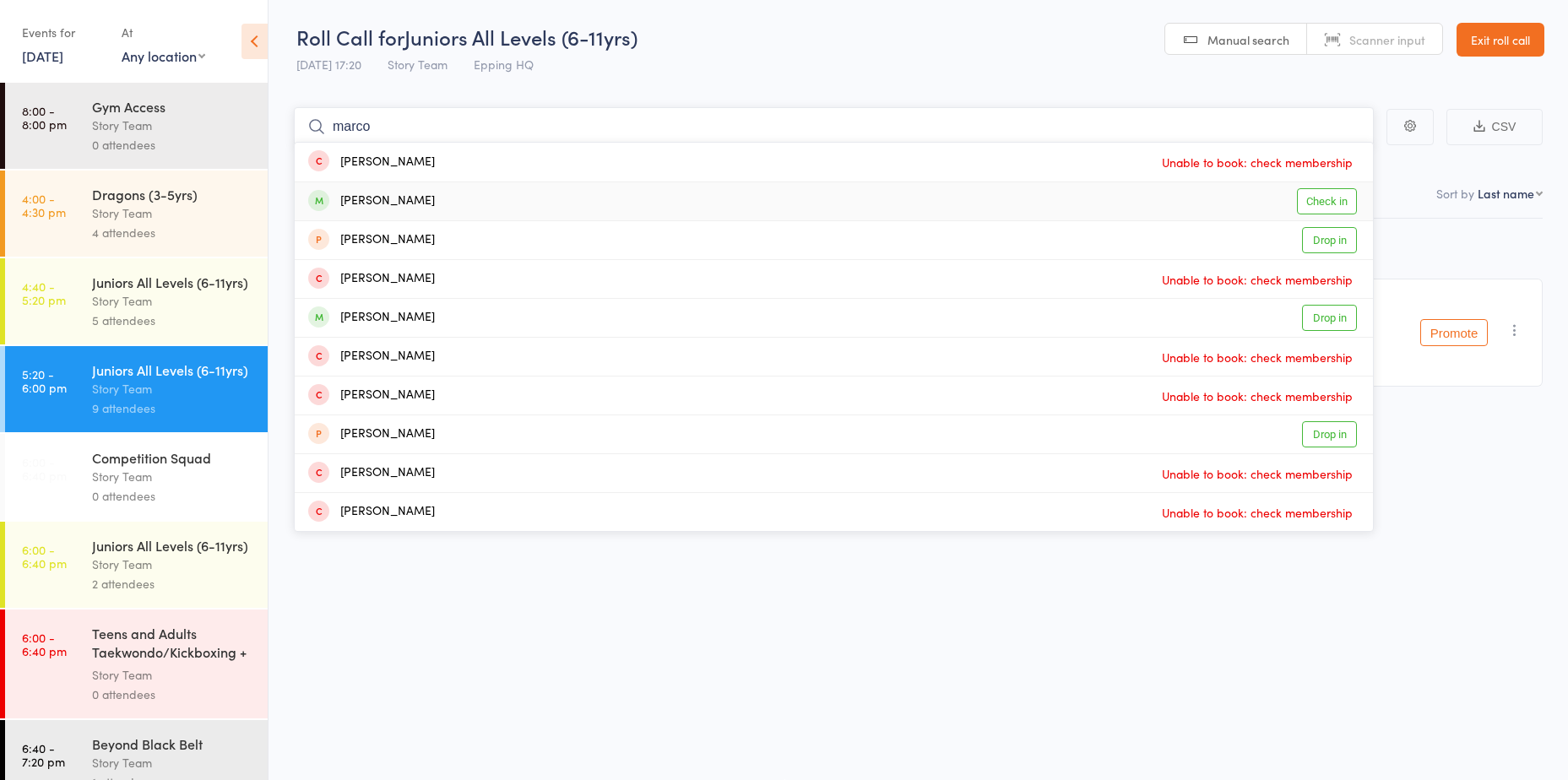
type input "marco"
click at [1324, 204] on link "Check in" at bounding box center [1327, 201] width 60 height 27
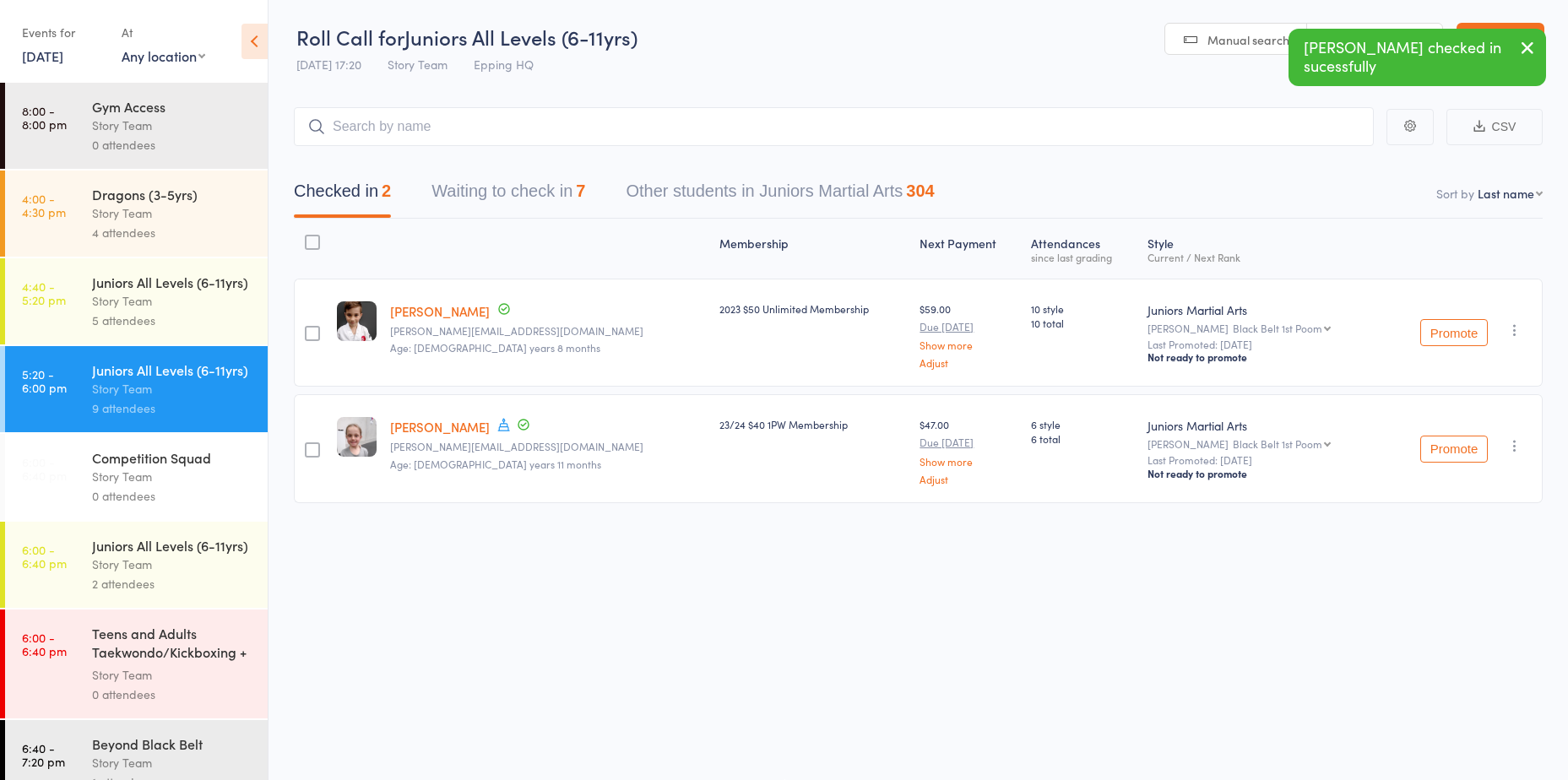
click at [138, 292] on div "Juniors All Levels (6-11yrs)" at bounding box center [173, 282] width 162 height 19
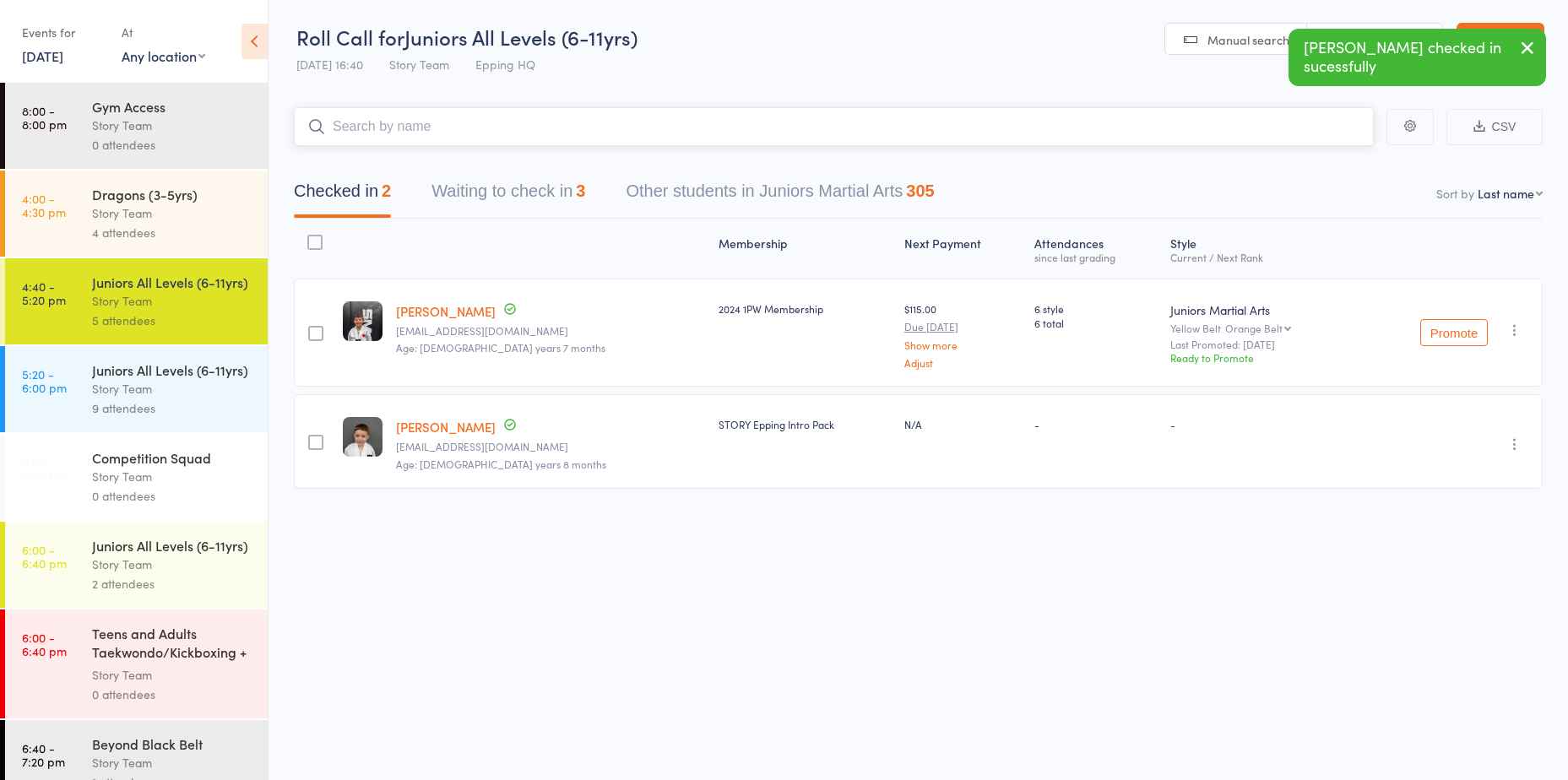
click at [527, 190] on button "Waiting to check in 3" at bounding box center [508, 195] width 154 height 45
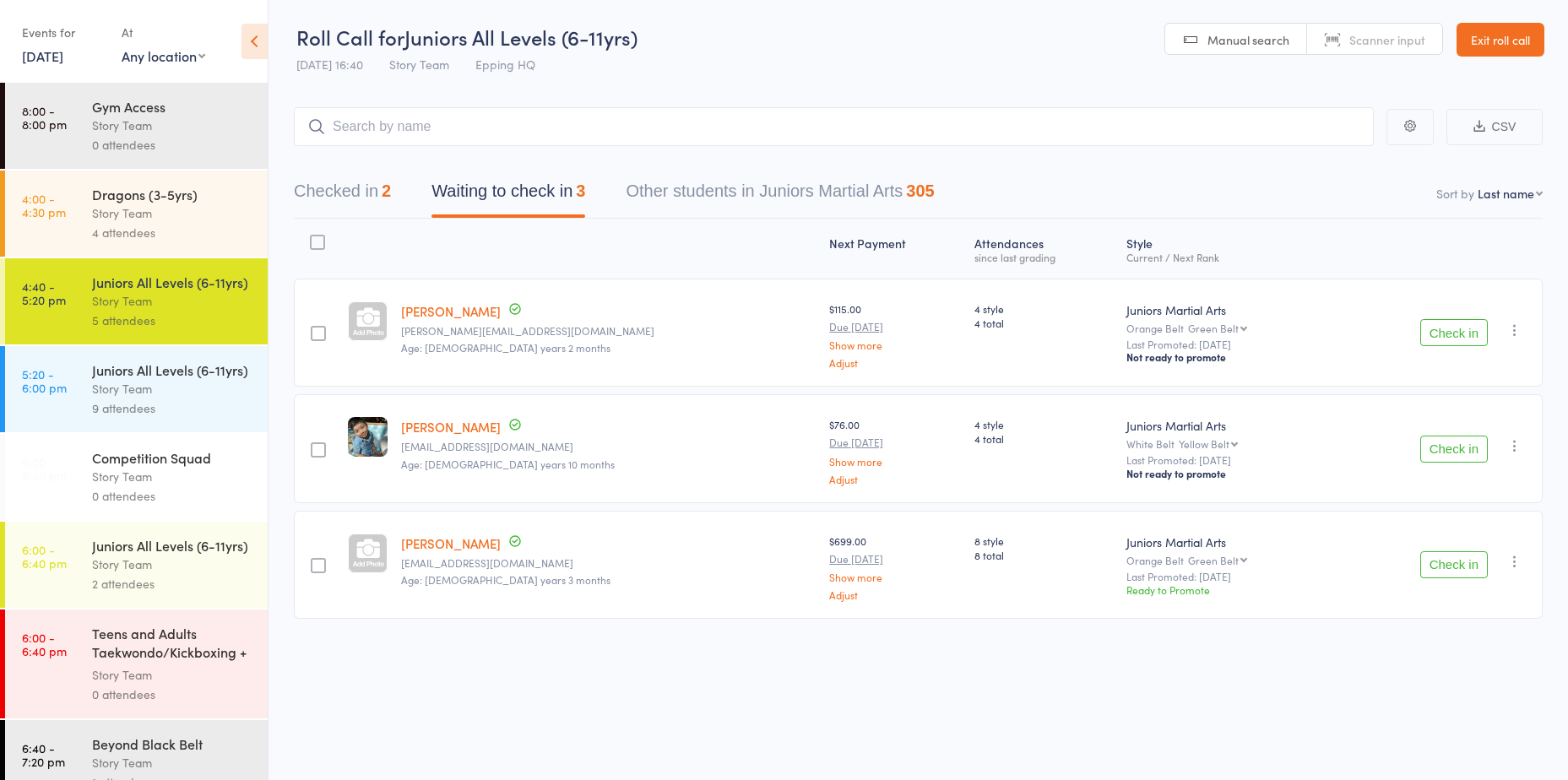
click at [1460, 337] on button "Check in" at bounding box center [1454, 333] width 67 height 27
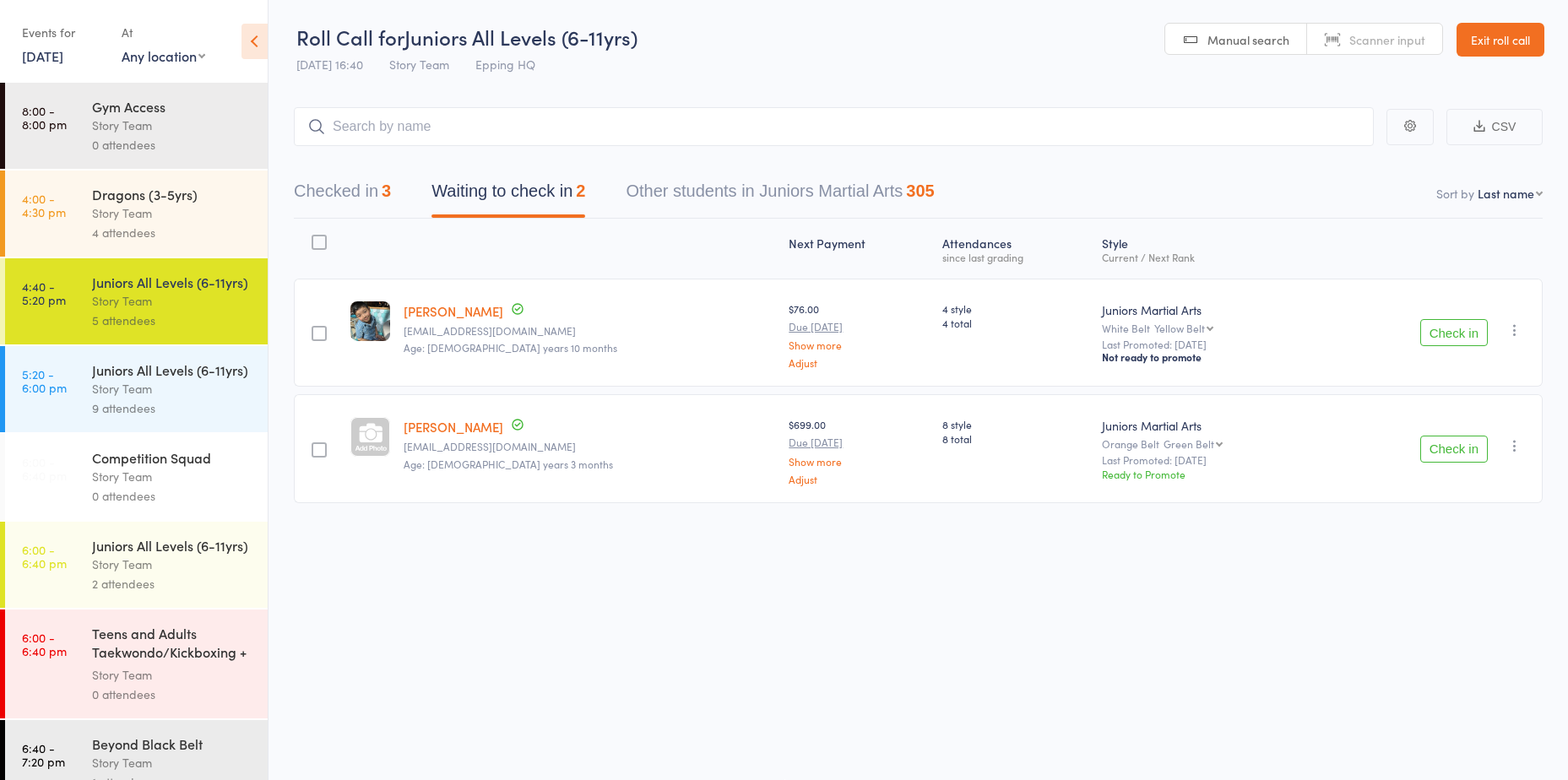
click at [87, 179] on link "4:00 - 4:30 pm Dragons (3-5yrs) Story Team 4 attendees" at bounding box center [136, 214] width 262 height 86
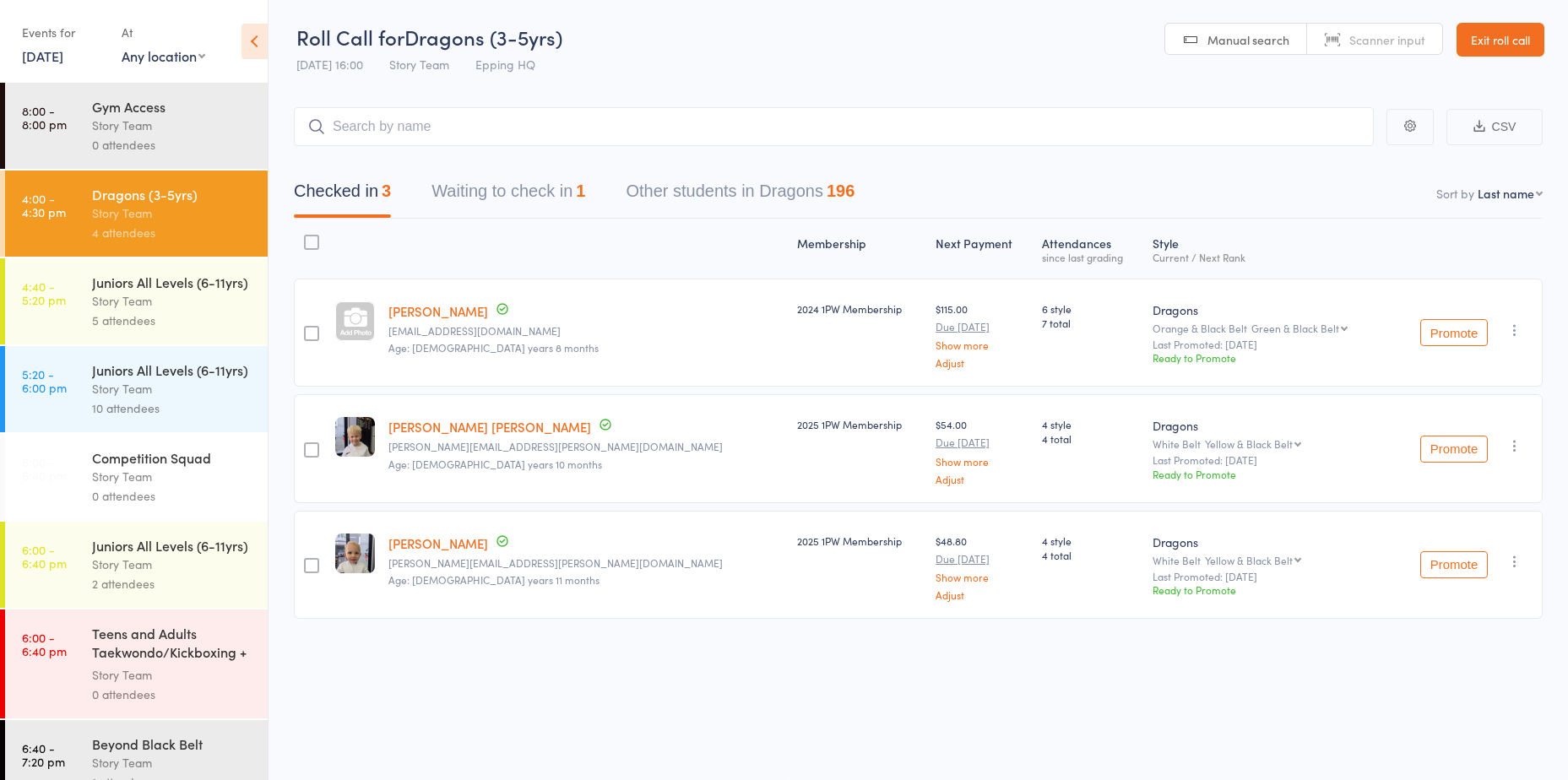
click at [533, 197] on button "Waiting to check in 1" at bounding box center [508, 195] width 154 height 45
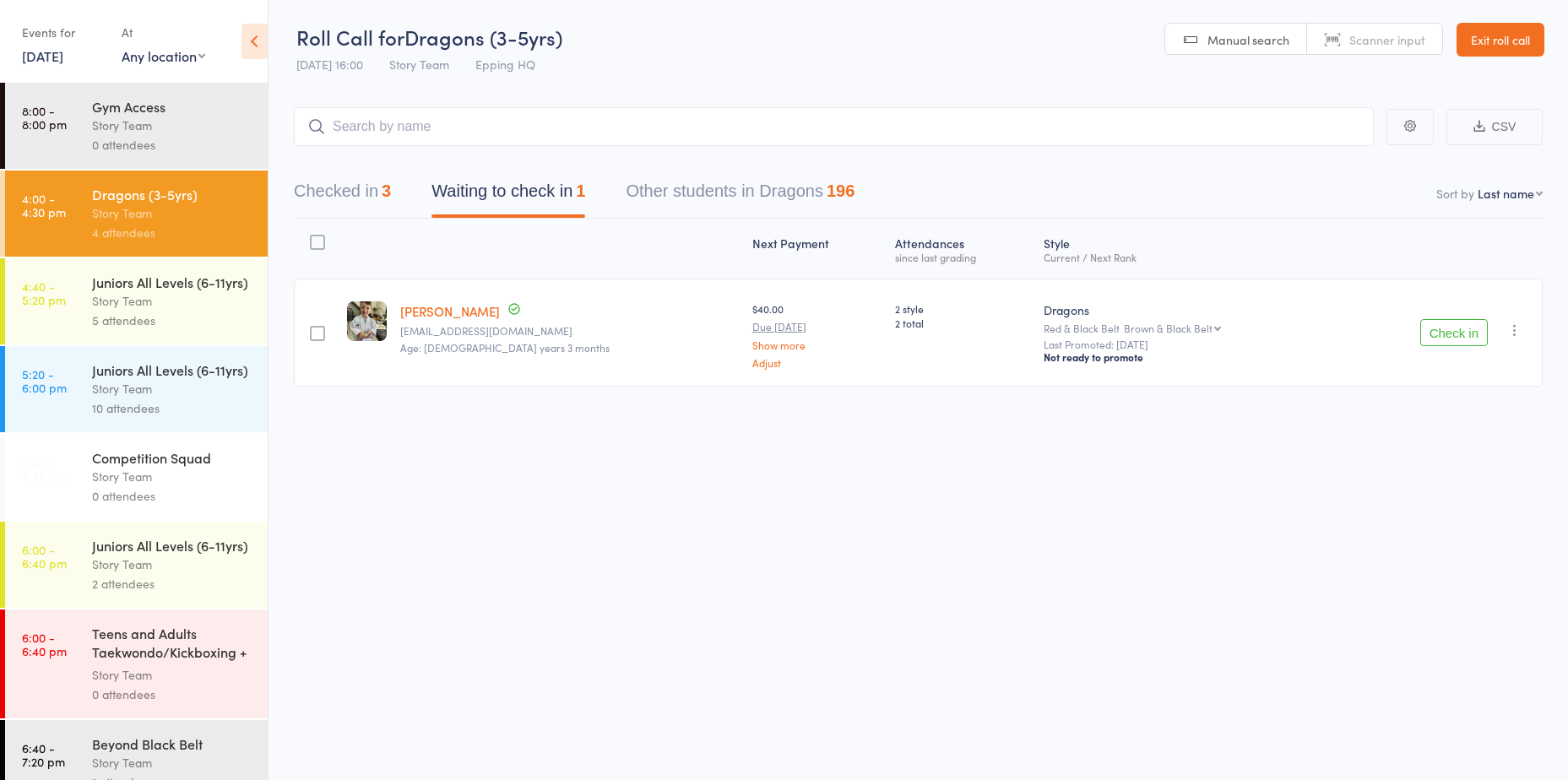
click at [1462, 333] on button "Check in" at bounding box center [1454, 333] width 67 height 27
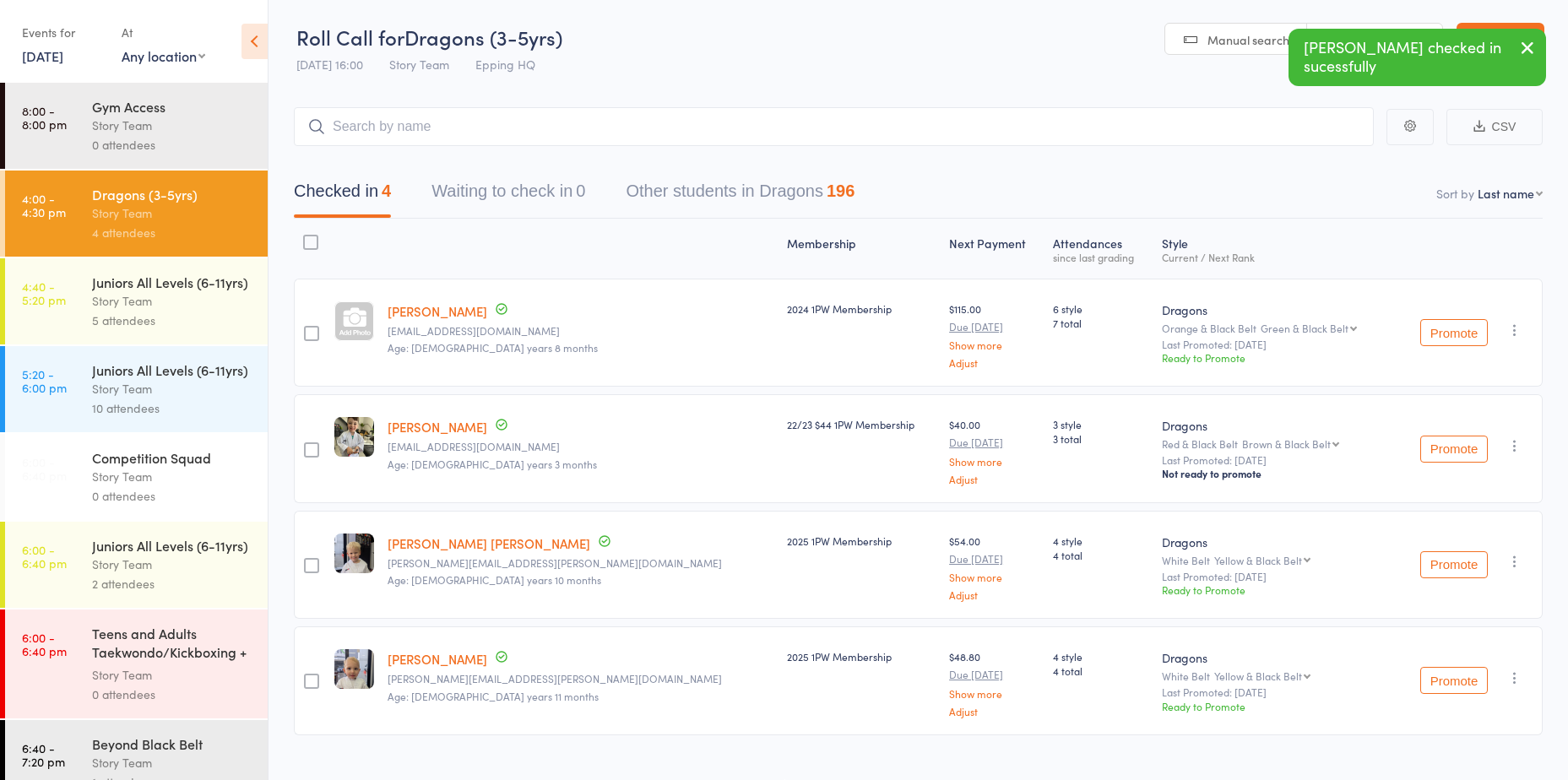
click at [136, 292] on div "Juniors All Levels (6-11yrs)" at bounding box center [173, 282] width 162 height 19
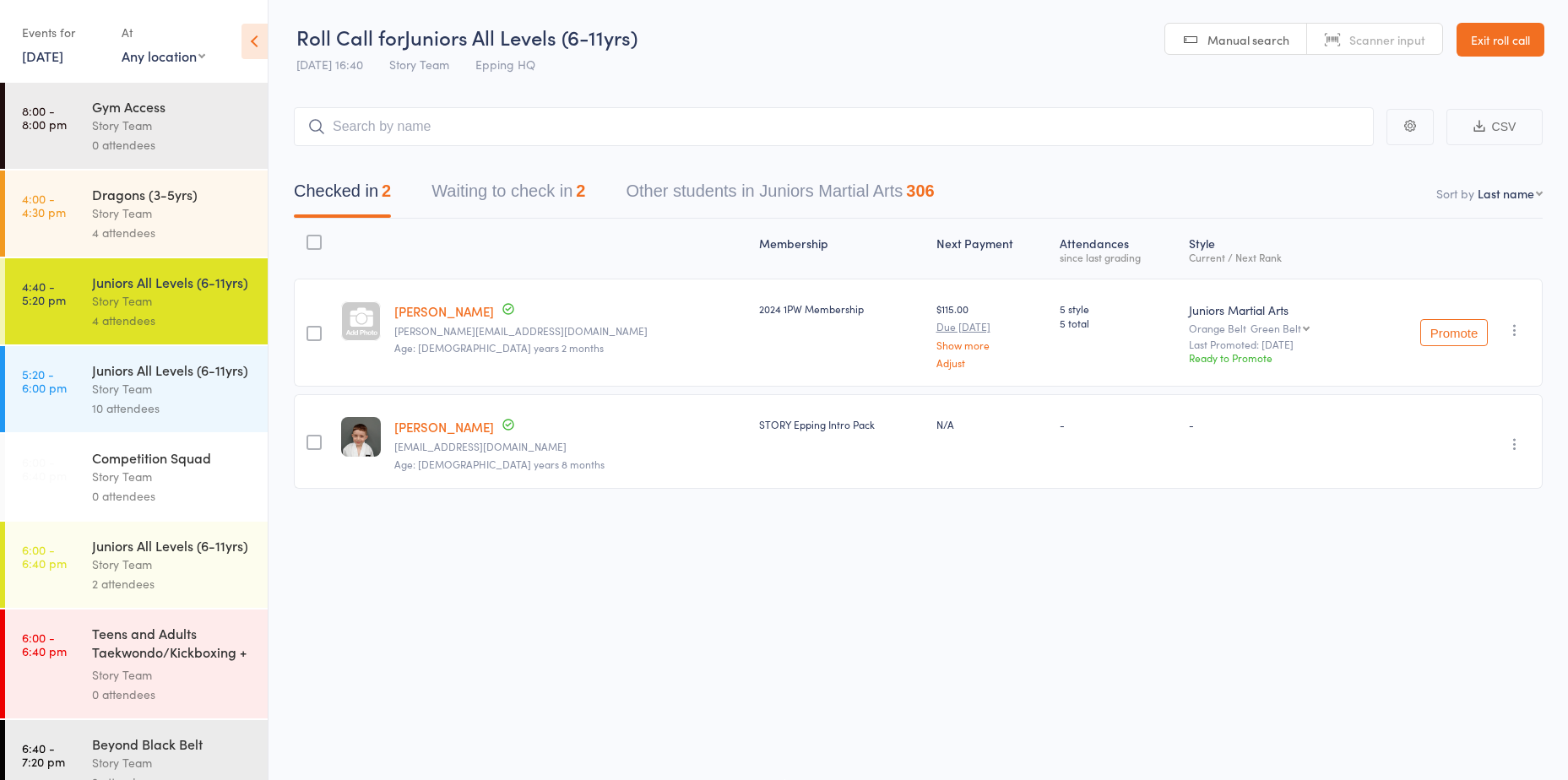
click at [501, 205] on button "Waiting to check in 2" at bounding box center [508, 195] width 154 height 45
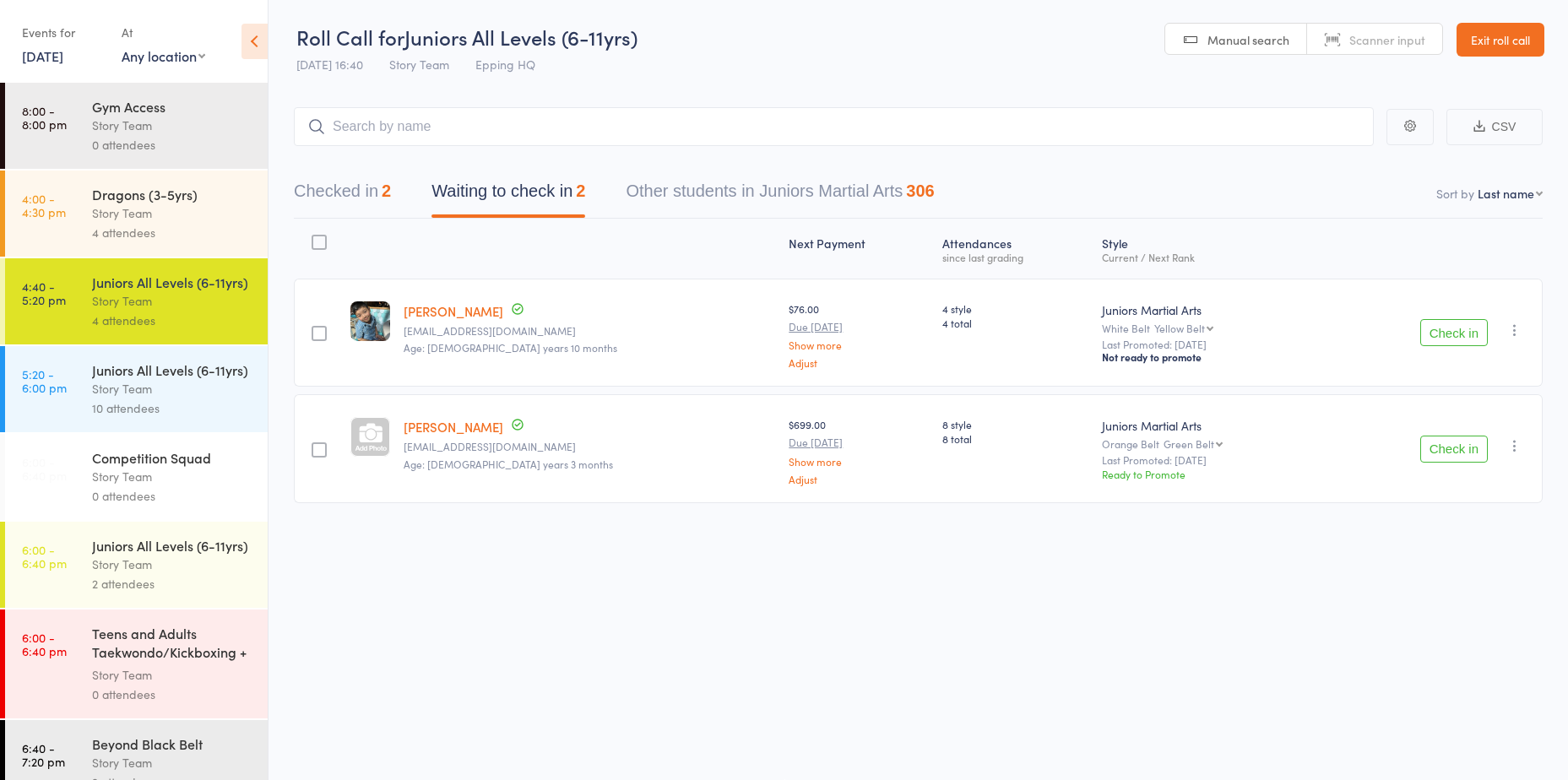
click at [397, 190] on div "Checked in 2 Waiting to check in 2 Other students in Juniors Martial Arts 306" at bounding box center [614, 195] width 681 height 45
click at [364, 201] on button "Checked in 2" at bounding box center [342, 195] width 97 height 45
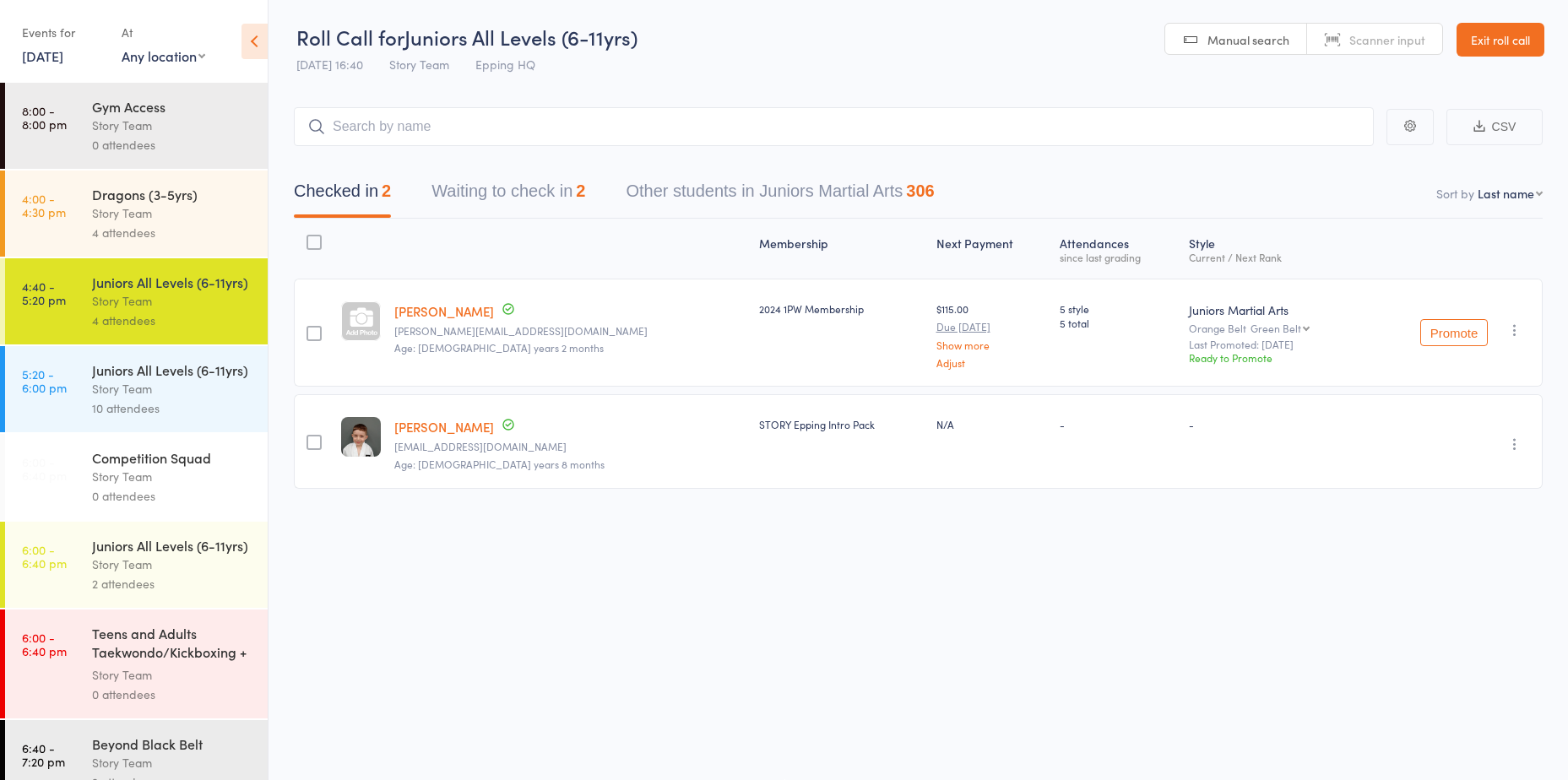
click at [508, 198] on button "Waiting to check in 2" at bounding box center [508, 195] width 154 height 45
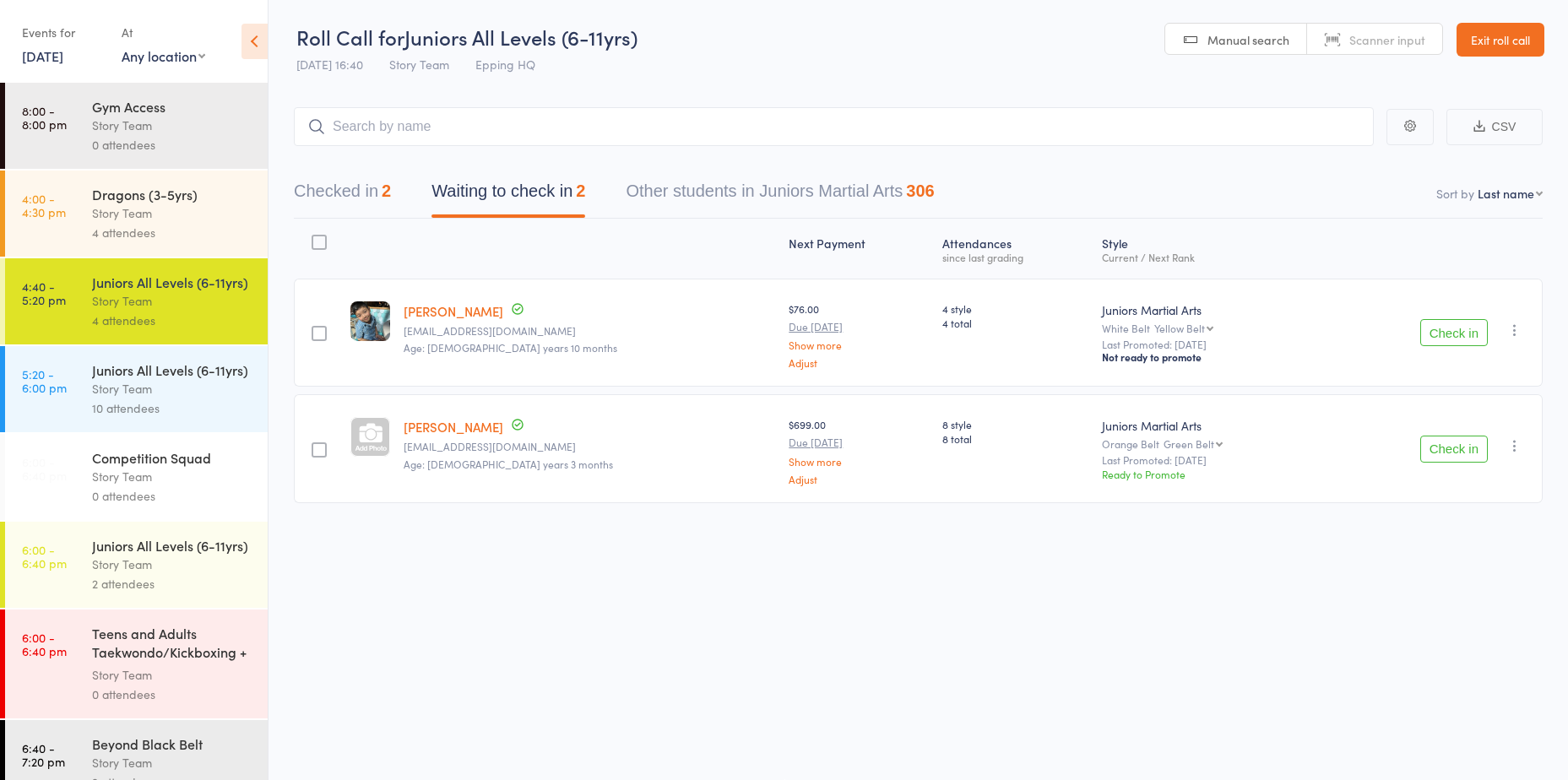
click at [64, 57] on link "[DATE]" at bounding box center [43, 56] width 42 height 19
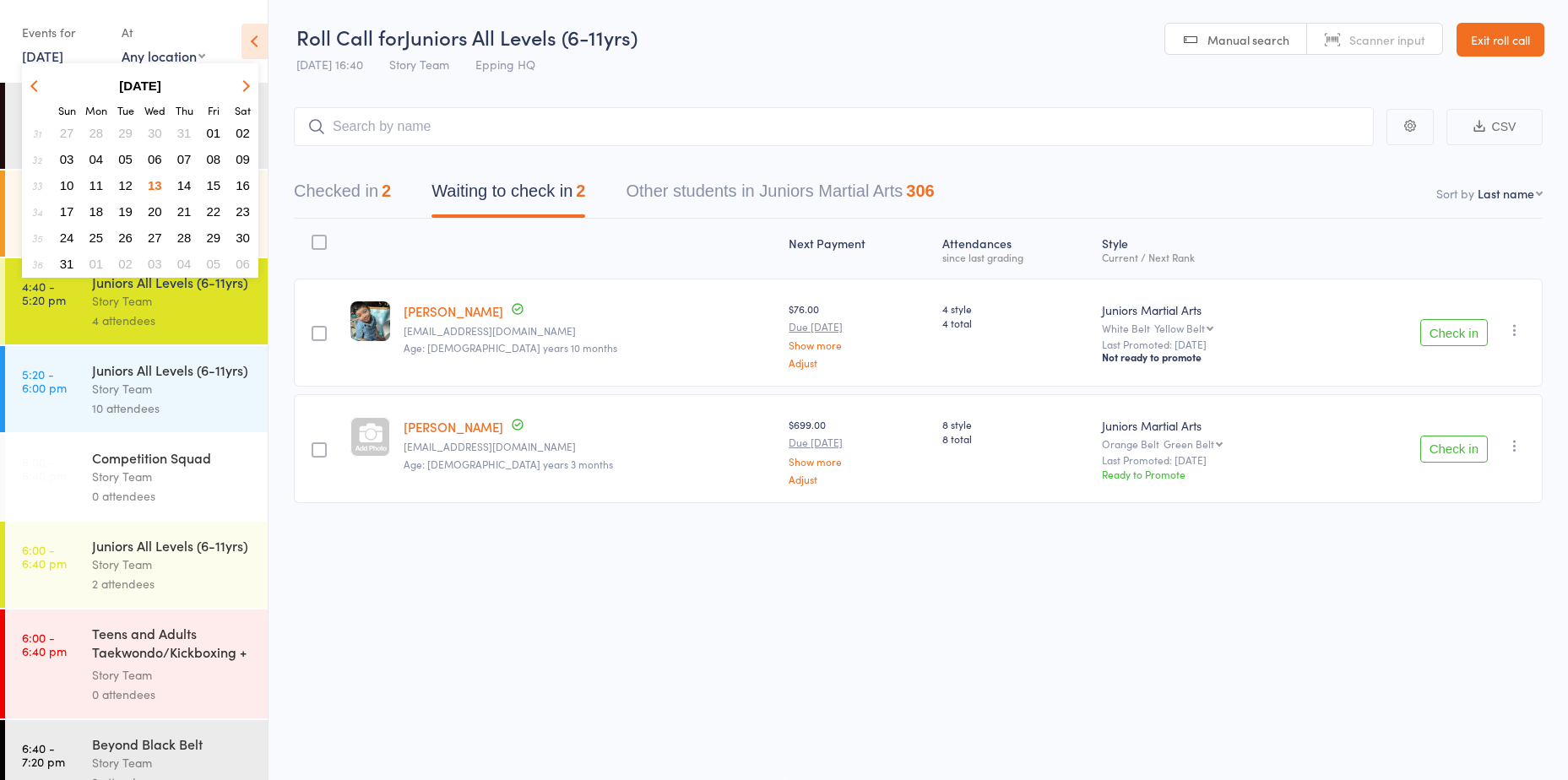
click at [154, 160] on span "06" at bounding box center [155, 159] width 14 height 14
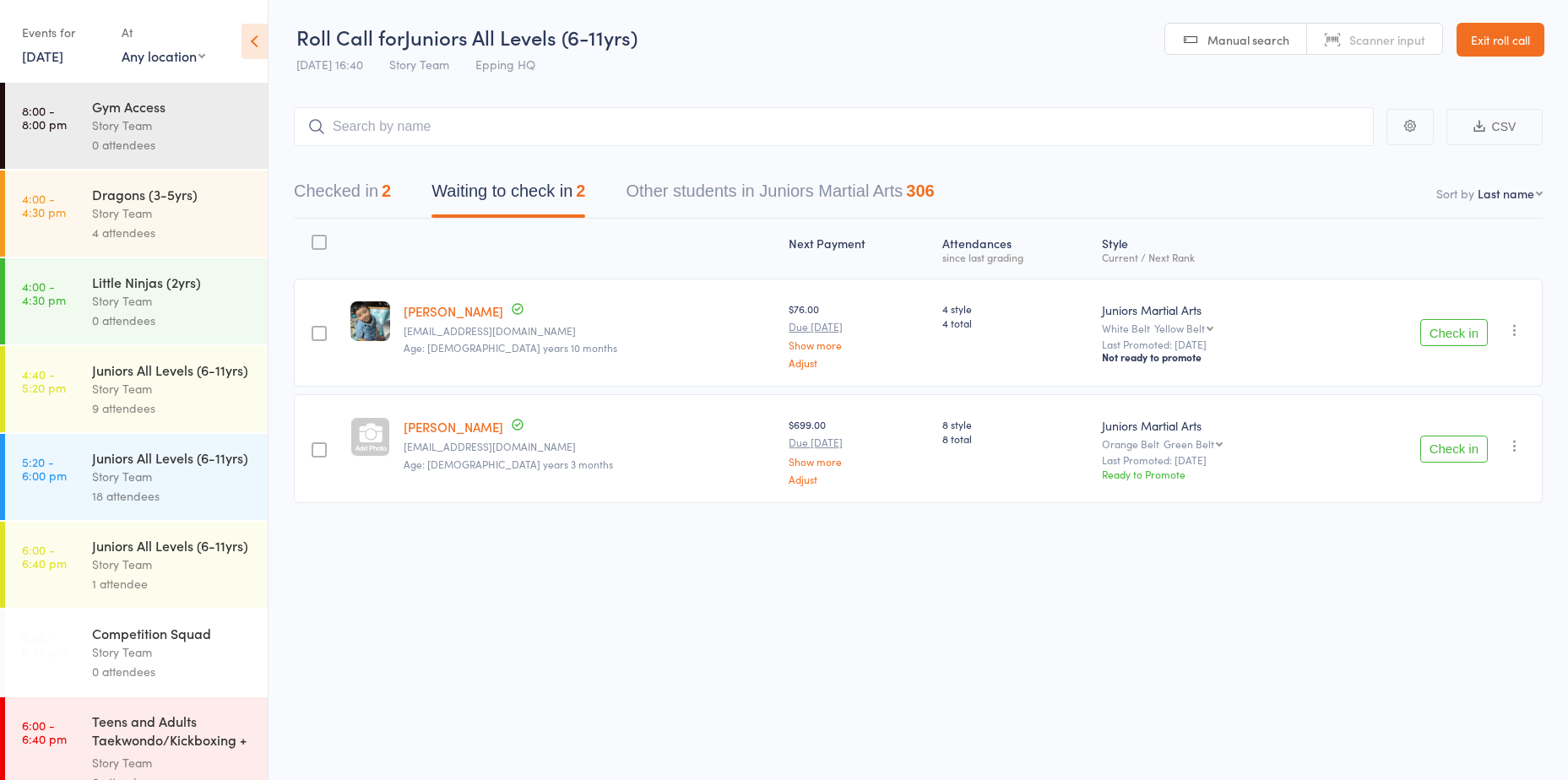
click at [152, 379] on div "Juniors All Levels (6-11yrs)" at bounding box center [173, 370] width 162 height 19
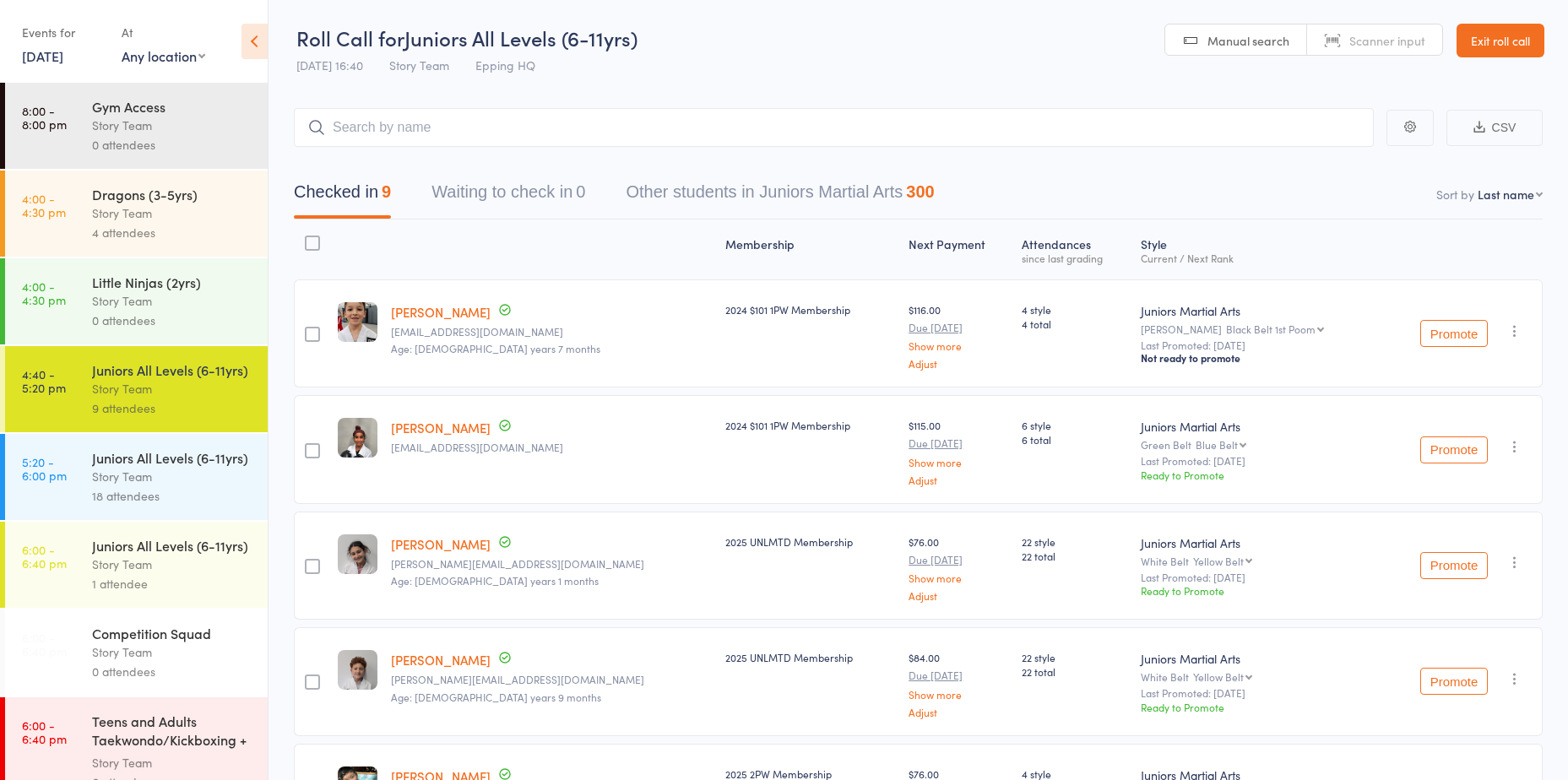
click at [64, 59] on link "6 Aug, 2025" at bounding box center [43, 56] width 42 height 19
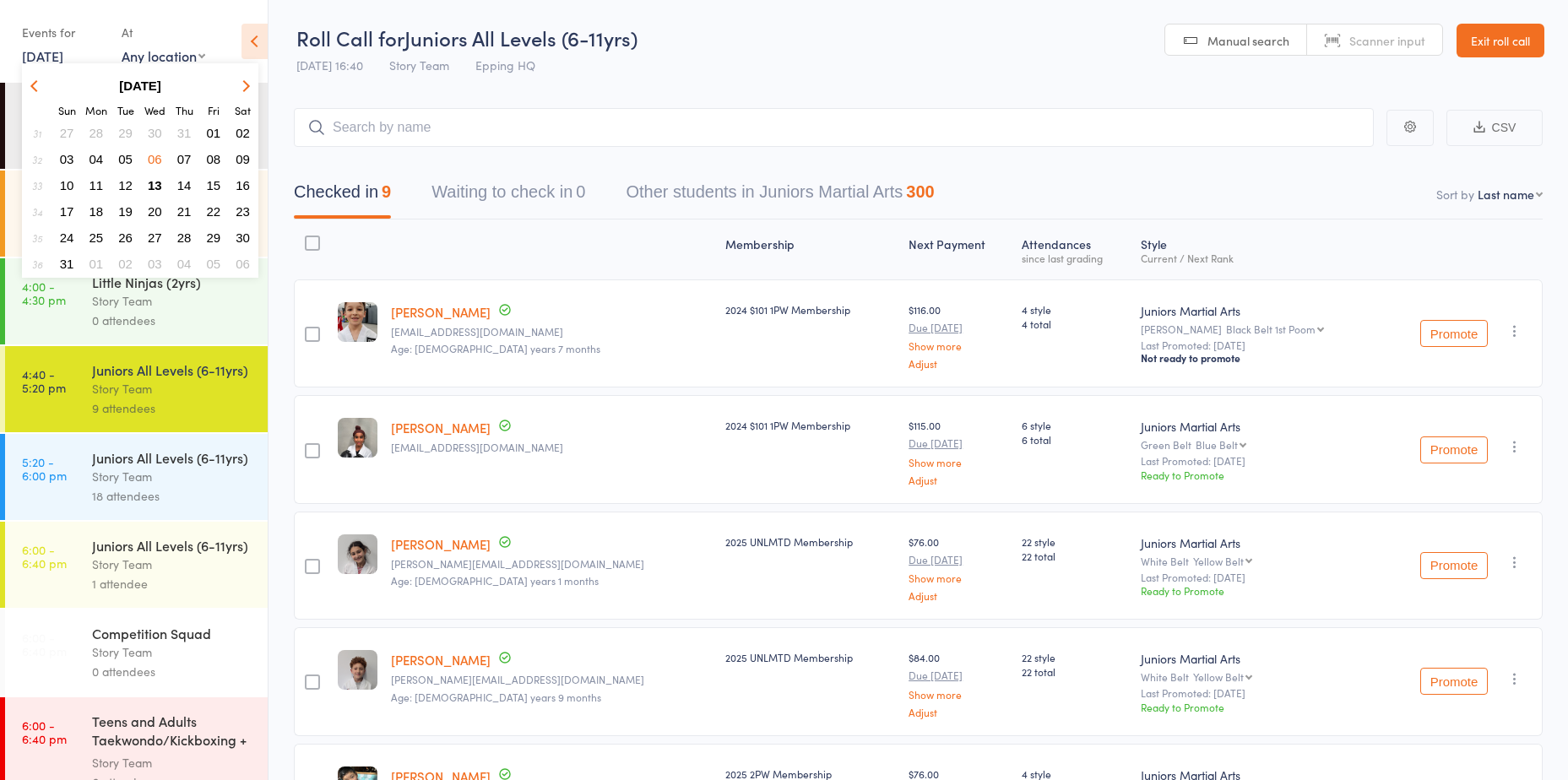
click at [152, 187] on span "13" at bounding box center [155, 185] width 14 height 14
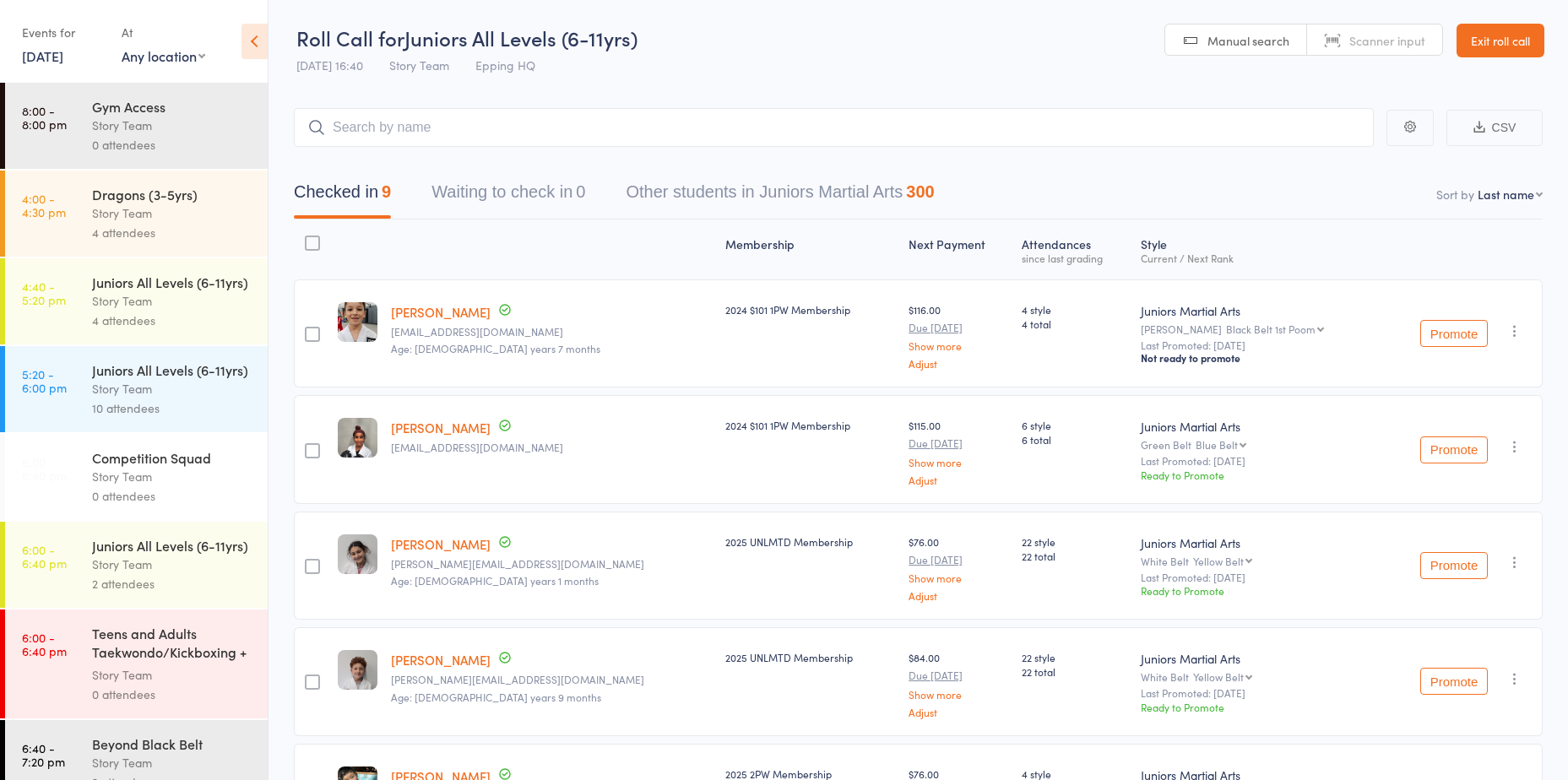
click at [134, 292] on div "Juniors All Levels (6-11yrs)" at bounding box center [173, 282] width 162 height 19
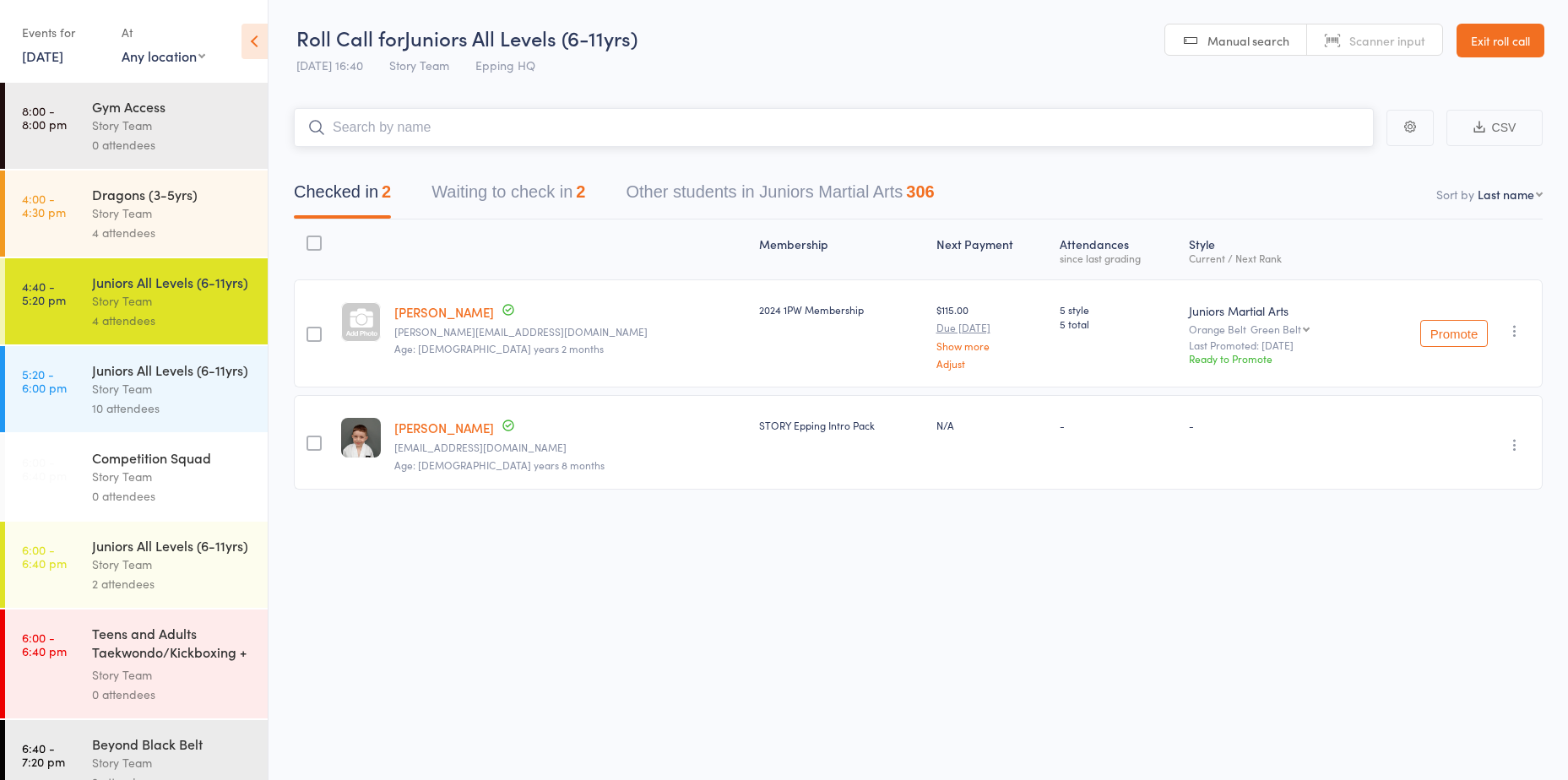
click at [534, 195] on button "Waiting to check in 2" at bounding box center [508, 196] width 154 height 45
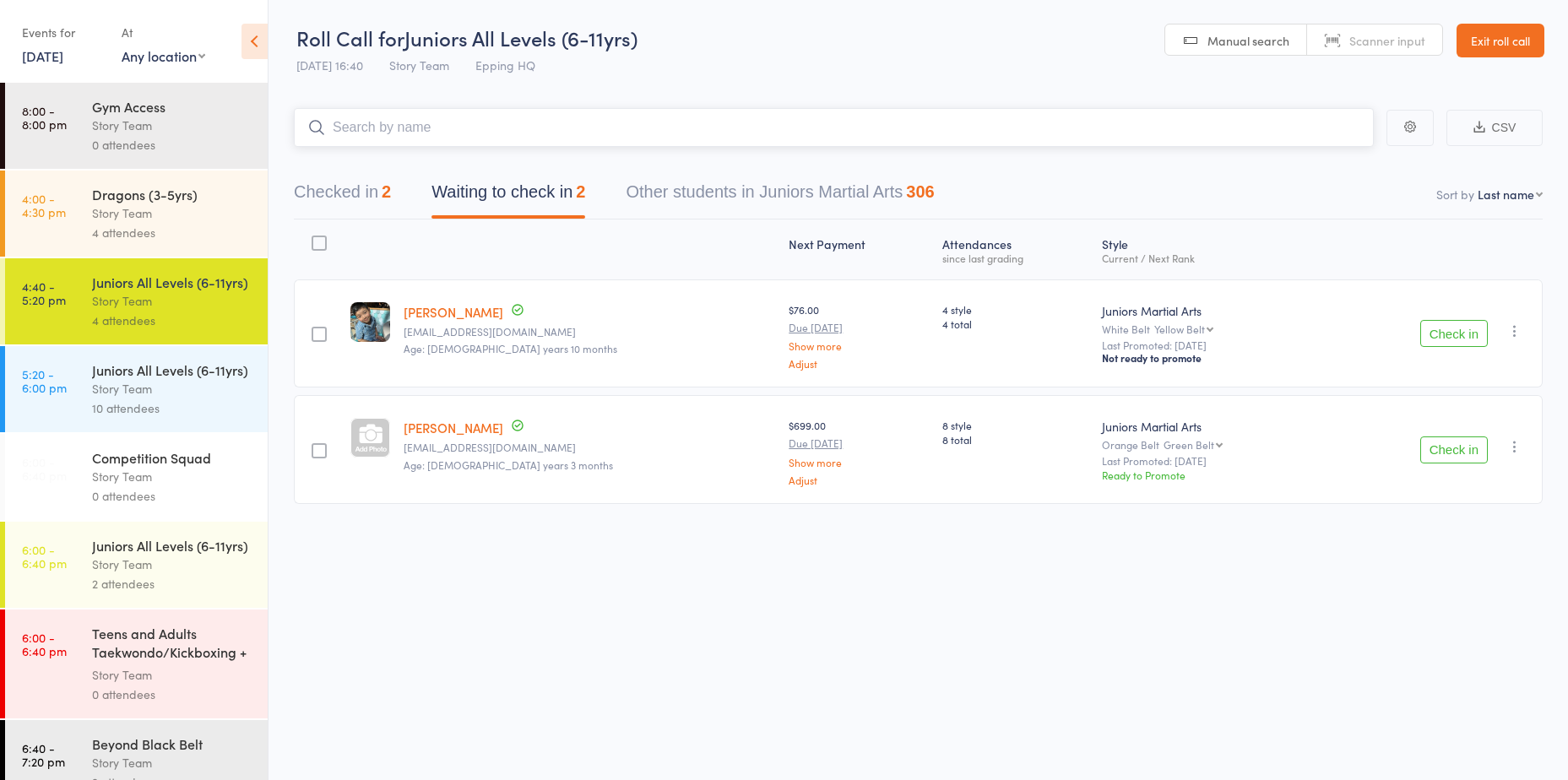
click at [336, 207] on button "Checked in 2" at bounding box center [342, 196] width 97 height 45
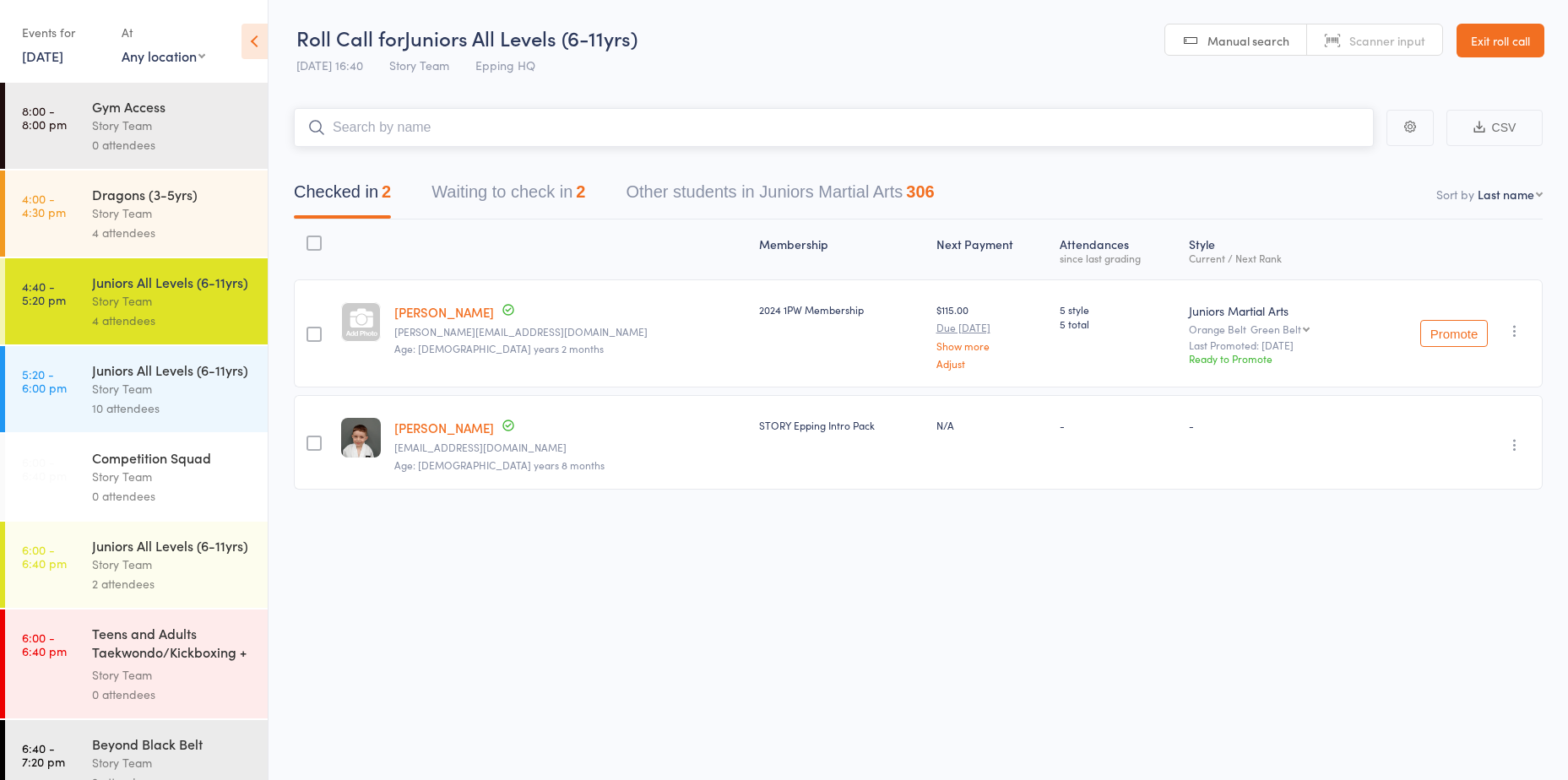
click at [489, 187] on button "Waiting to check in 2" at bounding box center [508, 196] width 154 height 45
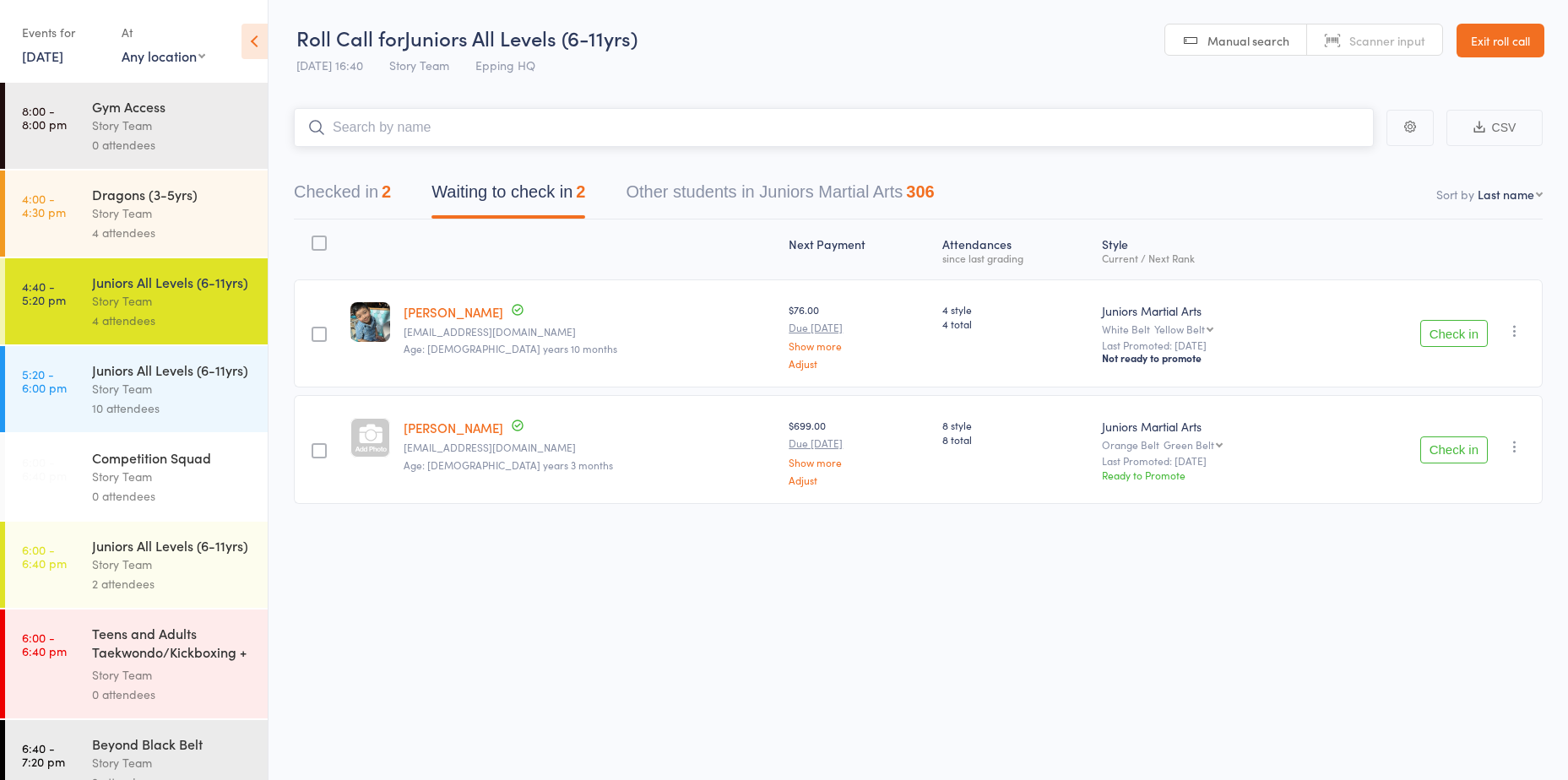
click at [383, 194] on button "Checked in 2" at bounding box center [342, 196] width 97 height 45
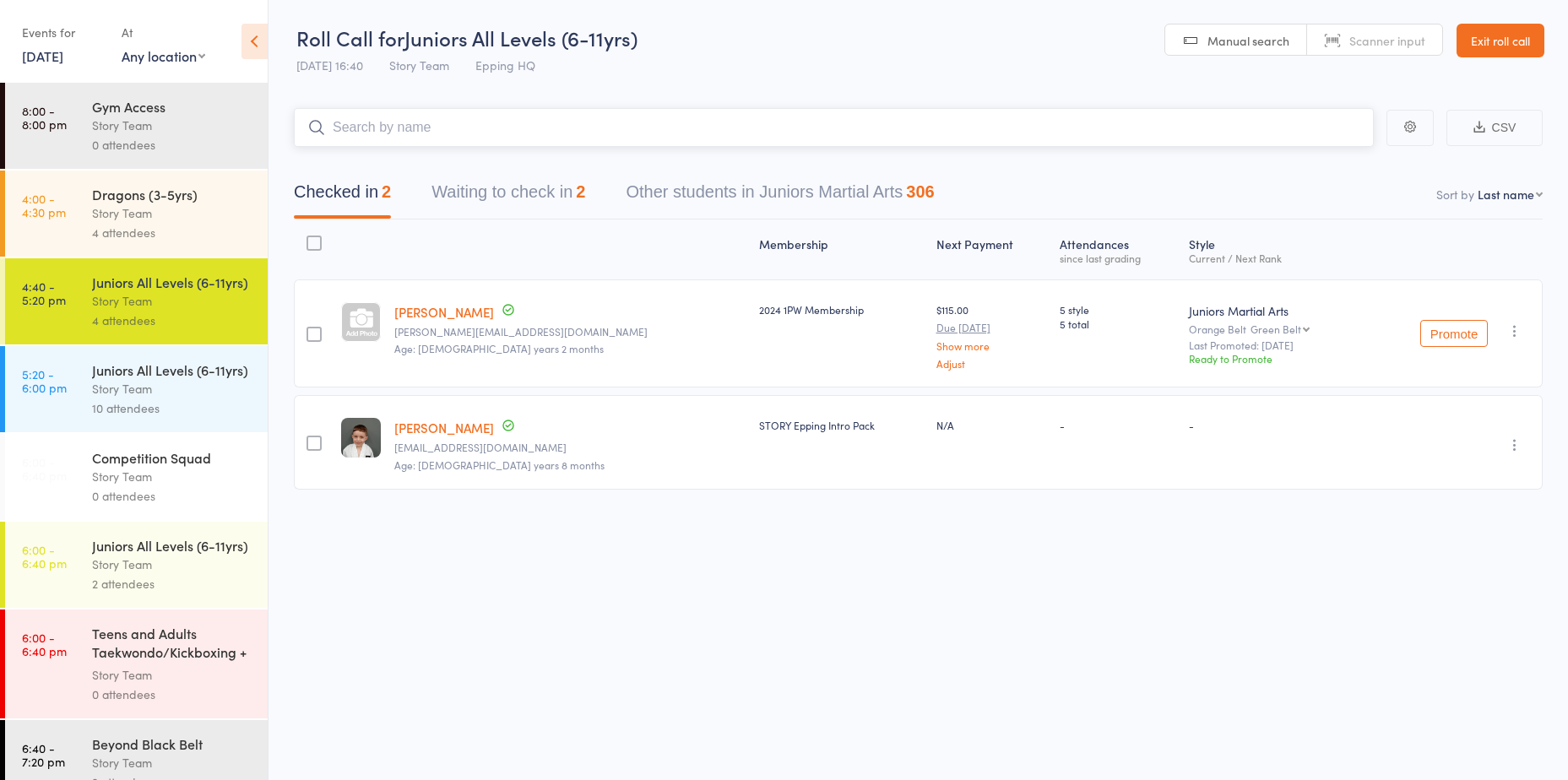
click at [500, 179] on button "Waiting to check in 2" at bounding box center [508, 196] width 154 height 45
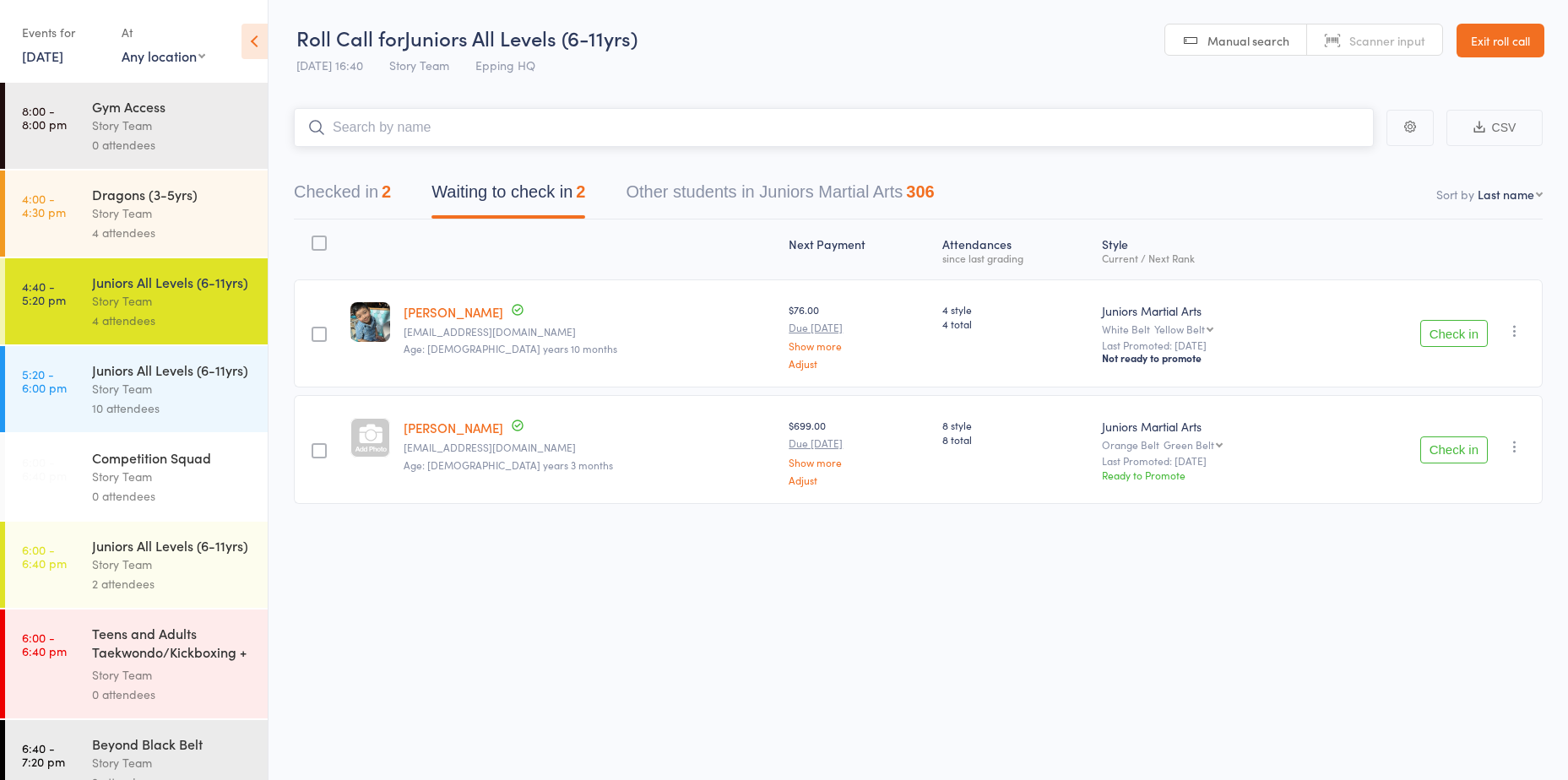
click at [474, 139] on input "search" at bounding box center [833, 127] width 1080 height 39
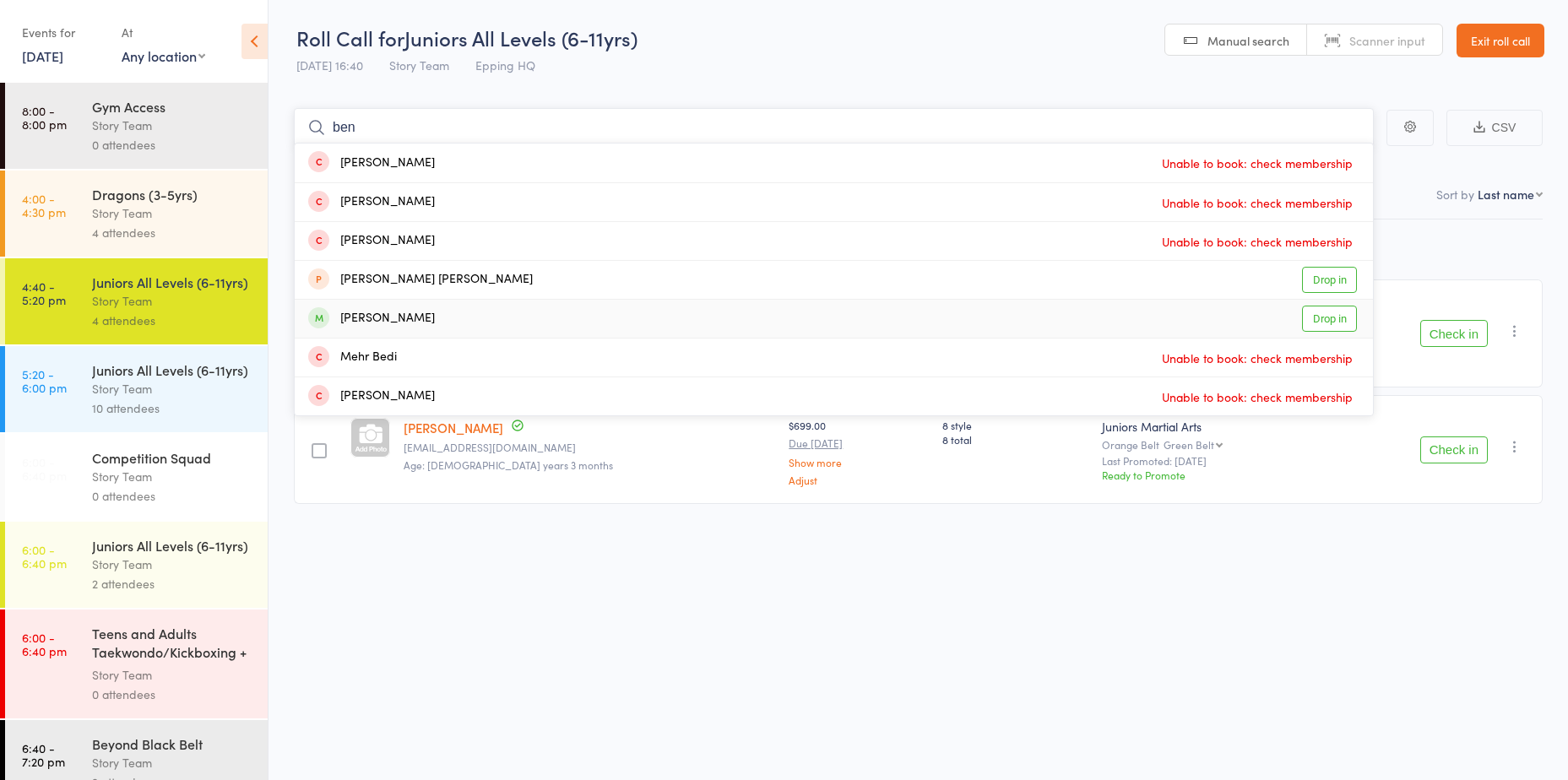
type input "ben"
click at [1339, 320] on link "Drop in" at bounding box center [1329, 319] width 55 height 27
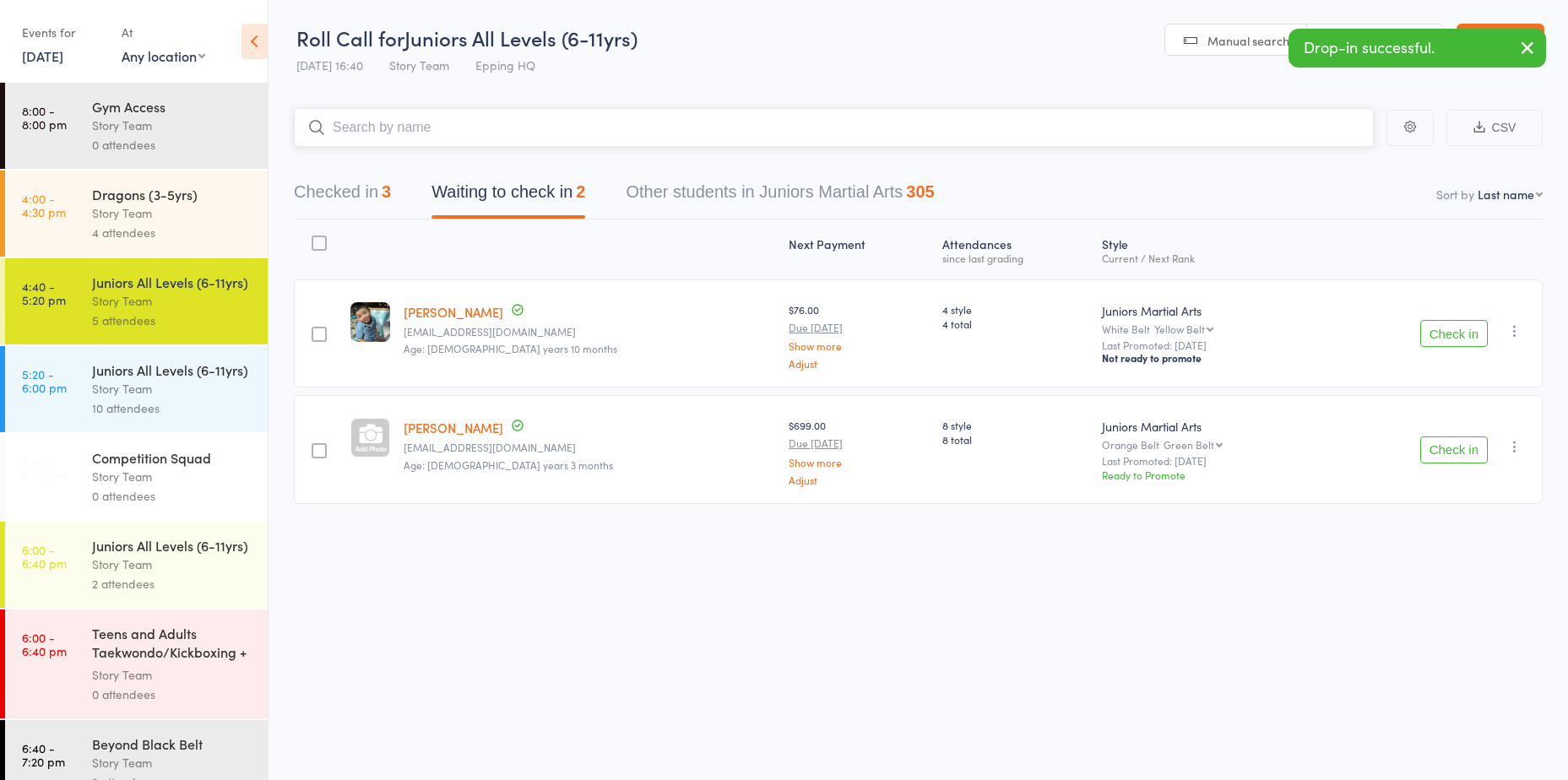
click at [354, 193] on button "Checked in 3" at bounding box center [342, 196] width 97 height 45
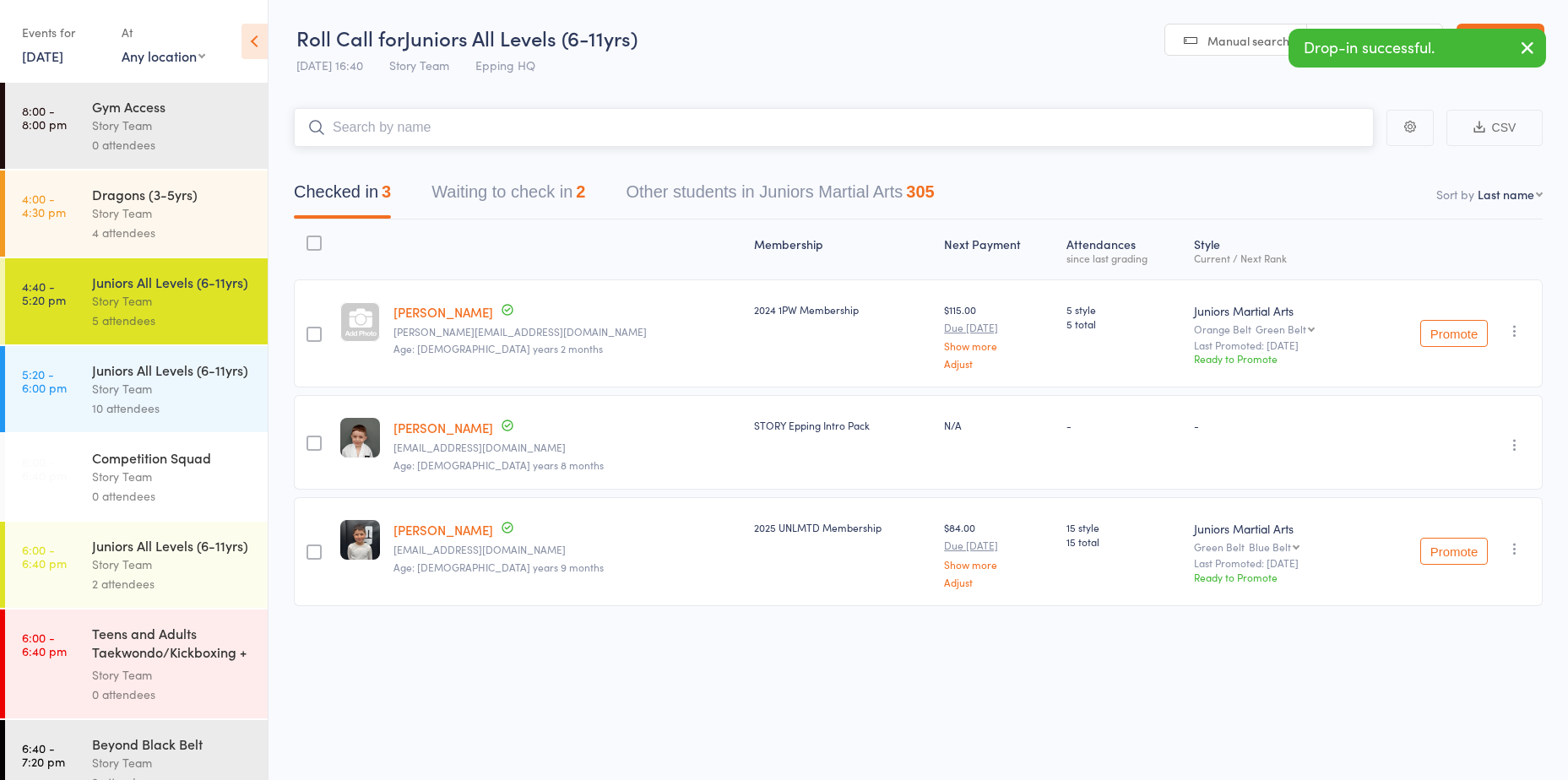
click at [507, 194] on button "Waiting to check in 2" at bounding box center [508, 196] width 154 height 45
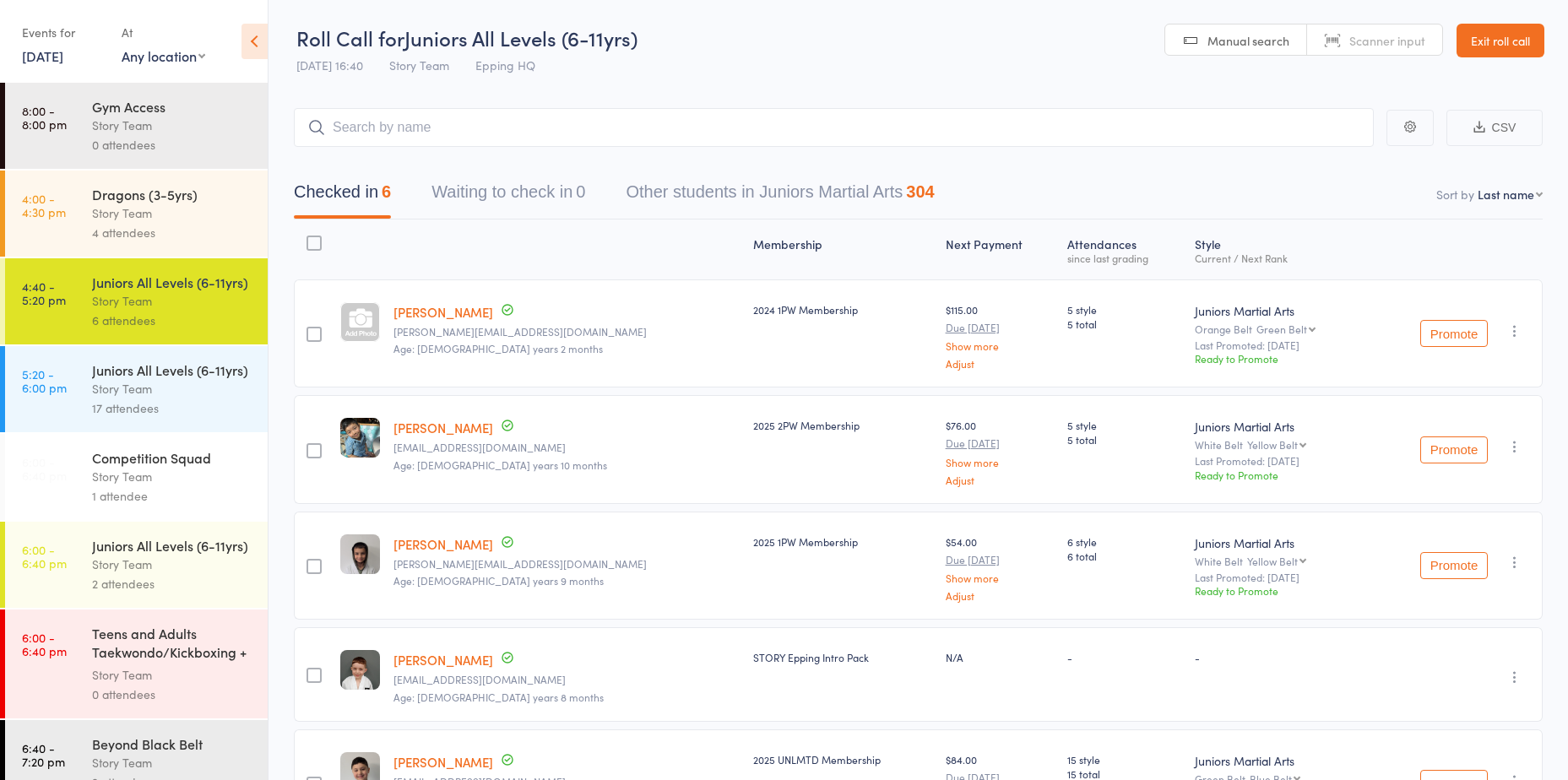
click at [165, 555] on div "Juniors All Levels (6-11yrs)" at bounding box center [173, 545] width 162 height 19
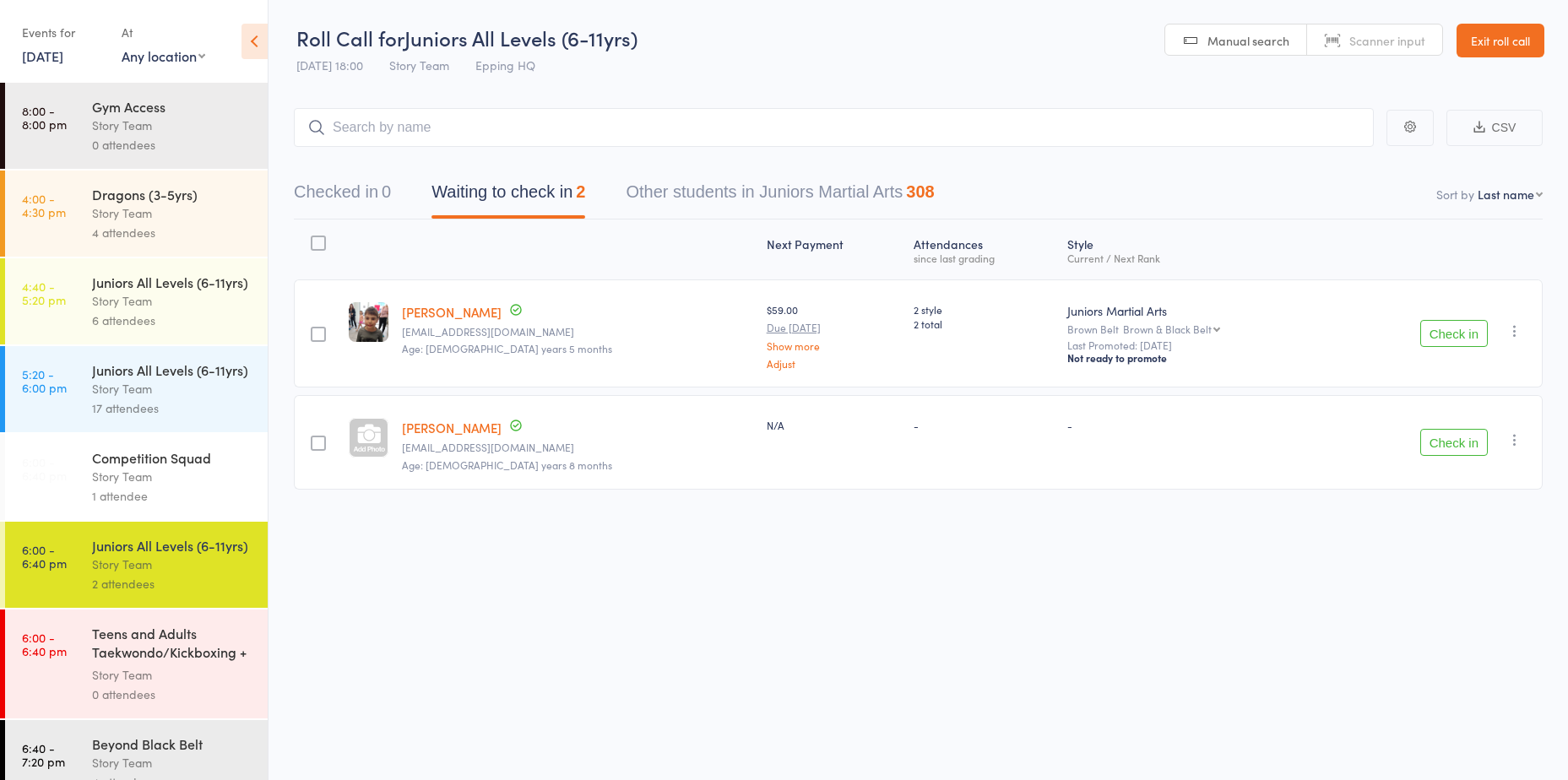
click at [1463, 337] on button "Check in" at bounding box center [1454, 333] width 67 height 27
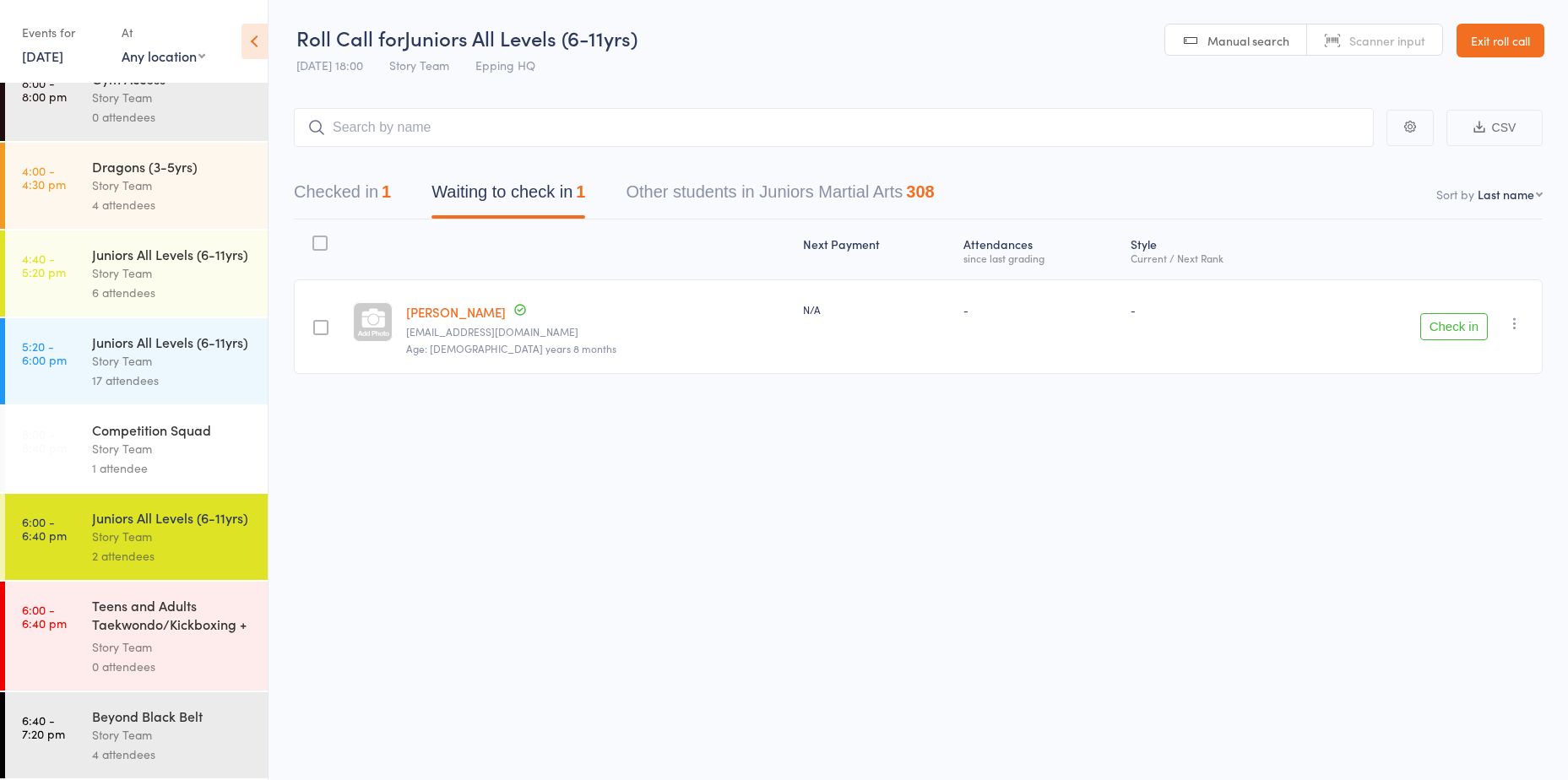
scroll to position [1, 0]
click at [211, 725] on div "Story Team" at bounding box center [173, 734] width 162 height 19
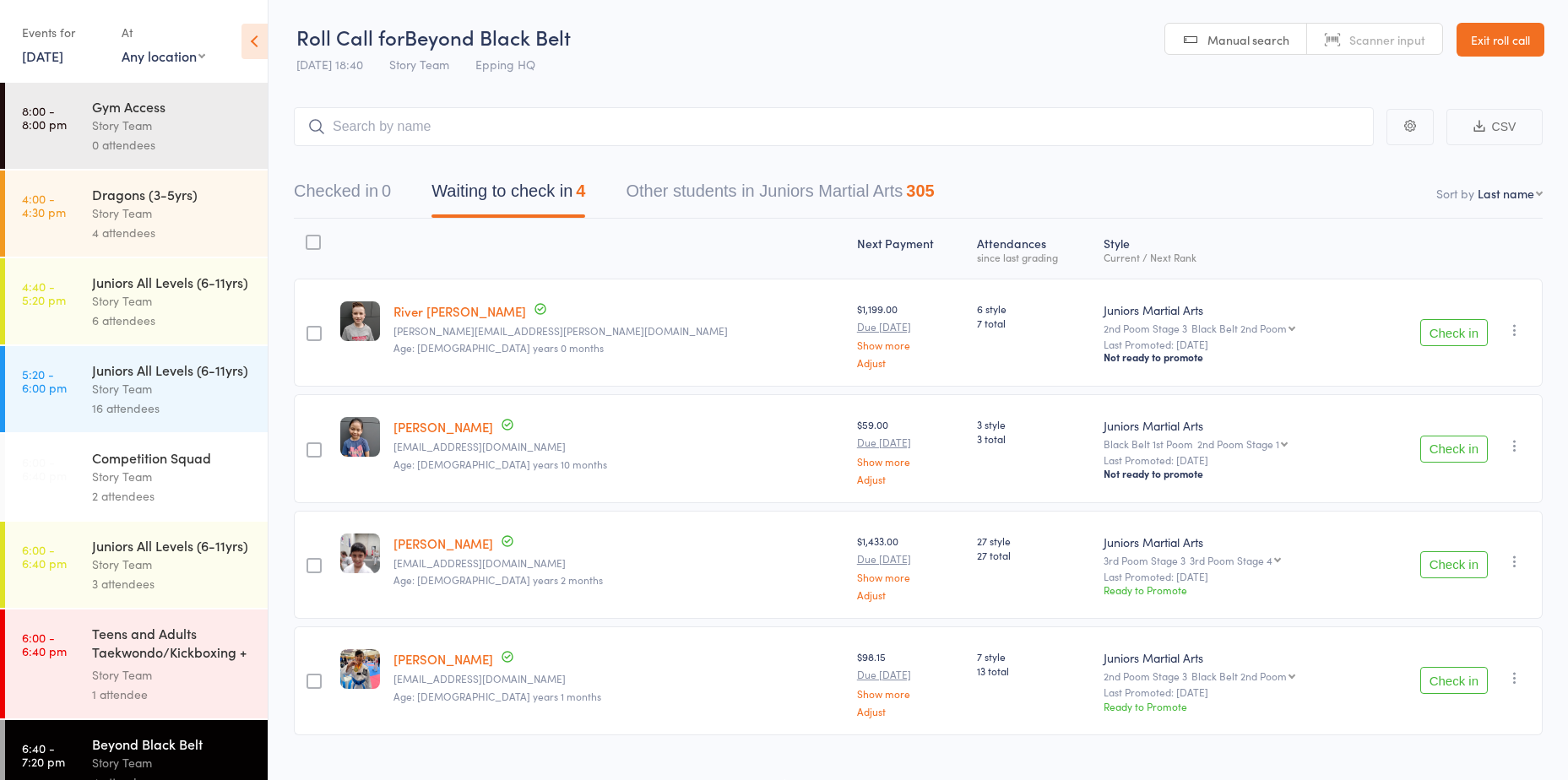
click at [142, 555] on div "Juniors All Levels (6-11yrs)" at bounding box center [173, 545] width 162 height 19
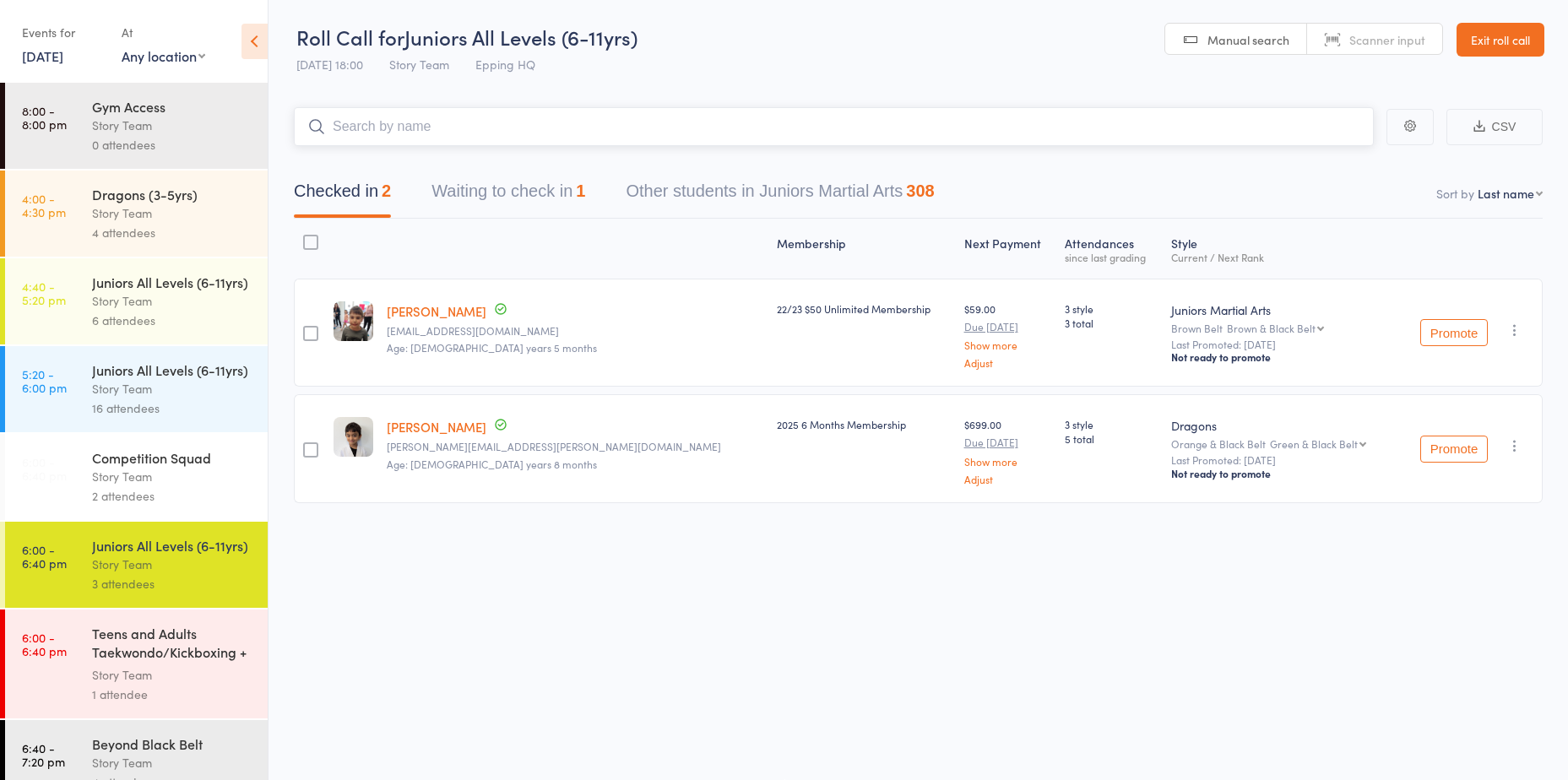
click at [504, 197] on button "Waiting to check in 1" at bounding box center [508, 195] width 154 height 45
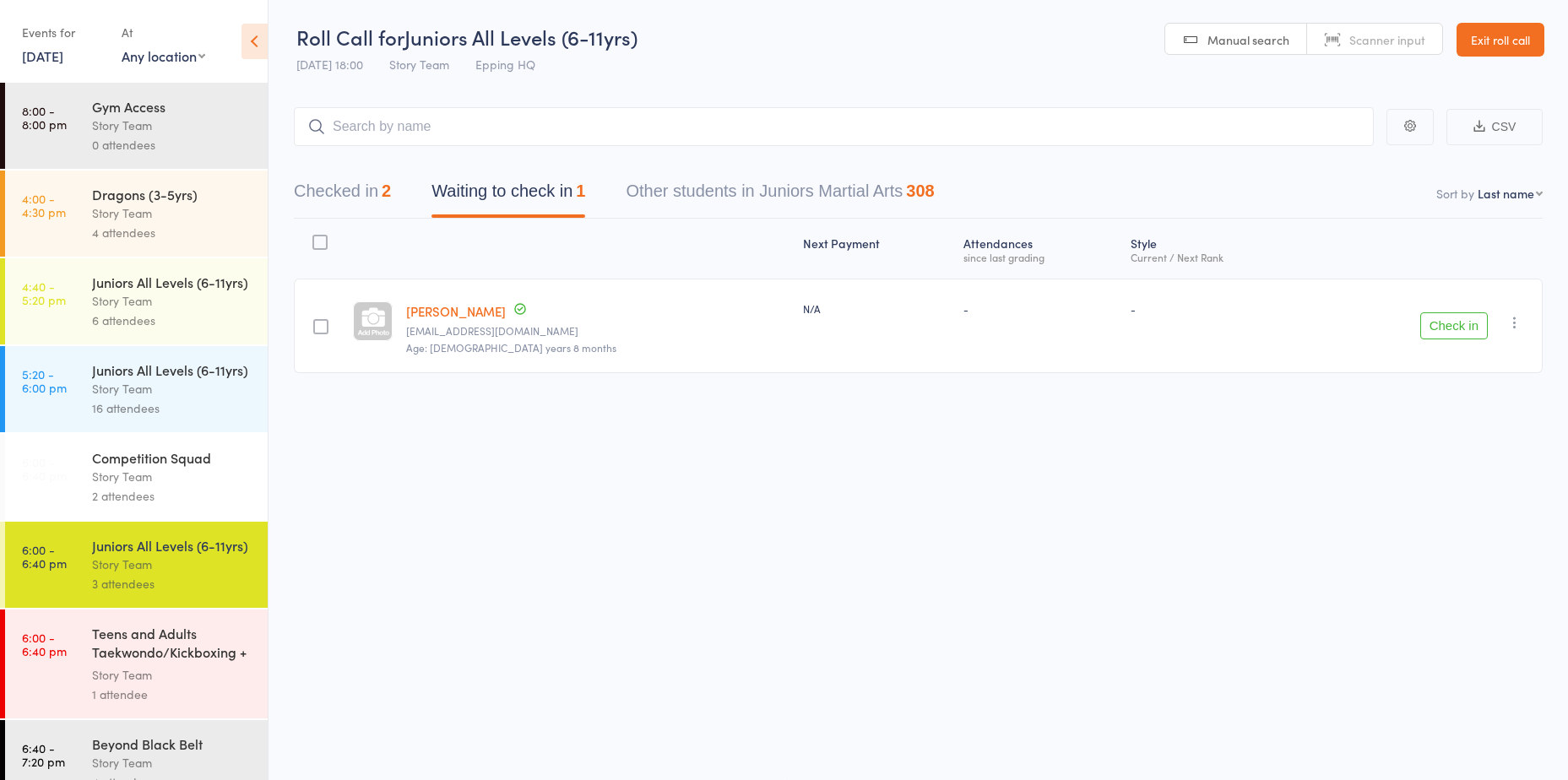
click at [156, 704] on div "1 attendee" at bounding box center [173, 694] width 162 height 19
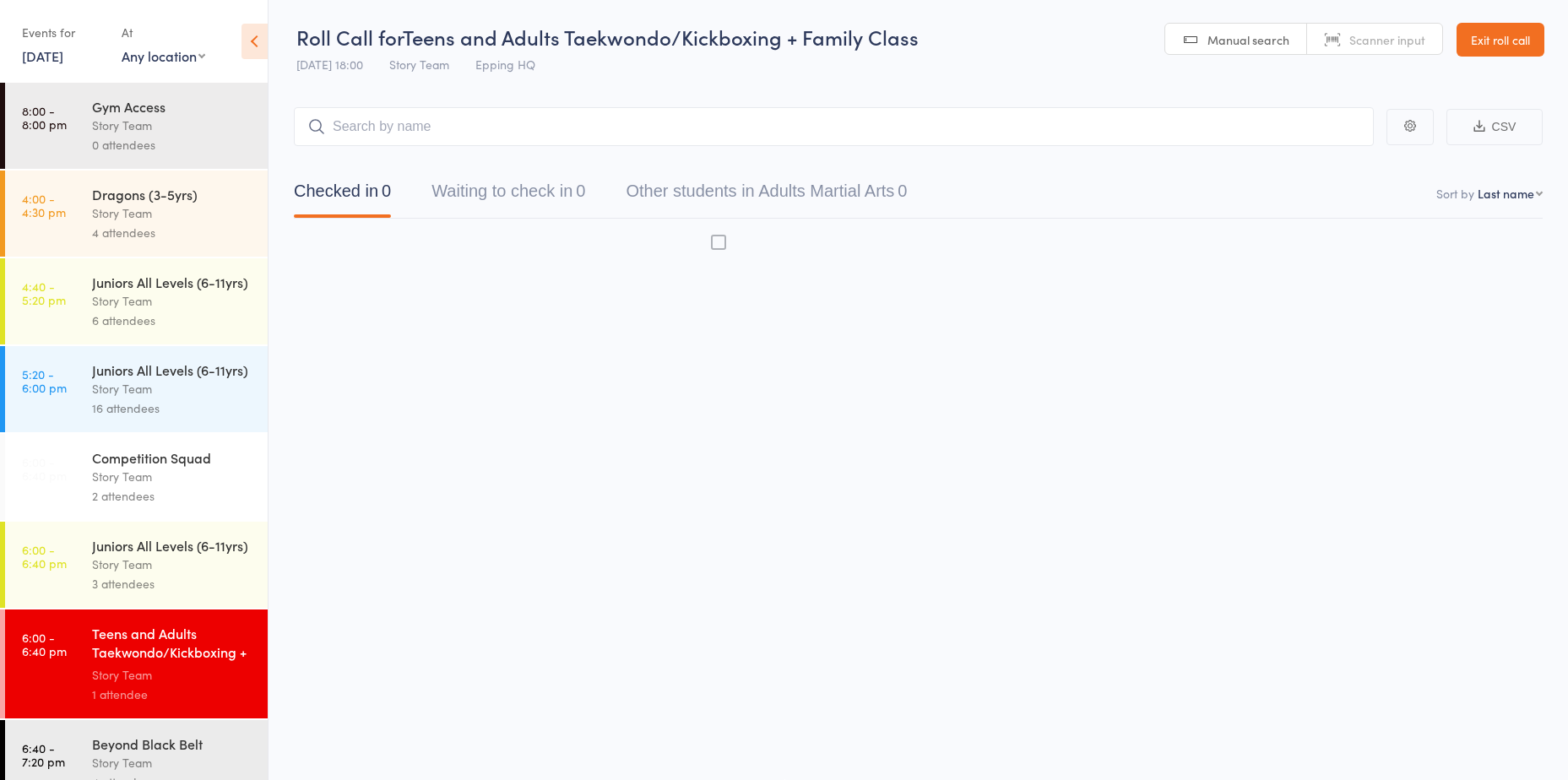
scroll to position [84, 0]
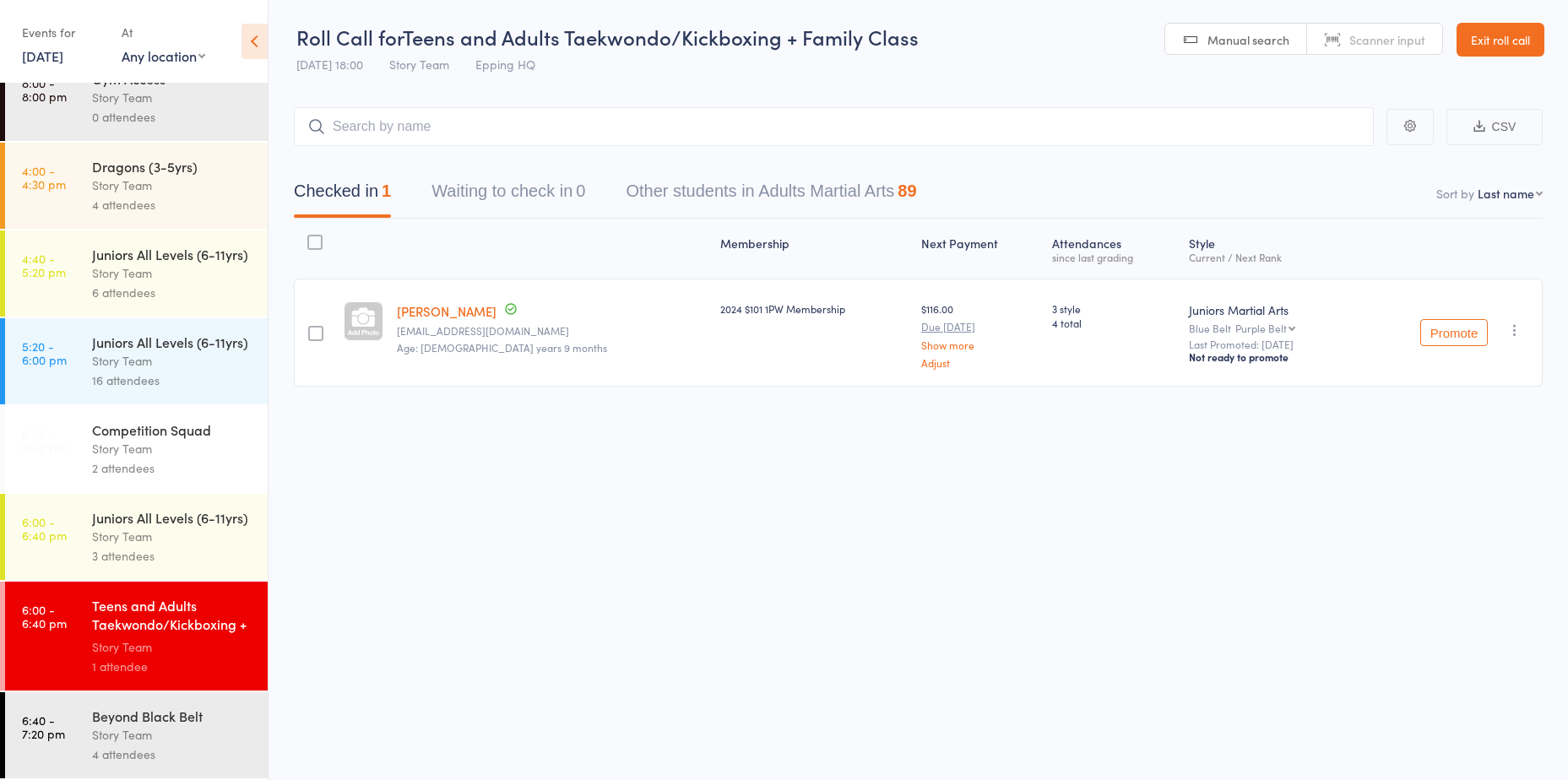
click at [139, 739] on div "Story Team" at bounding box center [173, 734] width 162 height 19
